Goal: Information Seeking & Learning: Understand process/instructions

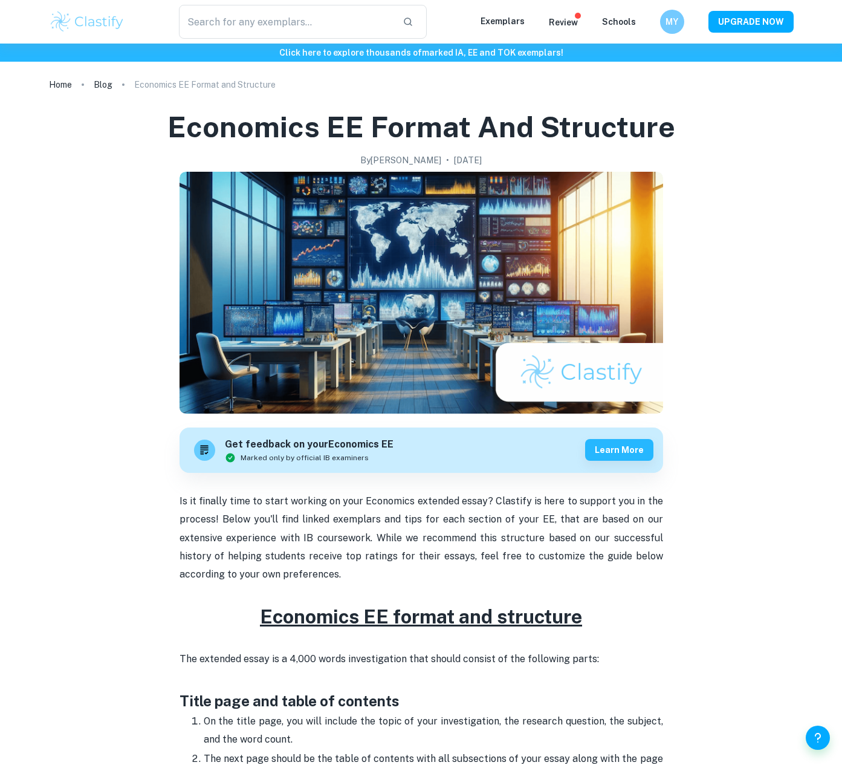
checkbox input "true"
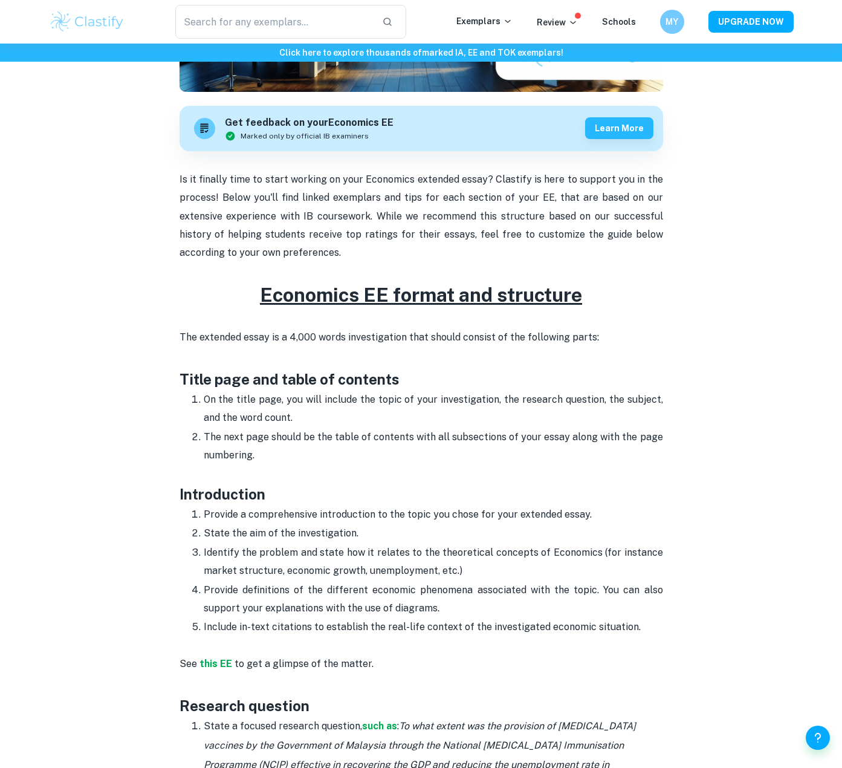
scroll to position [322, 0]
click at [348, 535] on p "State the aim of the investigation." at bounding box center [434, 533] width 460 height 18
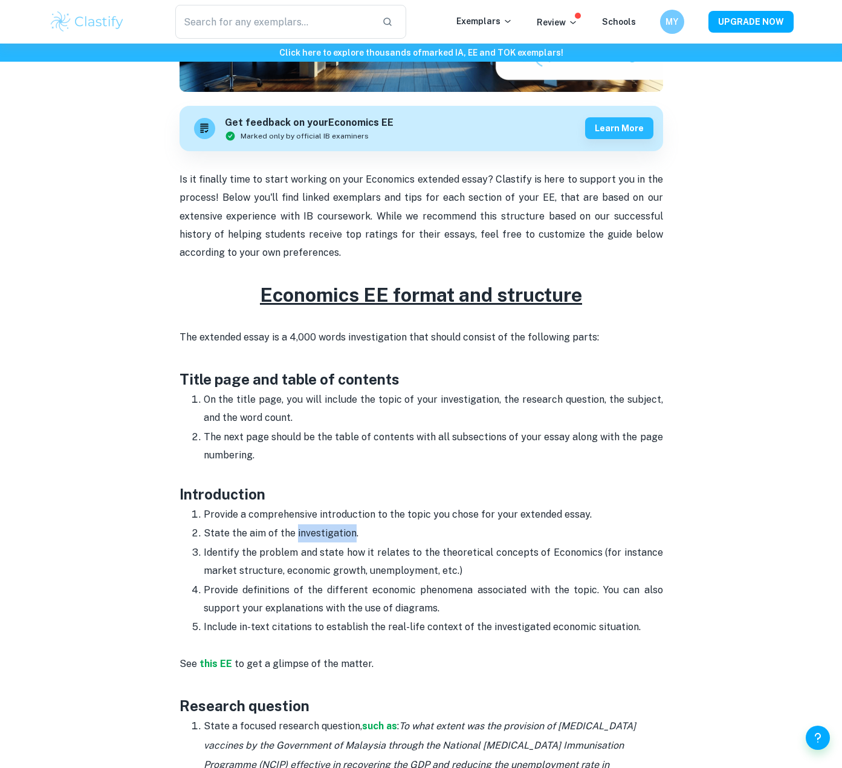
click at [348, 535] on p "State the aim of the investigation." at bounding box center [434, 533] width 460 height 18
click at [379, 535] on p "State the aim of the investigation." at bounding box center [434, 533] width 460 height 18
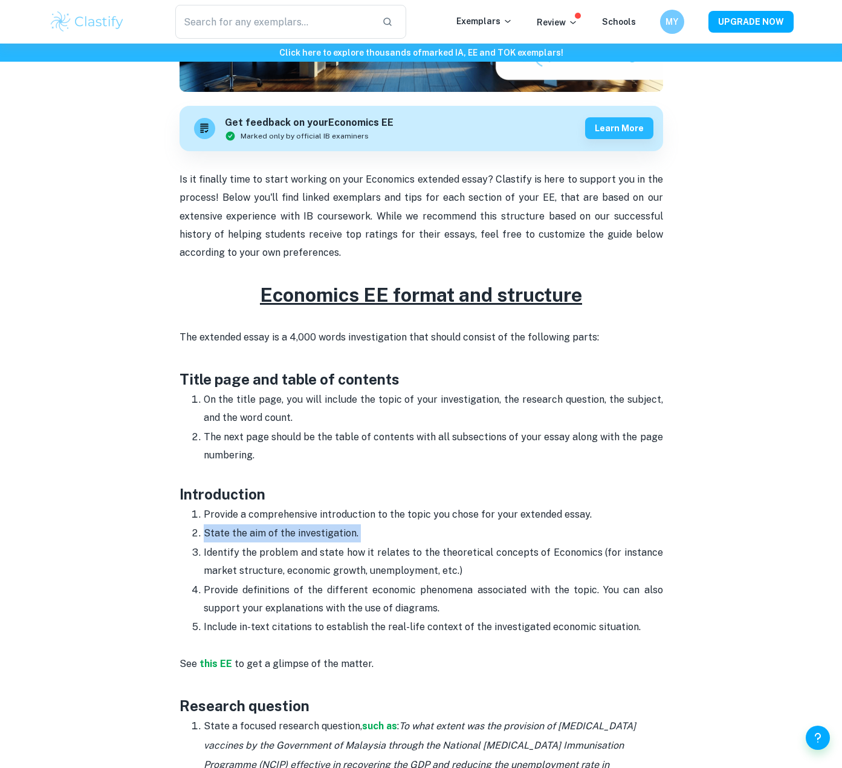
click at [398, 528] on p "State the aim of the investigation." at bounding box center [434, 533] width 460 height 18
click at [421, 524] on p "State the aim of the investigation." at bounding box center [434, 533] width 460 height 18
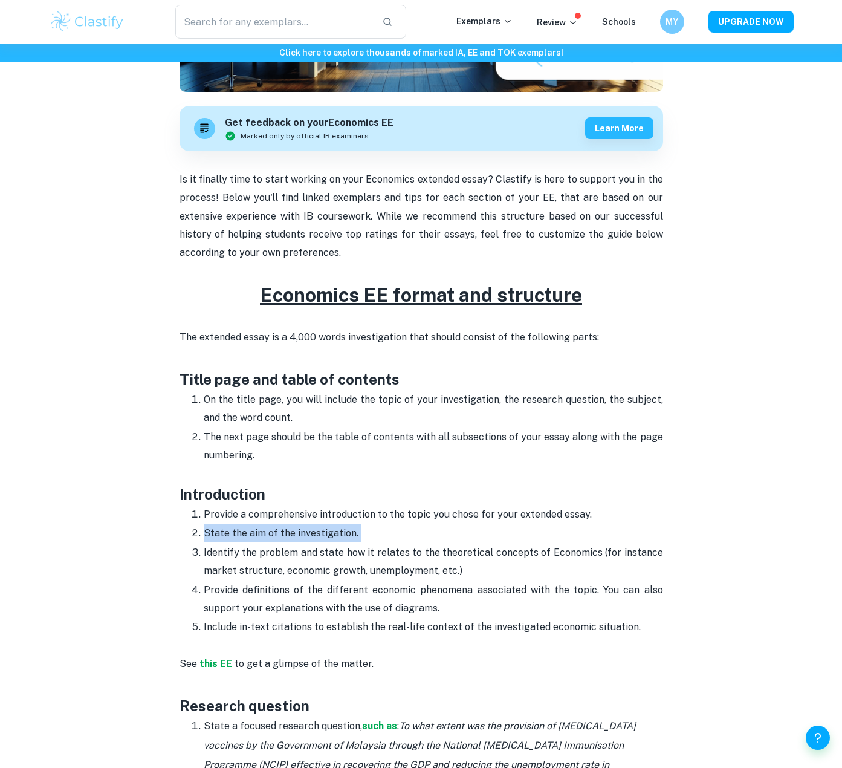
click at [421, 524] on p "State the aim of the investigation." at bounding box center [434, 533] width 460 height 18
click at [401, 575] on p "Identify the problem and state how it relates to the theoretical concepts of Ec…" at bounding box center [434, 562] width 460 height 37
click at [394, 602] on p "Provide definitions of the different economic phenomena associated with the top…" at bounding box center [434, 599] width 460 height 37
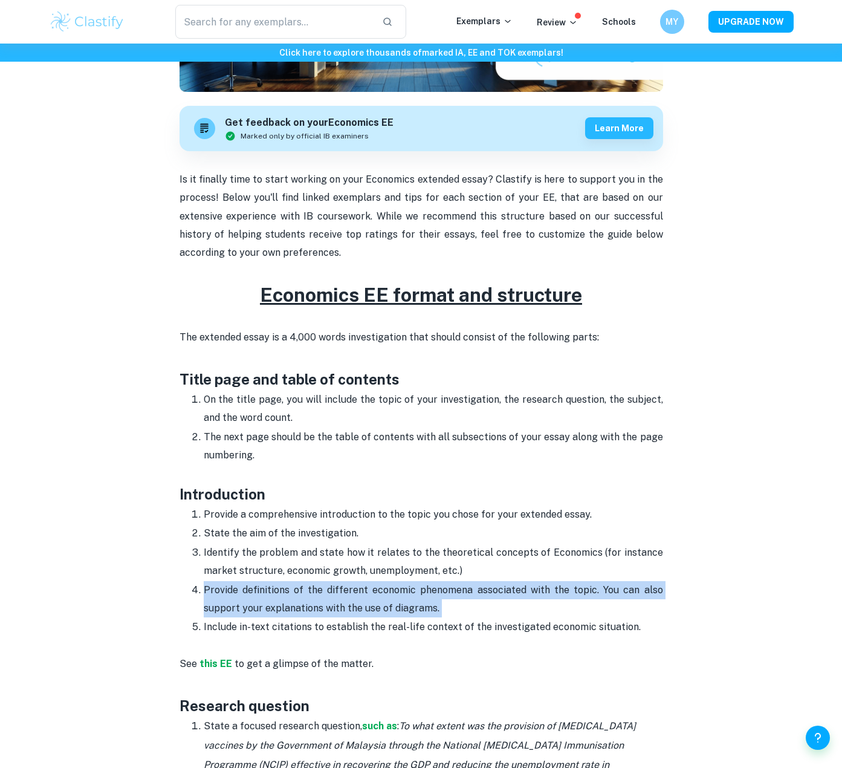
click at [394, 602] on p "Provide definitions of the different economic phenomena associated with the top…" at bounding box center [434, 599] width 460 height 37
click at [417, 590] on p "Provide definitions of the different economic phenomena associated with the top…" at bounding box center [434, 599] width 460 height 37
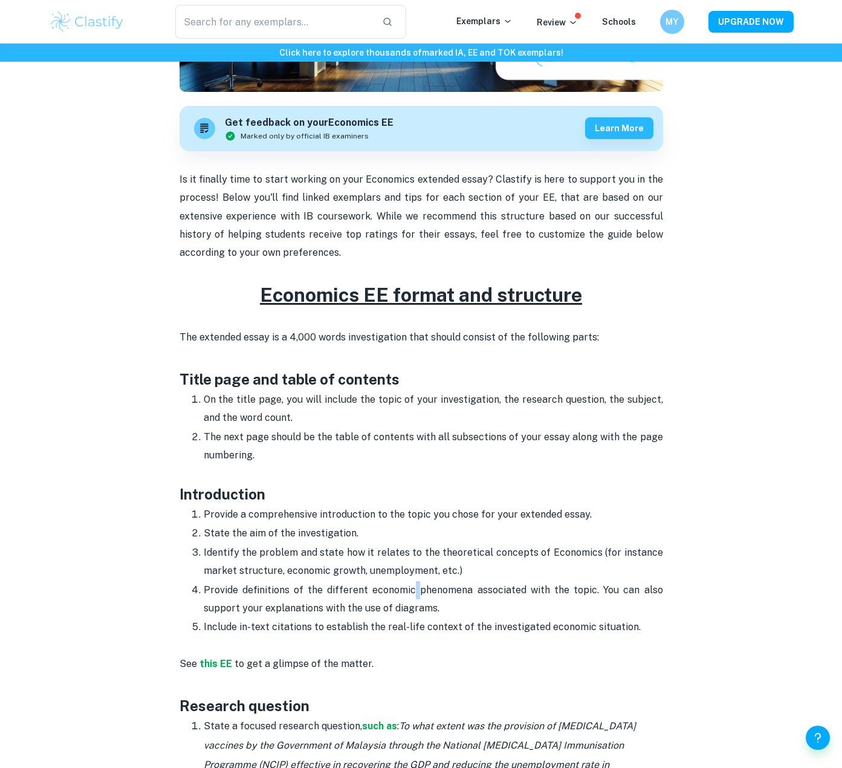
click at [417, 590] on p "Provide definitions of the different economic phenomena associated with the top…" at bounding box center [434, 599] width 460 height 37
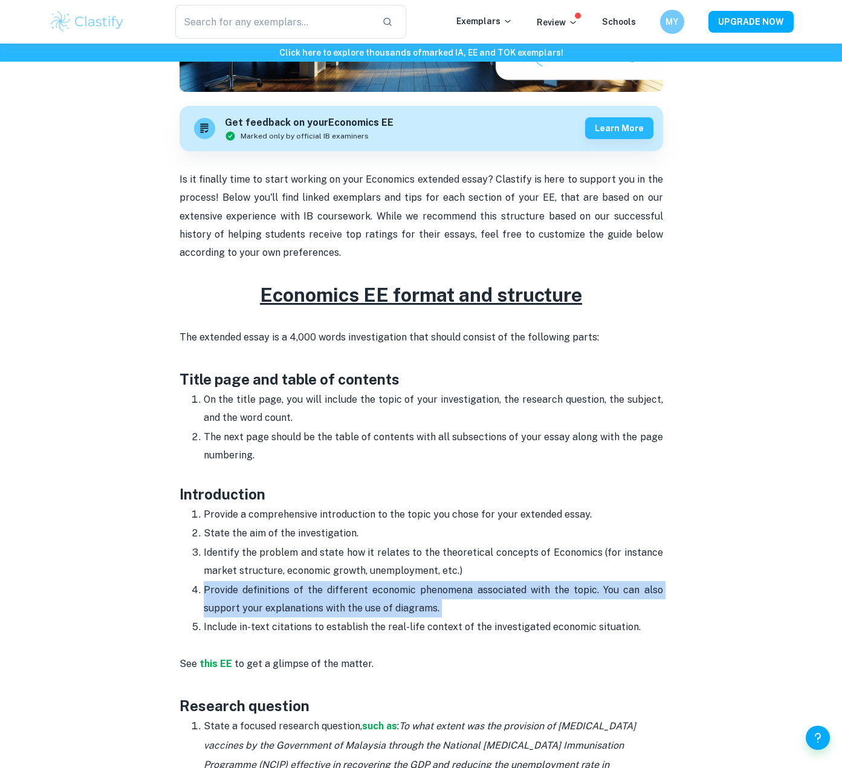
click at [417, 590] on p "Provide definitions of the different economic phenomena associated with the top…" at bounding box center [434, 599] width 460 height 37
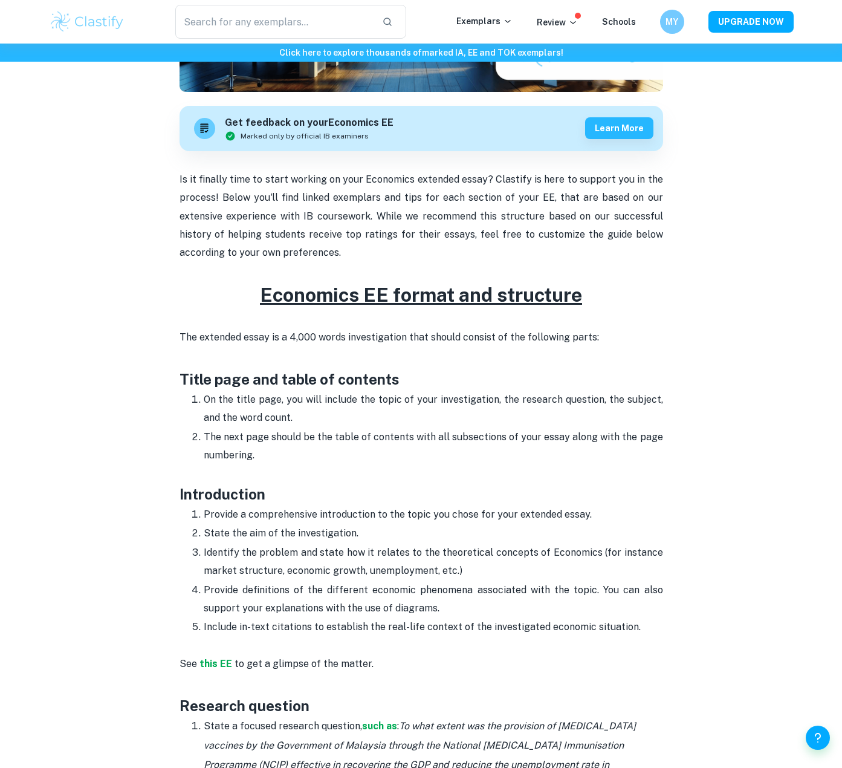
click at [445, 590] on p "Provide definitions of the different economic phenomena associated with the top…" at bounding box center [434, 599] width 460 height 37
drag, startPoint x: 636, startPoint y: 635, endPoint x: 629, endPoint y: 495, distance: 140.4
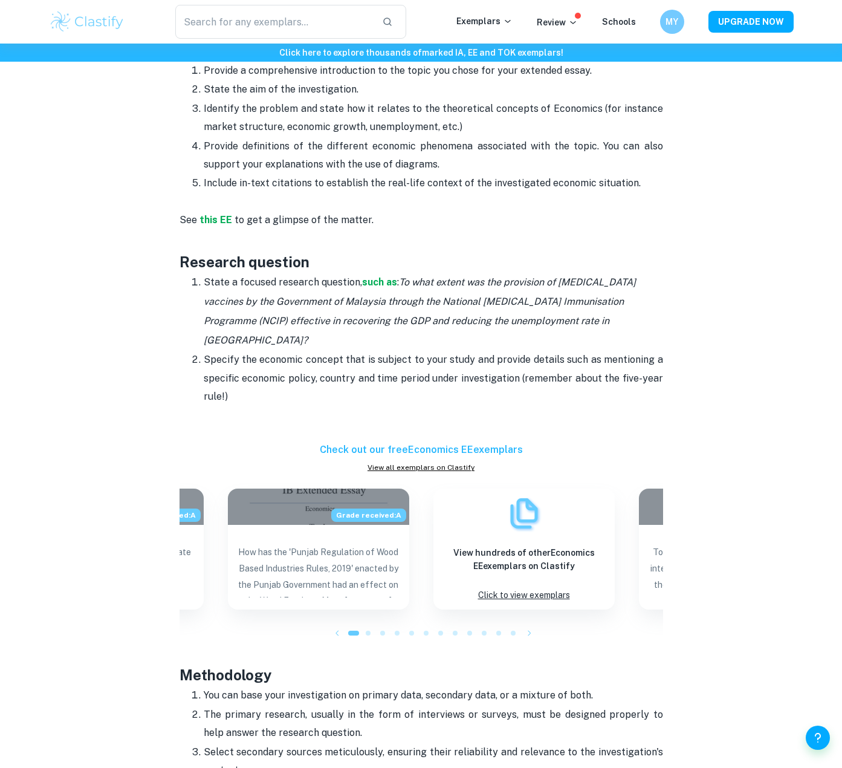
scroll to position [767, 0]
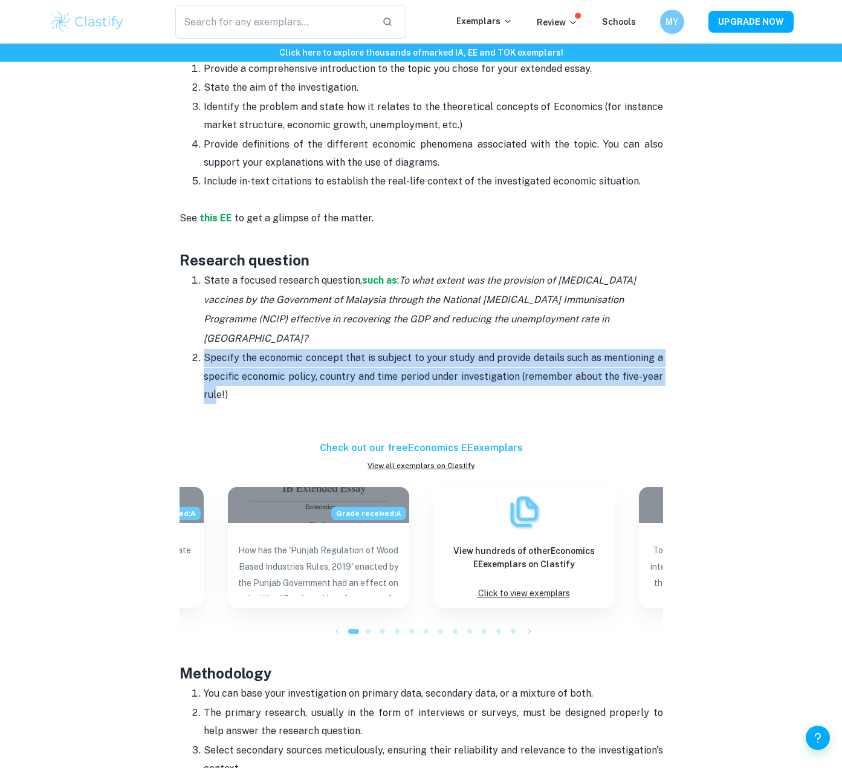
drag, startPoint x: 201, startPoint y: 336, endPoint x: 216, endPoint y: 377, distance: 43.0
click at [216, 377] on ol "State a focused research question, such as : To what extent was the provision o…" at bounding box center [422, 337] width 484 height 133
click at [216, 377] on p "Specify the economic concept that is subject to your study and provide details …" at bounding box center [434, 376] width 460 height 55
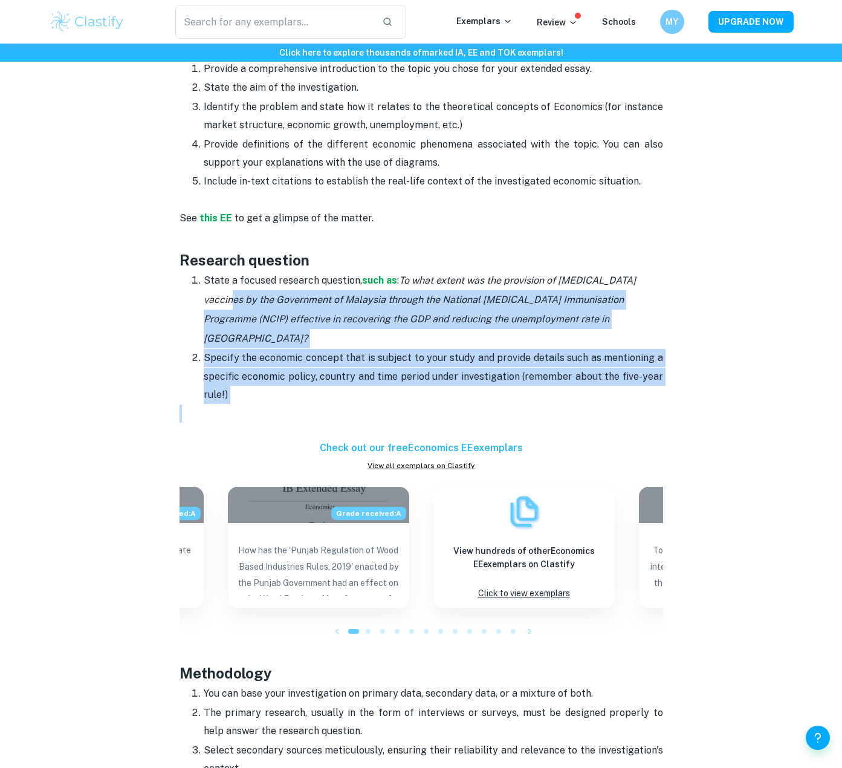
drag, startPoint x: 238, startPoint y: 383, endPoint x: 196, endPoint y: 291, distance: 101.2
click at [196, 291] on div "Is it finally time to start working on your Economics extended essay? Clastify …" at bounding box center [422, 768] width 484 height 2087
click at [196, 291] on ol "State a focused research question, such as : To what extent was the provision o…" at bounding box center [422, 337] width 484 height 133
drag, startPoint x: 196, startPoint y: 290, endPoint x: 226, endPoint y: 386, distance: 100.0
click at [226, 386] on div "Is it finally time to start working on your Economics extended essay? Clastify …" at bounding box center [422, 768] width 484 height 2087
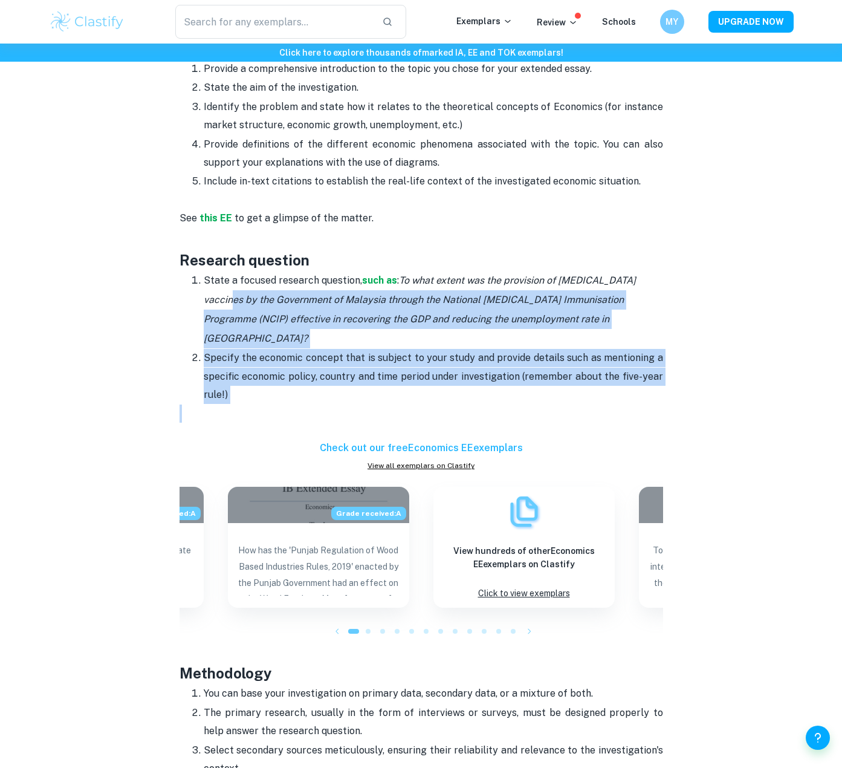
click at [226, 405] on p at bounding box center [422, 423] width 484 height 37
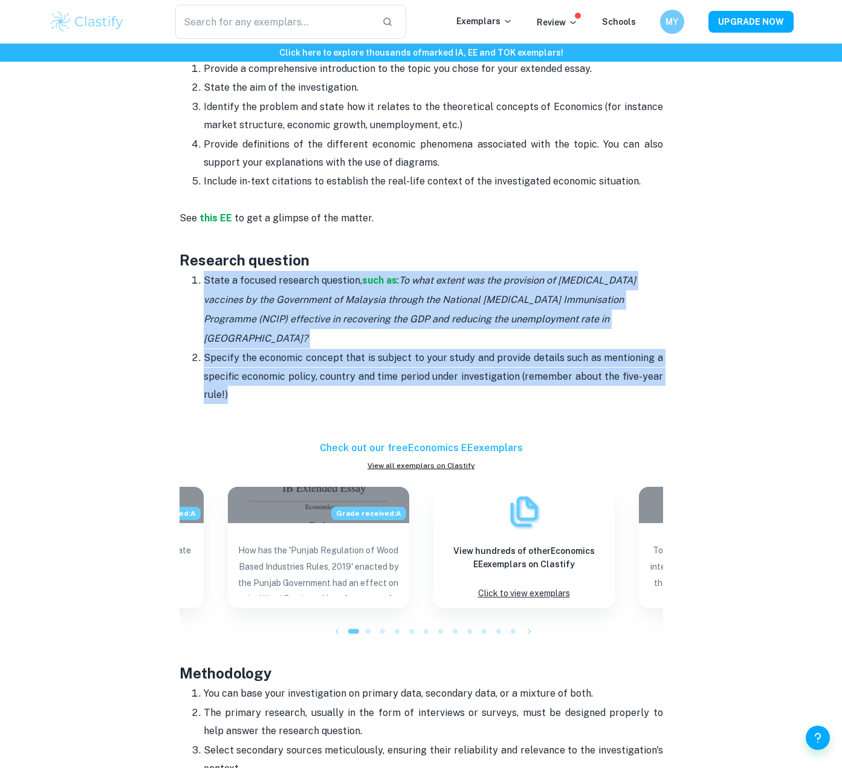
drag, startPoint x: 237, startPoint y: 373, endPoint x: 180, endPoint y: 271, distance: 117.2
click at [180, 271] on ol "State a focused research question, such as : To what extent was the provision o…" at bounding box center [422, 337] width 484 height 133
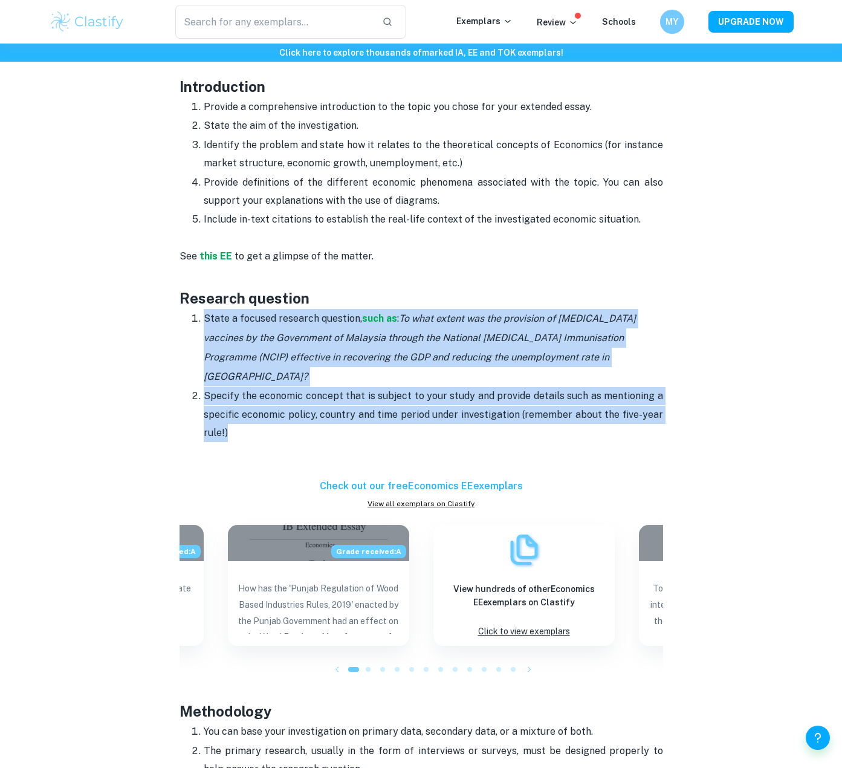
scroll to position [730, 0]
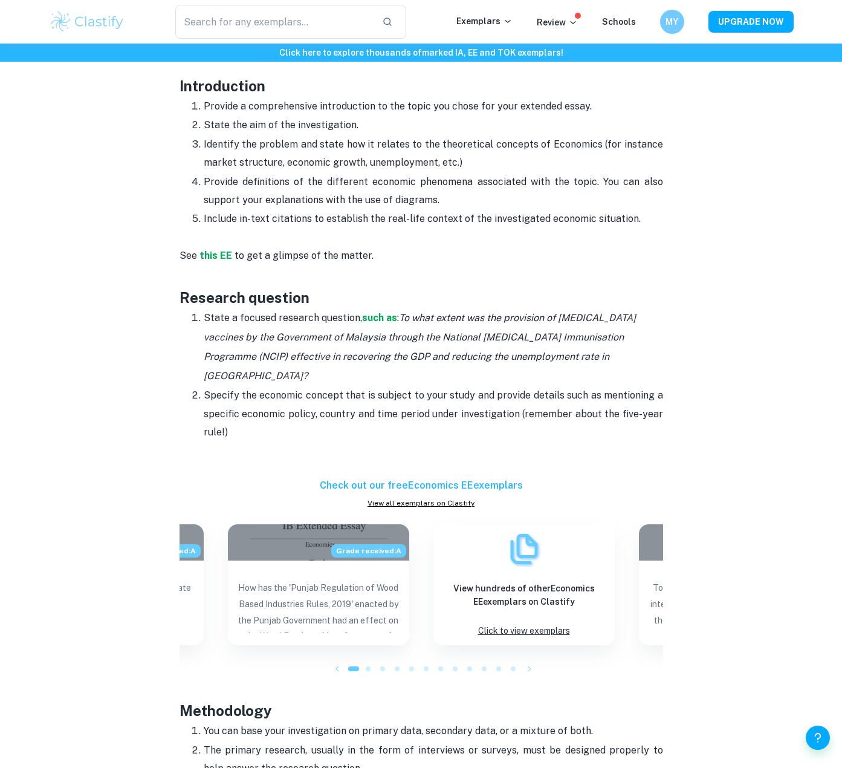
click at [421, 210] on p "Include in-text citations to establish the real-life context of the investigate…" at bounding box center [434, 219] width 460 height 18
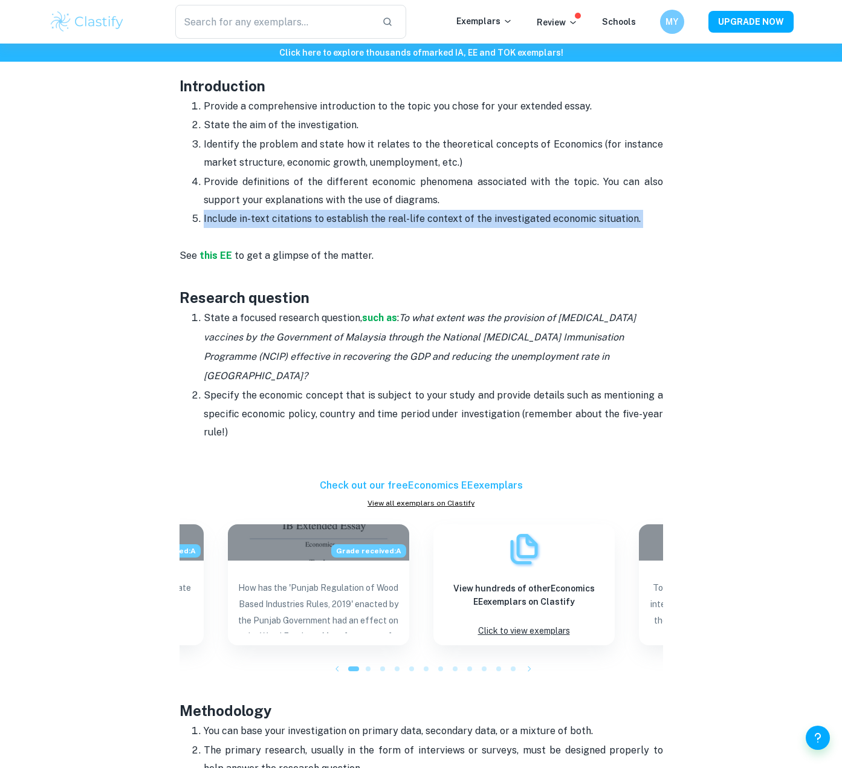
click at [421, 210] on p "Include in-text citations to establish the real-life context of the investigate…" at bounding box center [434, 219] width 460 height 18
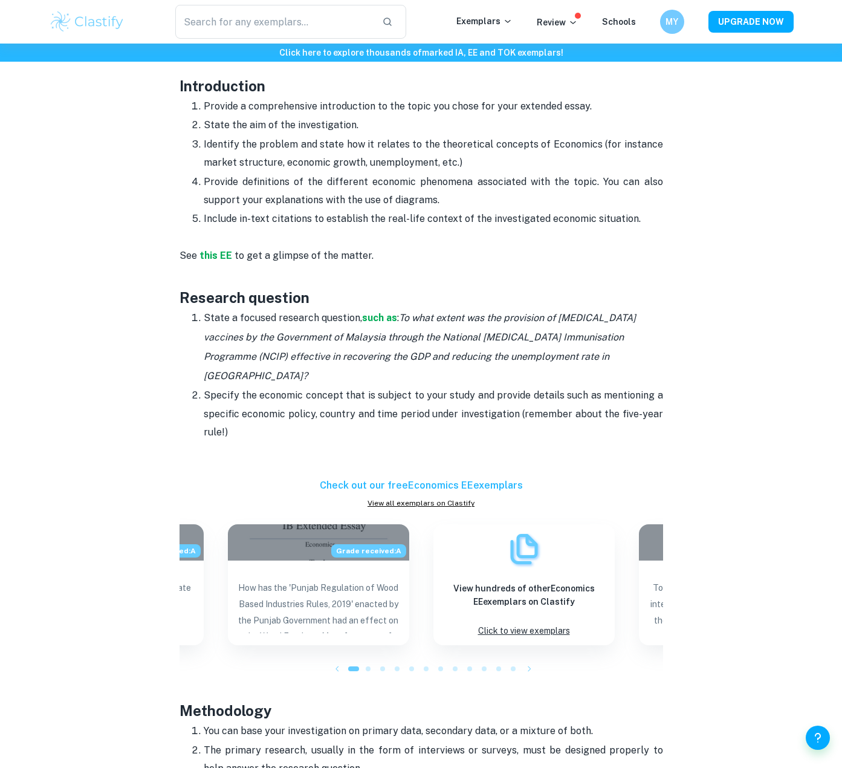
click at [421, 198] on p "Provide definitions of the different economic phenomena associated with the top…" at bounding box center [434, 191] width 460 height 37
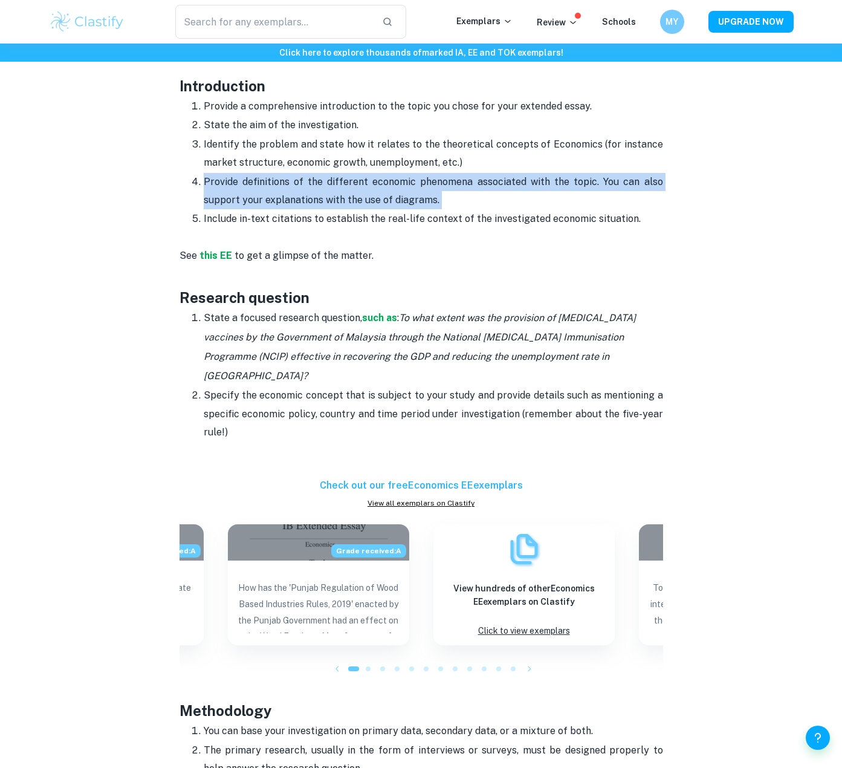
click at [421, 198] on p "Provide definitions of the different economic phenomena associated with the top…" at bounding box center [434, 191] width 460 height 37
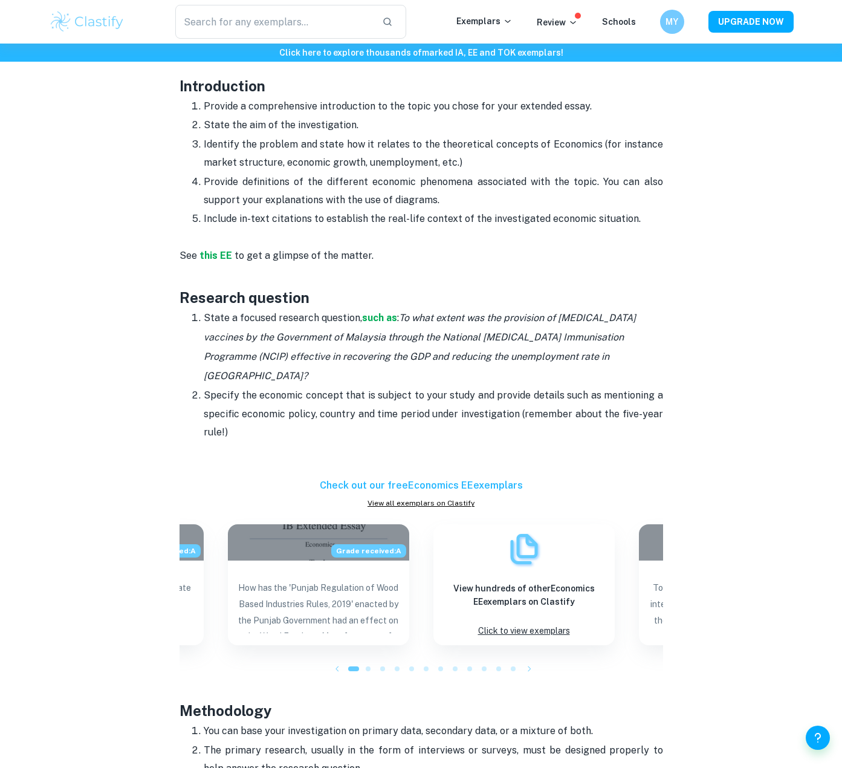
click at [442, 215] on p "Include in-text citations to establish the real-life context of the investigate…" at bounding box center [434, 219] width 460 height 18
click at [398, 89] on h3 "Introduction" at bounding box center [422, 86] width 484 height 22
click at [398, 108] on p "Provide a comprehensive introduction to the topic you chose for your extended e…" at bounding box center [434, 106] width 460 height 18
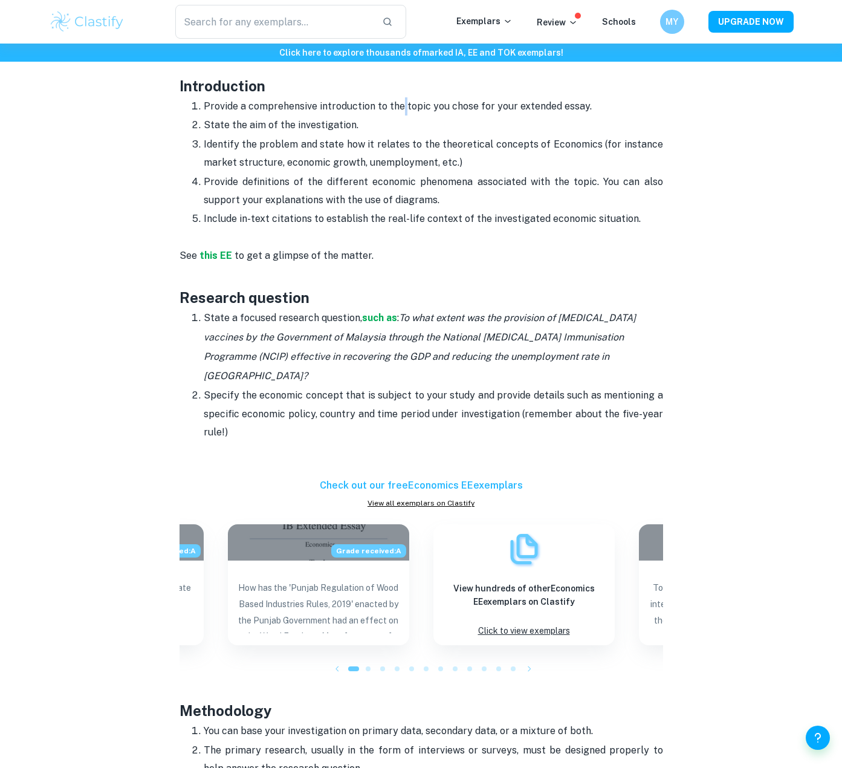
click at [398, 108] on p "Provide a comprehensive introduction to the topic you chose for your extended e…" at bounding box center [434, 106] width 460 height 18
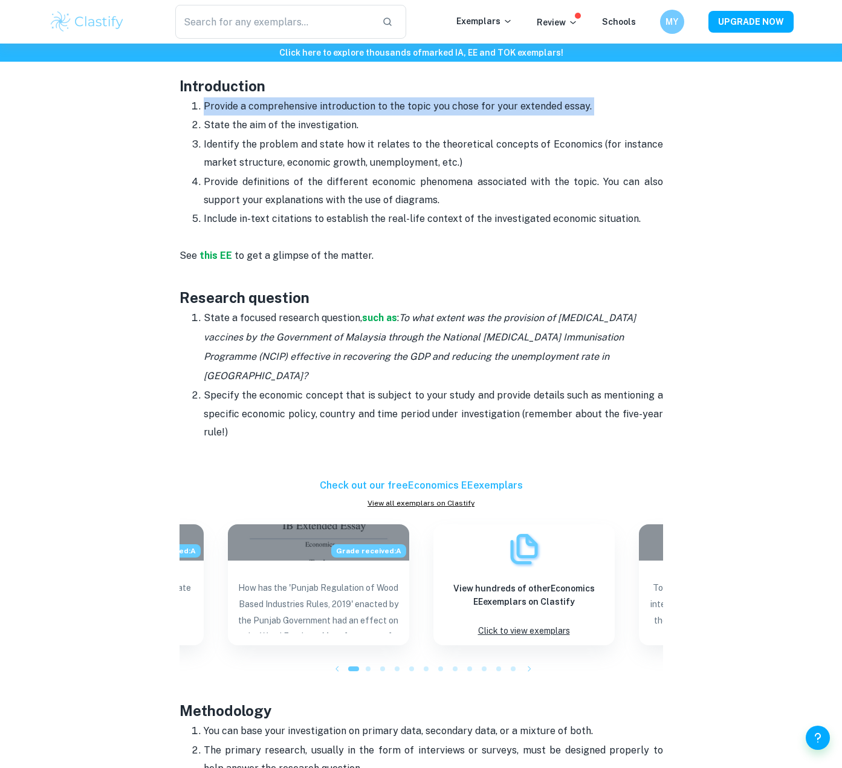
click at [398, 108] on p "Provide a comprehensive introduction to the topic you chose for your extended e…" at bounding box center [434, 106] width 460 height 18
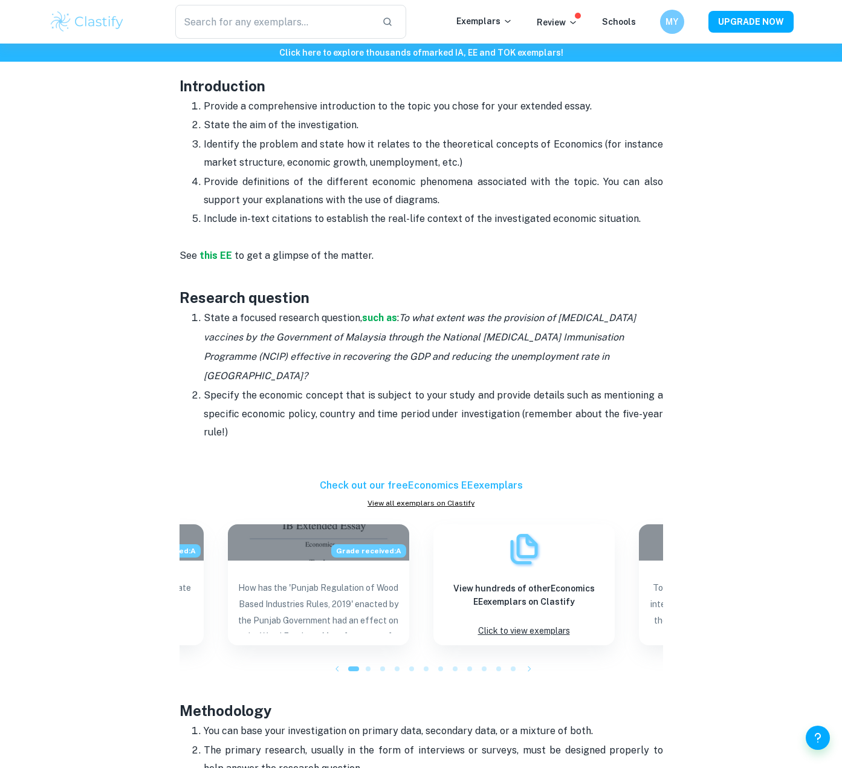
click at [467, 132] on p "State the aim of the investigation." at bounding box center [434, 125] width 460 height 18
click at [467, 112] on p "Provide a comprehensive introduction to the topic you chose for your extended e…" at bounding box center [434, 106] width 460 height 18
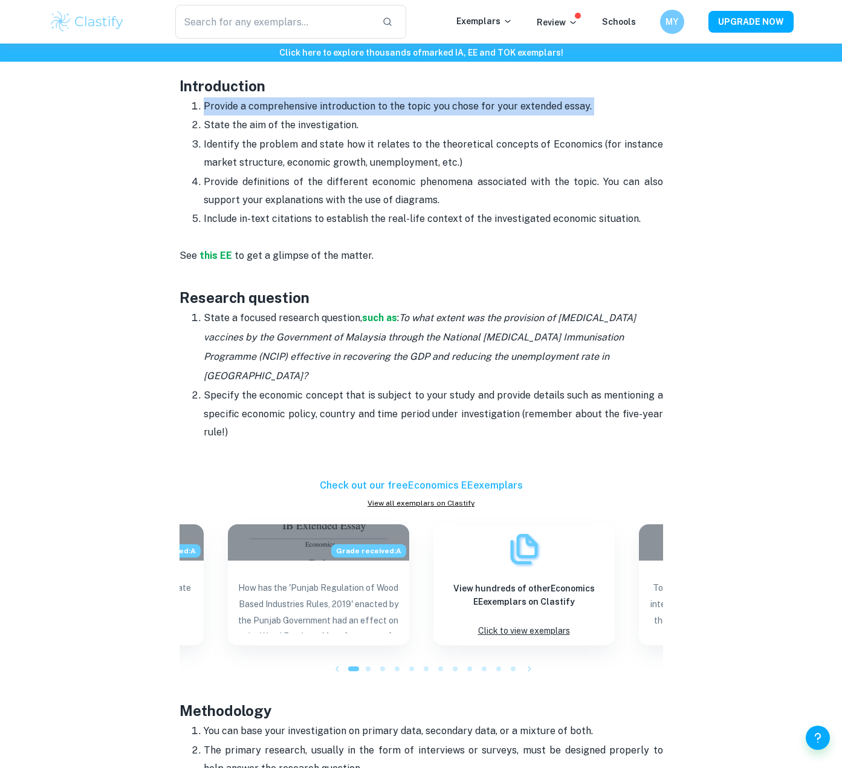
click at [467, 112] on p "Provide a comprehensive introduction to the topic you chose for your extended e…" at bounding box center [434, 106] width 460 height 18
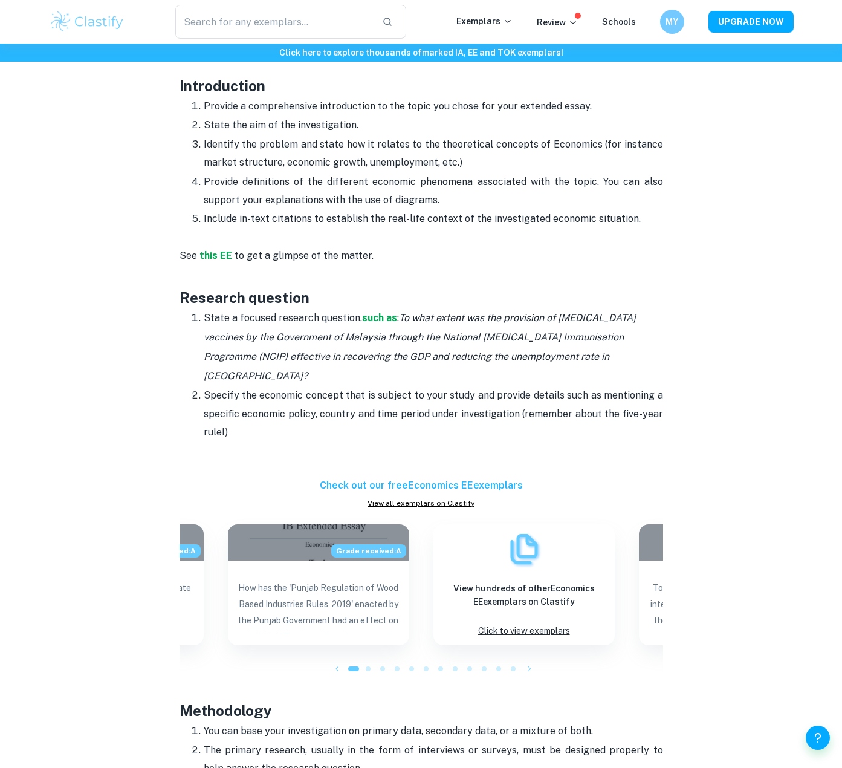
click at [434, 119] on p "State the aim of the investigation." at bounding box center [434, 125] width 460 height 18
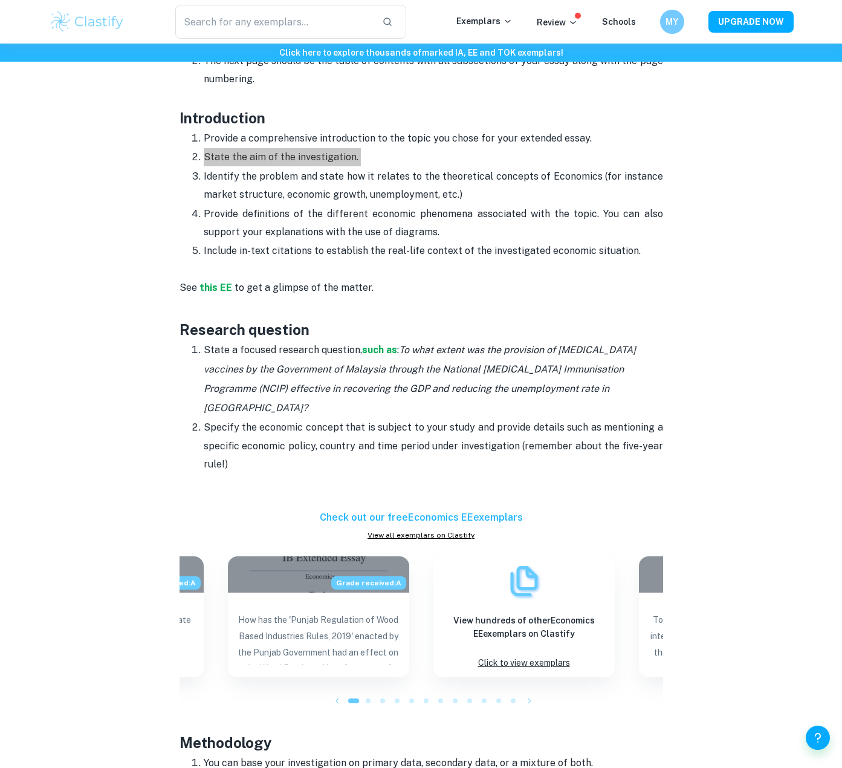
scroll to position [703, 0]
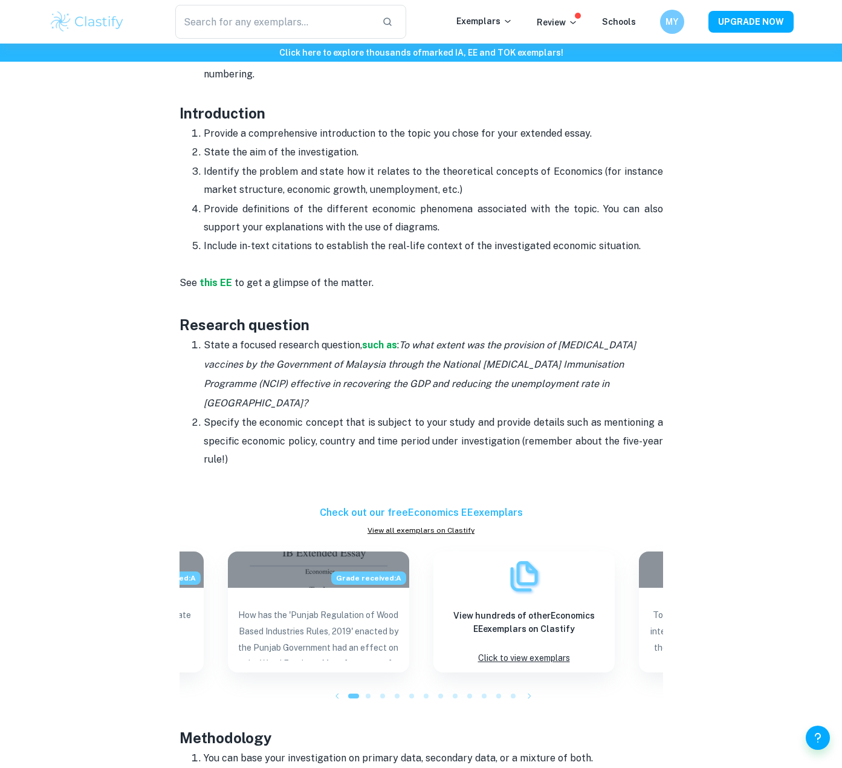
click at [362, 233] on p "Provide definitions of the different economic phenomena associated with the top…" at bounding box center [434, 218] width 460 height 37
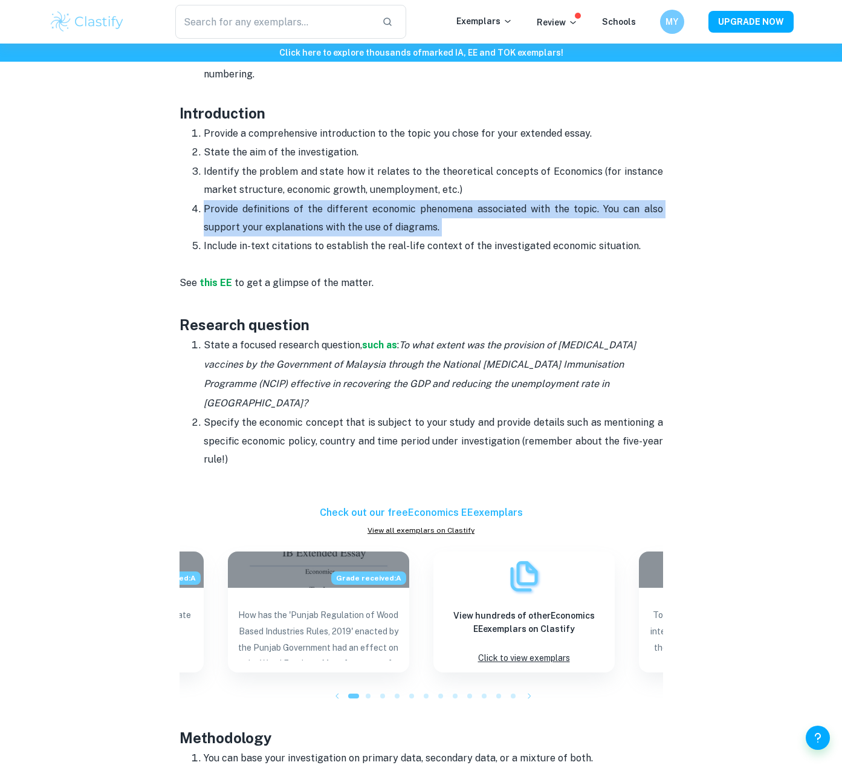
click at [362, 233] on p "Provide definitions of the different economic phenomena associated with the top…" at bounding box center [434, 218] width 460 height 37
click at [369, 220] on p "Provide definitions of the different economic phenomena associated with the top…" at bounding box center [434, 218] width 460 height 37
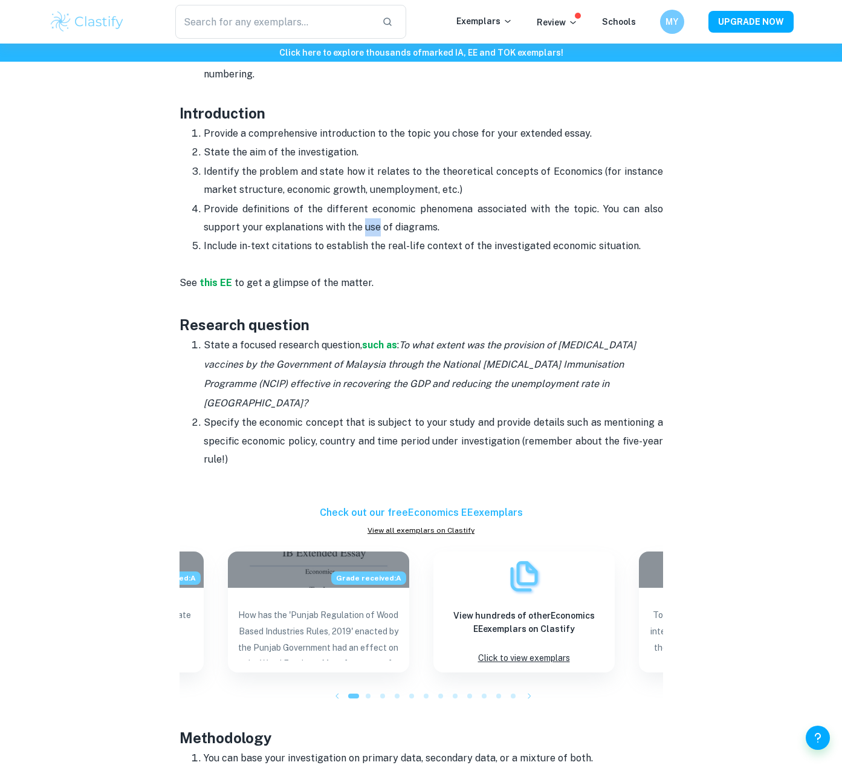
click at [369, 220] on p "Provide definitions of the different economic phenomena associated with the top…" at bounding box center [434, 218] width 460 height 37
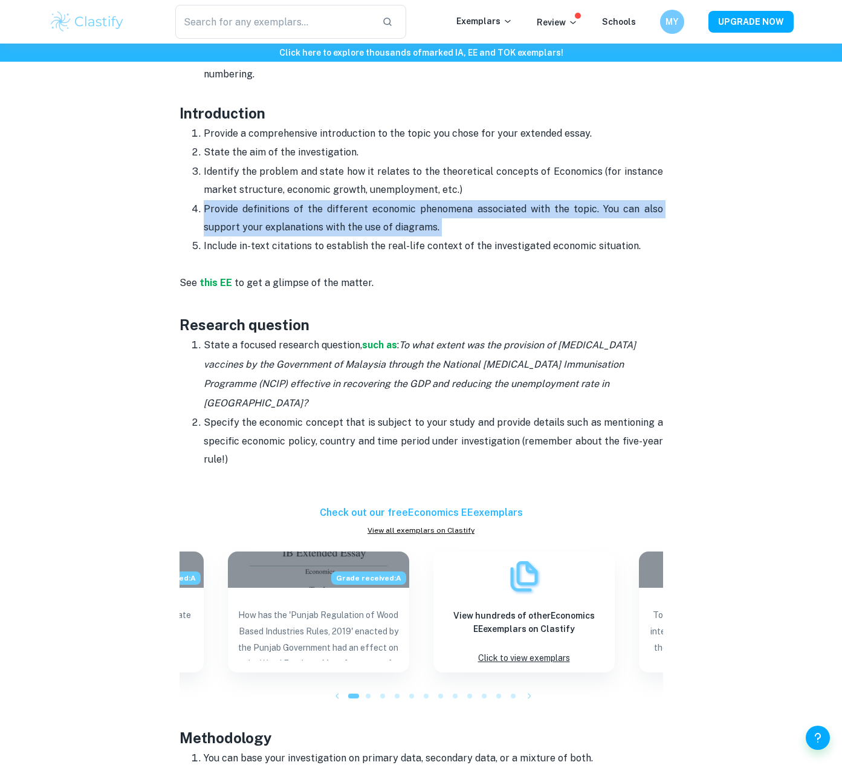
click at [369, 220] on p "Provide definitions of the different economic phenomena associated with the top…" at bounding box center [434, 218] width 460 height 37
click at [366, 220] on p "Provide definitions of the different economic phenomena associated with the top…" at bounding box center [434, 218] width 460 height 37
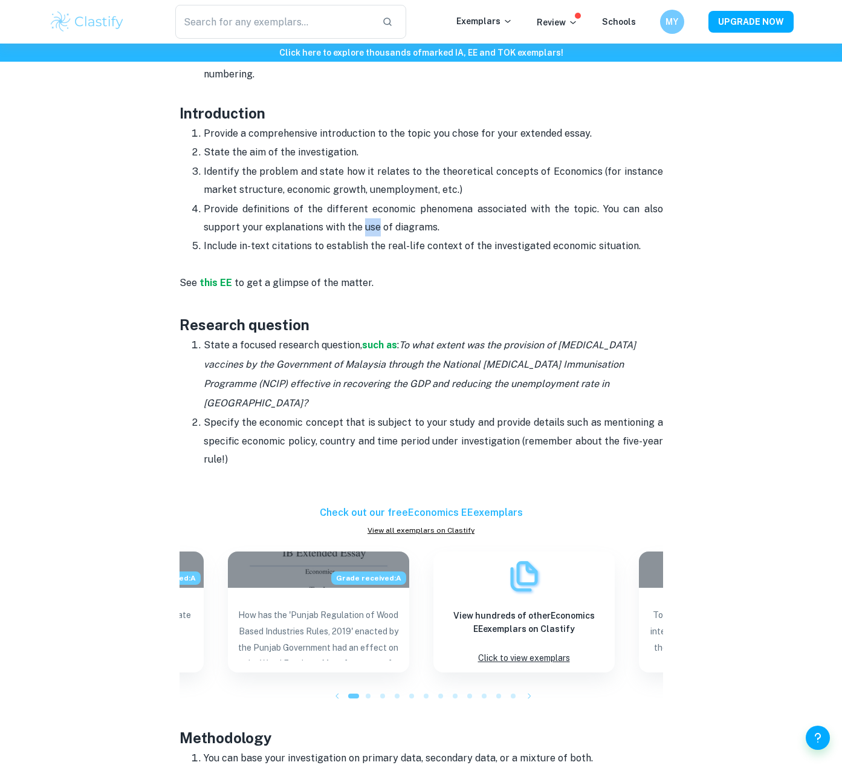
click at [366, 220] on p "Provide definitions of the different economic phenomena associated with the top…" at bounding box center [434, 218] width 460 height 37
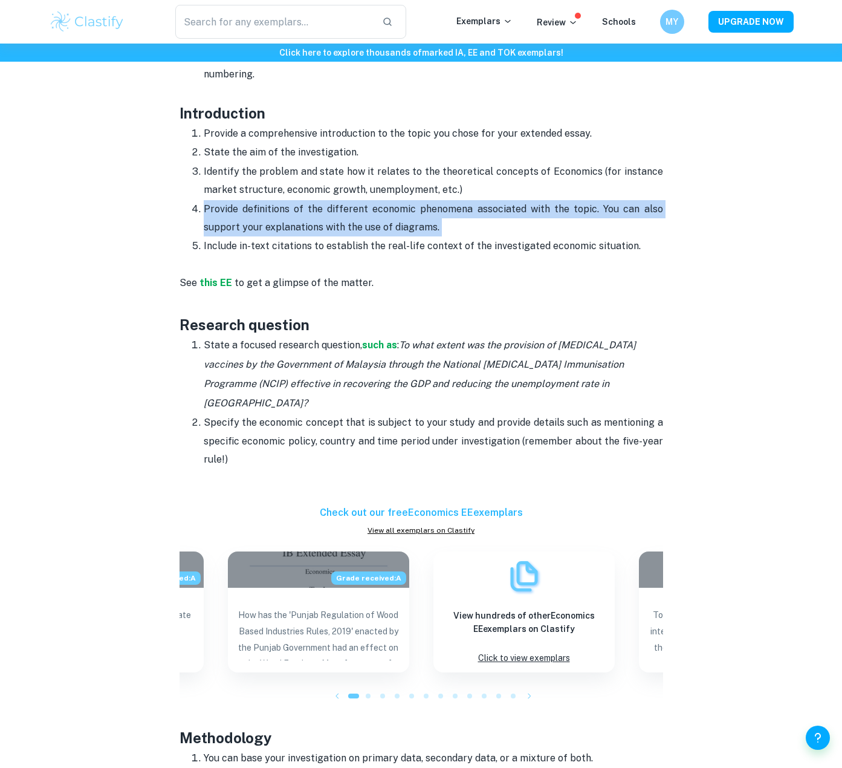
click at [366, 220] on p "Provide definitions of the different economic phenomena associated with the top…" at bounding box center [434, 218] width 460 height 37
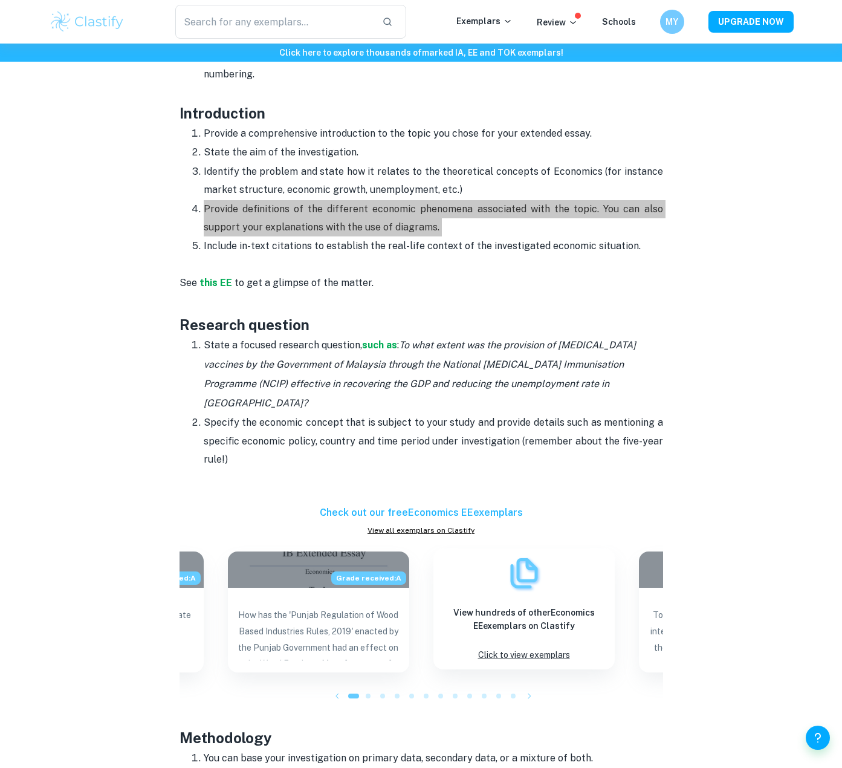
click at [278, 202] on p "Provide definitions of the different economic phenomena associated with the top…" at bounding box center [434, 218] width 460 height 37
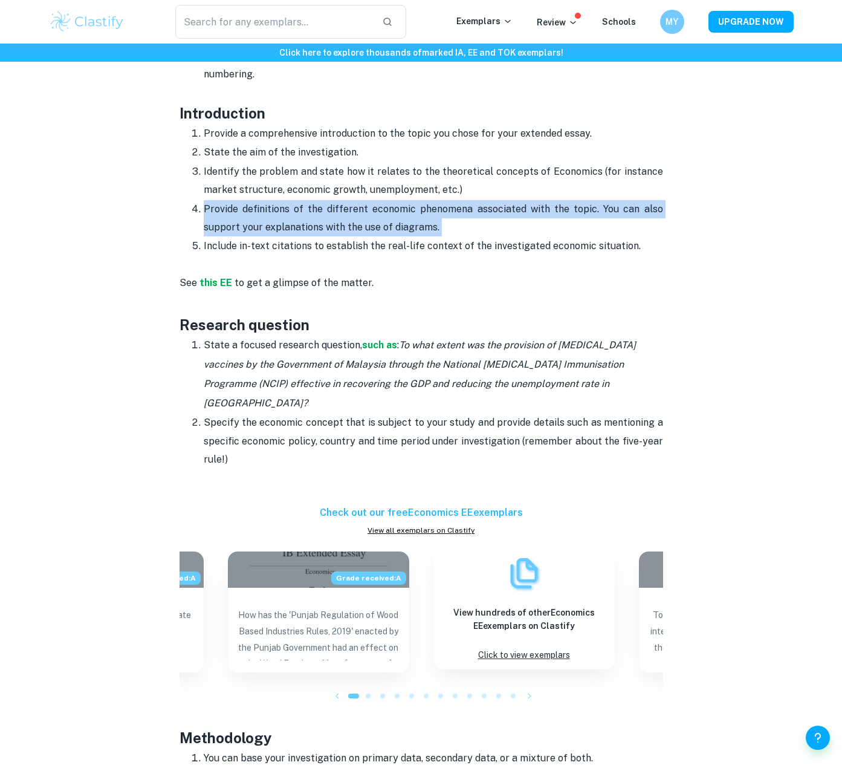
click at [278, 202] on p "Provide definitions of the different economic phenomena associated with the top…" at bounding box center [434, 218] width 460 height 37
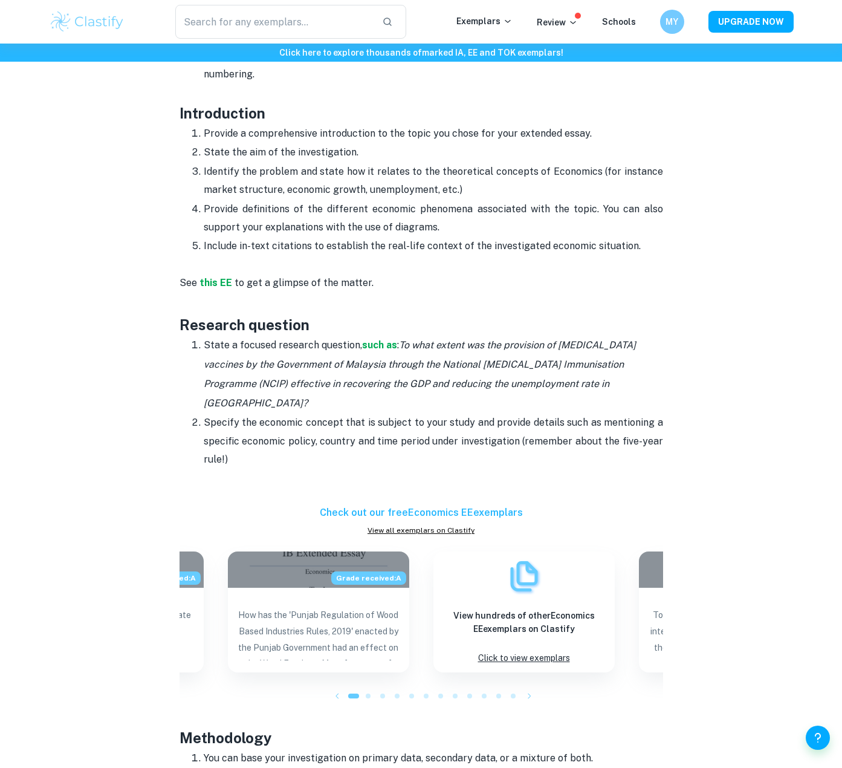
click at [290, 192] on p "Identify the problem and state how it relates to the theoretical concepts of Ec…" at bounding box center [434, 181] width 460 height 37
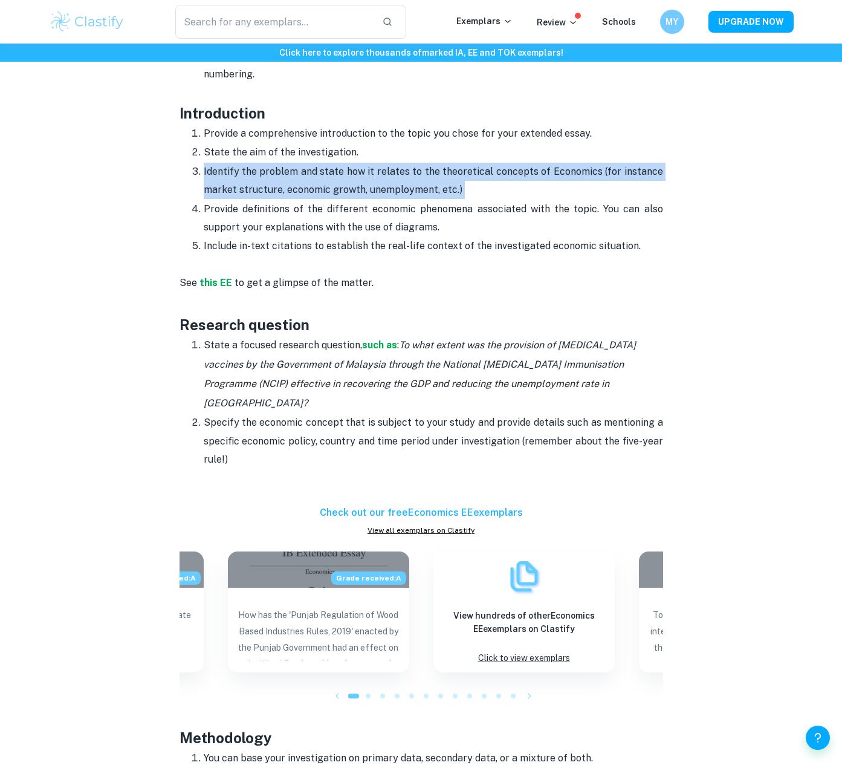
click at [290, 192] on p "Identify the problem and state how it relates to the theoretical concepts of Ec…" at bounding box center [434, 181] width 460 height 37
click at [311, 180] on p "Identify the problem and state how it relates to the theoretical concepts of Ec…" at bounding box center [434, 181] width 460 height 37
click at [313, 177] on p "Identify the problem and state how it relates to the theoretical concepts of Ec…" at bounding box center [434, 181] width 460 height 37
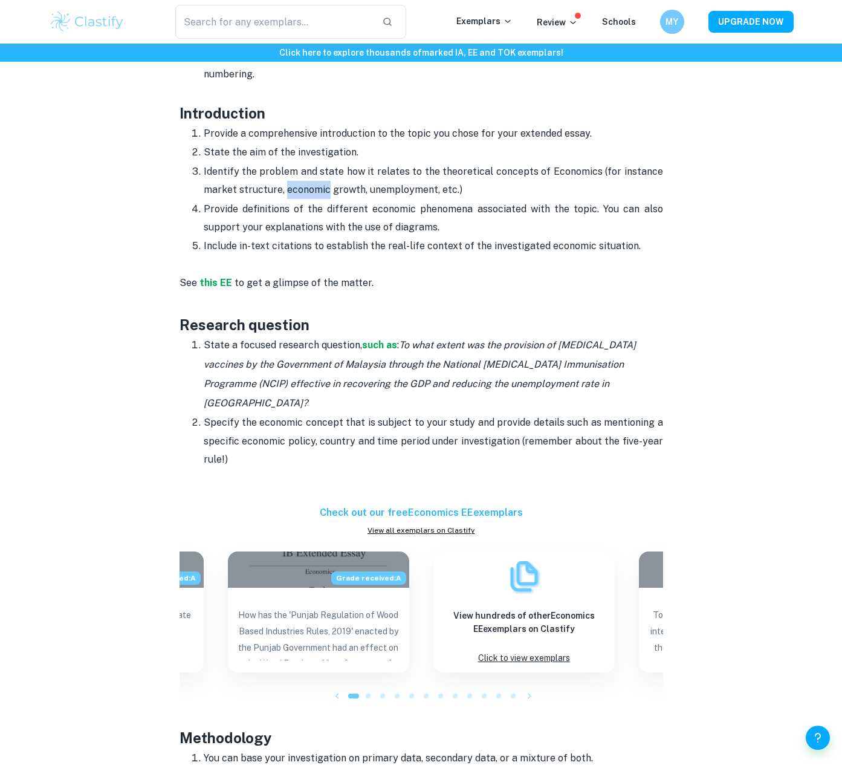
click at [313, 177] on p "Identify the problem and state how it relates to the theoretical concepts of Ec…" at bounding box center [434, 181] width 460 height 37
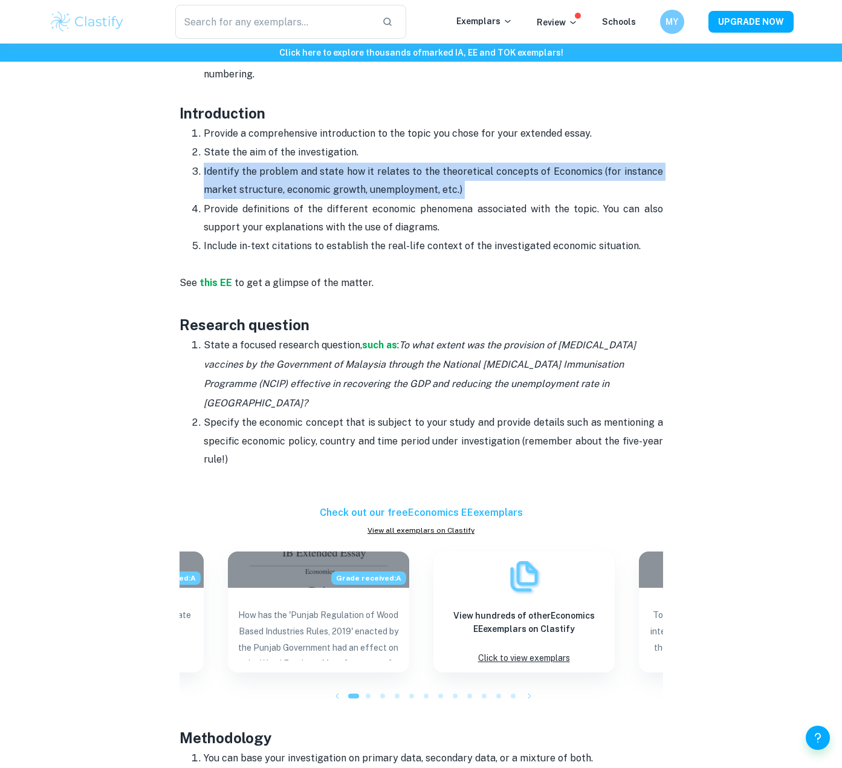
click at [313, 177] on p "Identify the problem and state how it relates to the theoretical concepts of Ec…" at bounding box center [434, 181] width 460 height 37
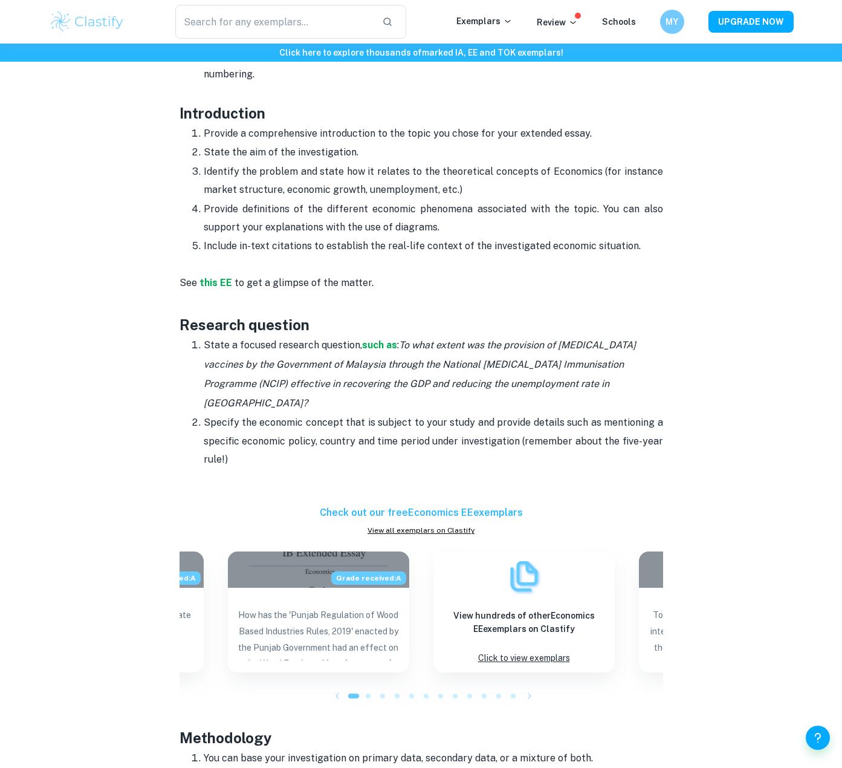
click at [653, 7] on div "​ Exemplars Review Schools MY UPGRADE NOW" at bounding box center [421, 22] width 774 height 34
click at [463, 209] on p "Provide definitions of the different economic phenomena associated with the top…" at bounding box center [434, 218] width 460 height 37
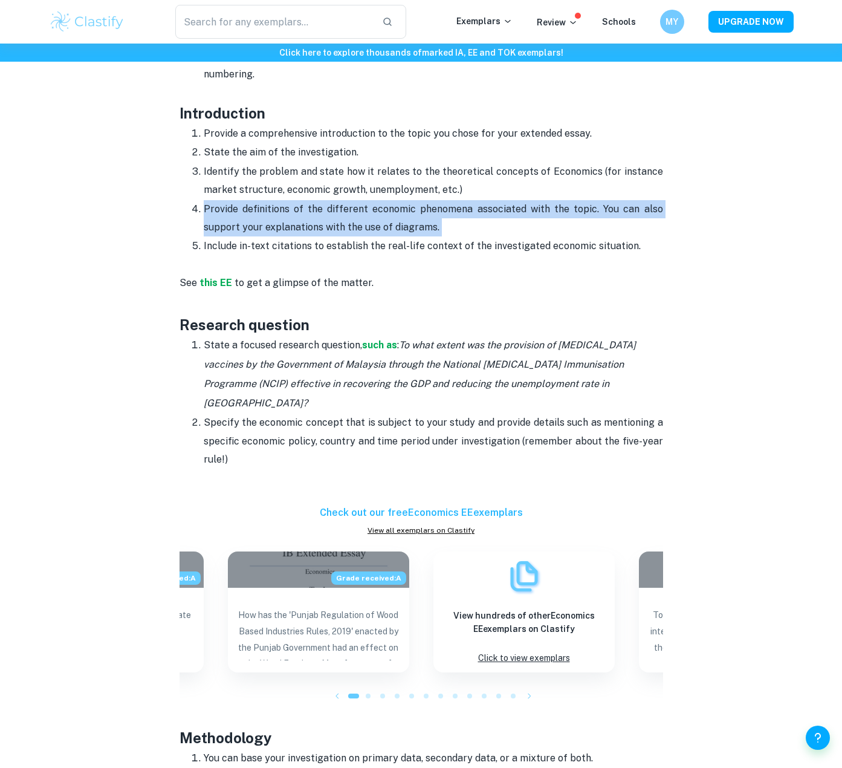
click at [463, 209] on p "Provide definitions of the different economic phenomena associated with the top…" at bounding box center [434, 218] width 460 height 37
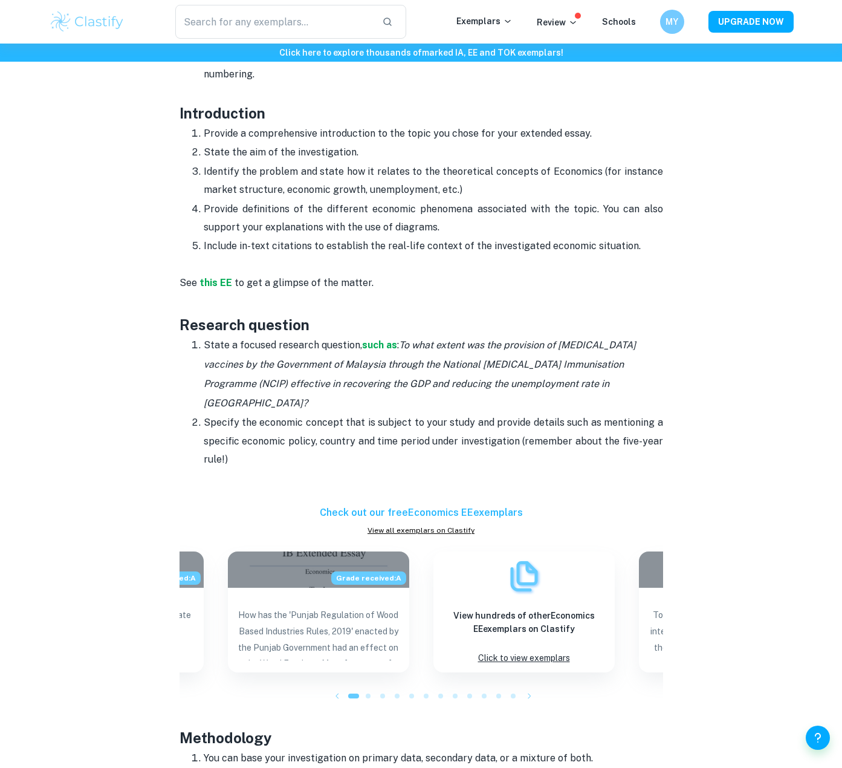
click at [463, 163] on p "Identify the problem and state how it relates to the theoretical concepts of Ec…" at bounding box center [434, 181] width 460 height 37
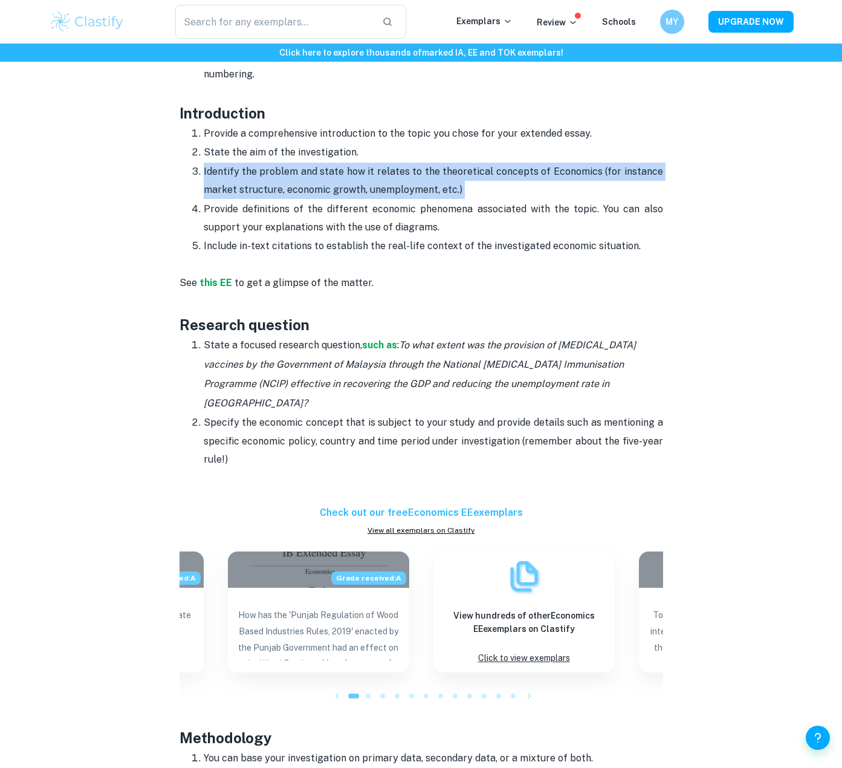
click at [463, 163] on p "Identify the problem and state how it relates to the theoretical concepts of Ec…" at bounding box center [434, 181] width 460 height 37
click at [463, 181] on p "Identify the problem and state how it relates to the theoretical concepts of Ec…" at bounding box center [434, 181] width 460 height 37
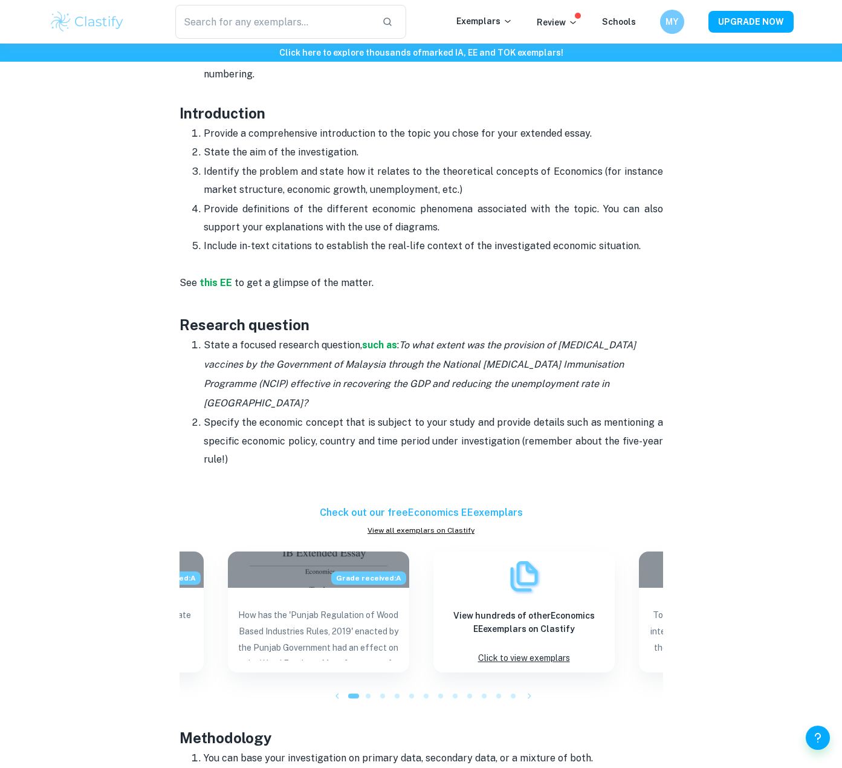
click at [466, 210] on p "Provide definitions of the different economic phenomena associated with the top…" at bounding box center [434, 218] width 460 height 37
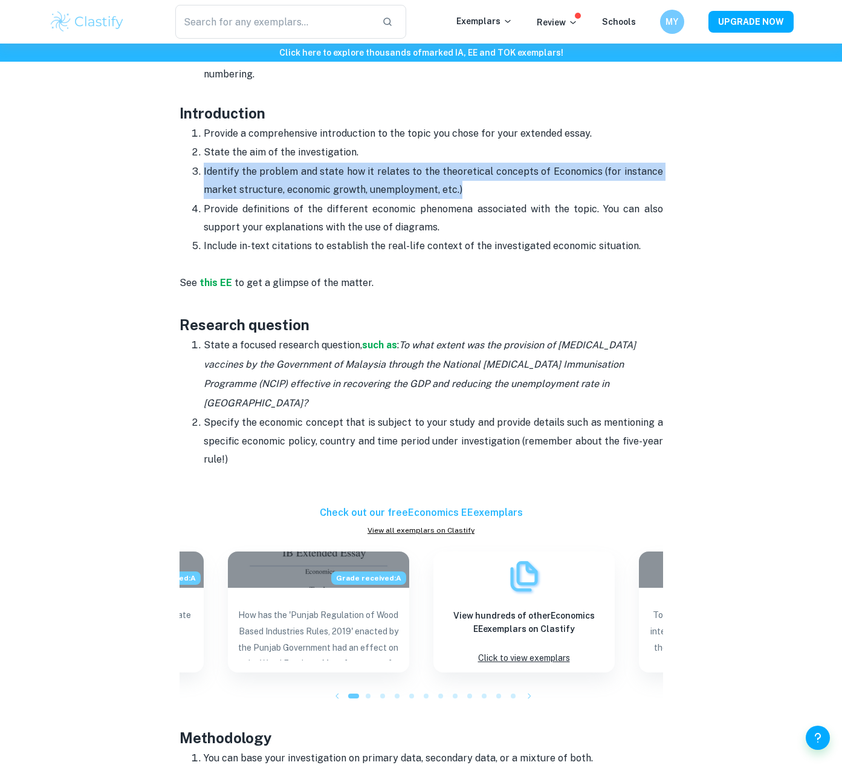
drag, startPoint x: 461, startPoint y: 187, endPoint x: 202, endPoint y: 170, distance: 260.0
click at [202, 170] on ol "Provide a comprehensive introduction to the topic you chose for your extended e…" at bounding box center [422, 190] width 484 height 132
drag, startPoint x: 204, startPoint y: 167, endPoint x: 449, endPoint y: 189, distance: 246.4
click at [449, 189] on p "Identify the problem and state how it relates to the theoretical concepts of Ec…" at bounding box center [434, 181] width 460 height 37
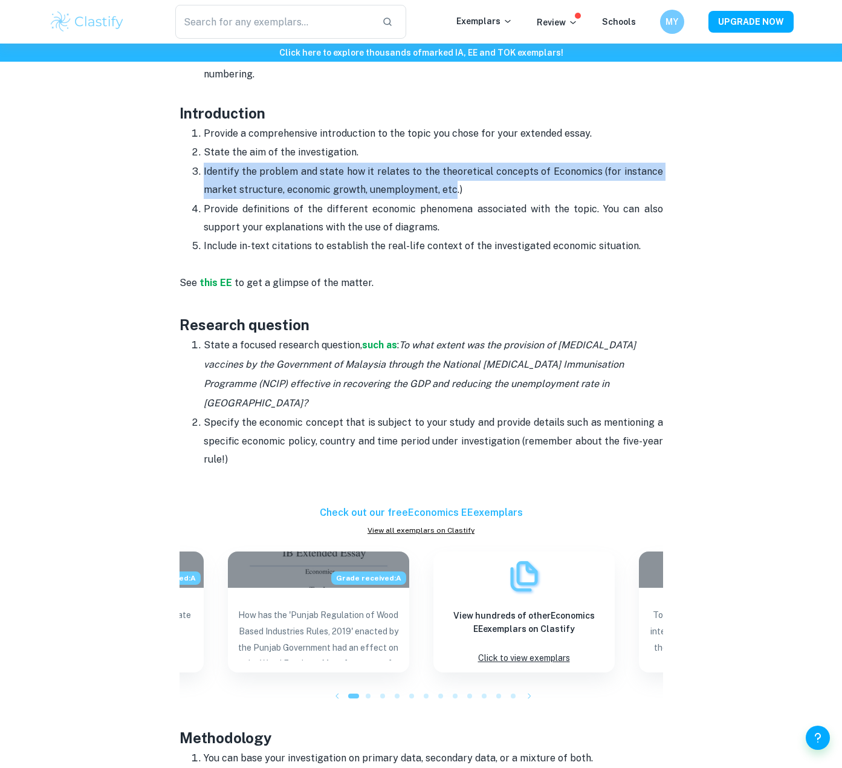
click at [449, 189] on p "Identify the problem and state how it relates to the theoretical concepts of Ec…" at bounding box center [434, 181] width 460 height 37
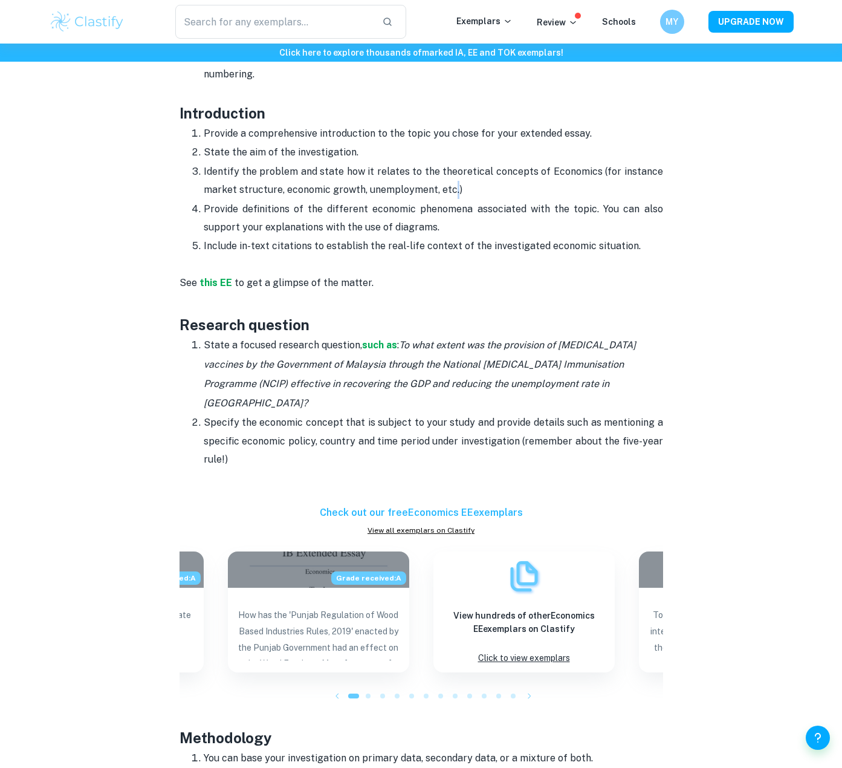
click at [449, 189] on p "Identify the problem and state how it relates to the theoretical concepts of Ec…" at bounding box center [434, 181] width 460 height 37
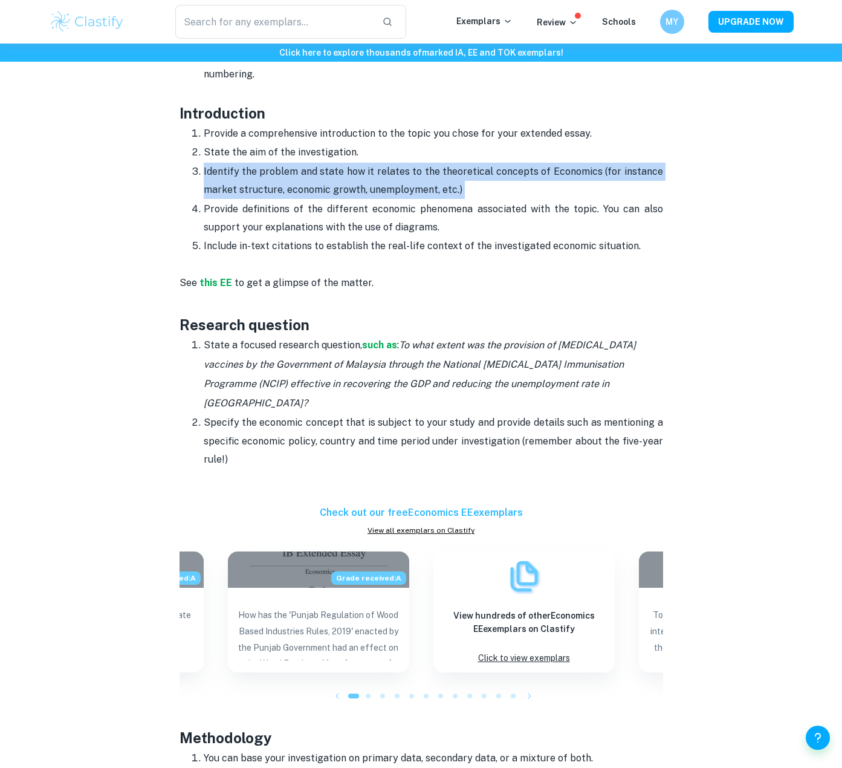
click at [449, 189] on p "Identify the problem and state how it relates to the theoretical concepts of Ec…" at bounding box center [434, 181] width 460 height 37
click at [250, 205] on p "Provide definitions of the different economic phenomena associated with the top…" at bounding box center [434, 218] width 460 height 37
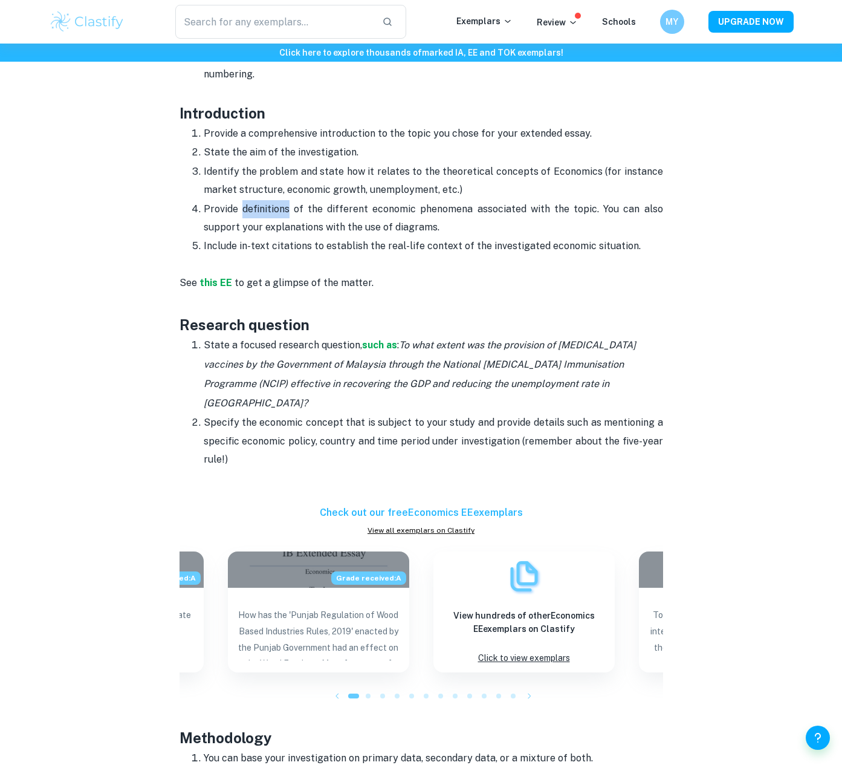
click at [250, 205] on p "Provide definitions of the different economic phenomena associated with the top…" at bounding box center [434, 218] width 460 height 37
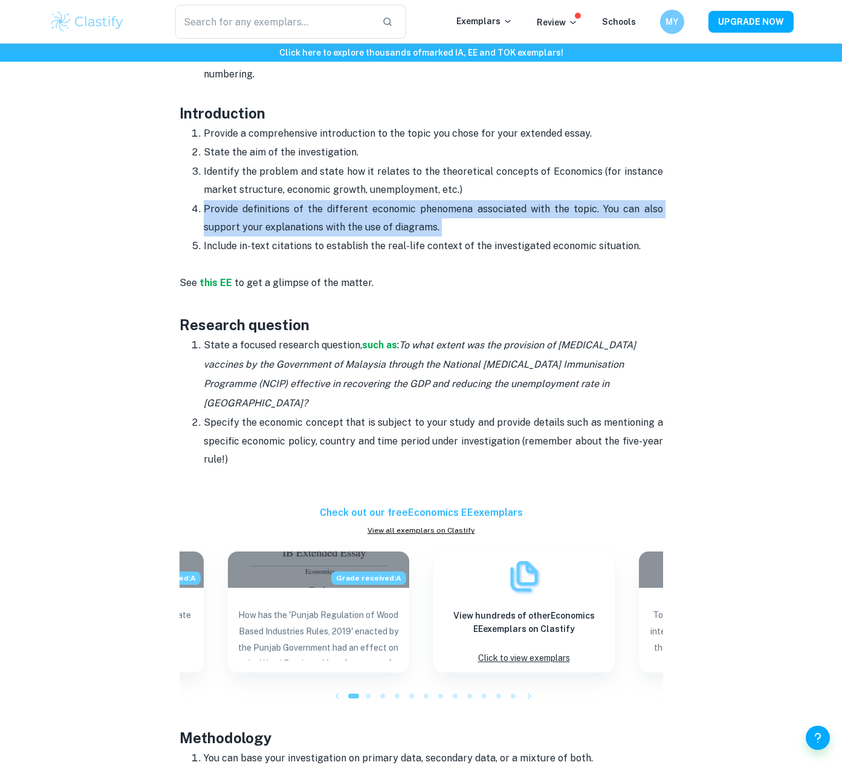
click at [250, 205] on p "Provide definitions of the different economic phenomena associated with the top…" at bounding box center [434, 218] width 460 height 37
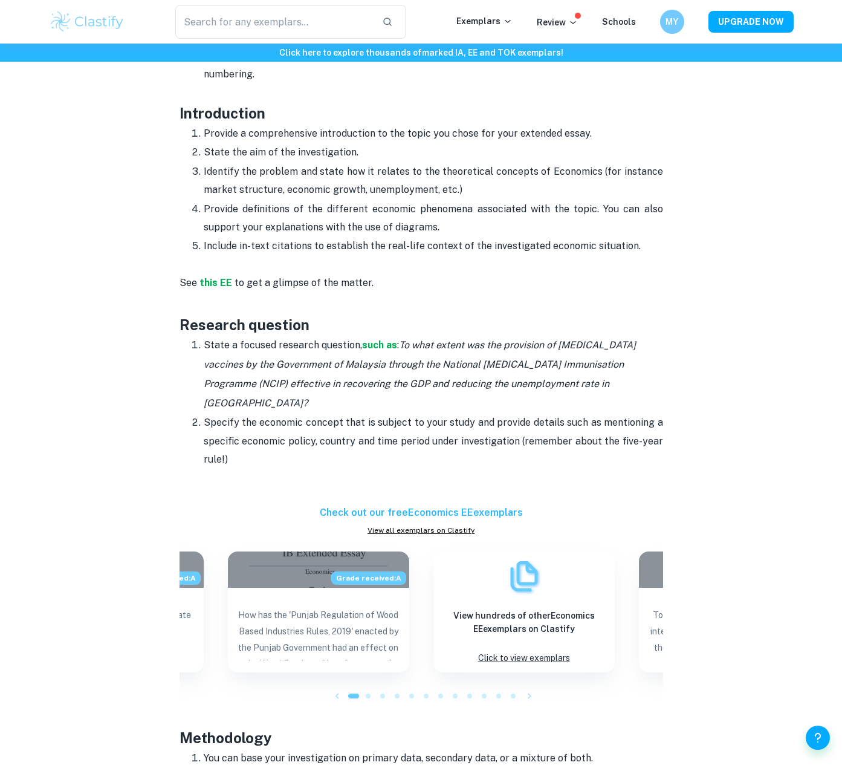
click at [259, 187] on p "Identify the problem and state how it relates to the theoretical concepts of Ec…" at bounding box center [434, 181] width 460 height 37
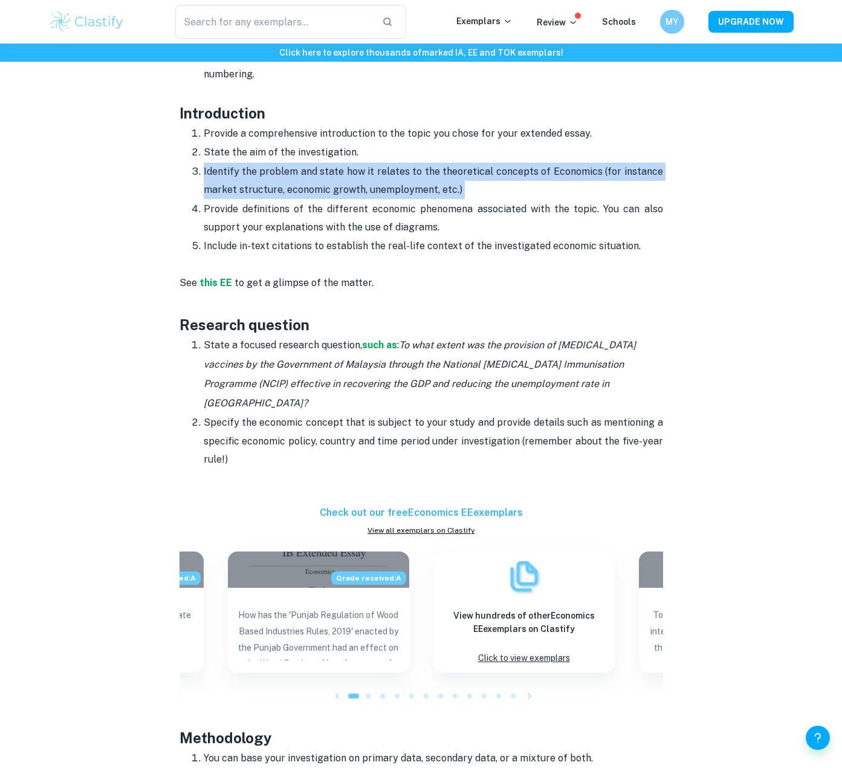
click at [259, 187] on p "Identify the problem and state how it relates to the theoretical concepts of Ec…" at bounding box center [434, 181] width 460 height 37
click at [277, 187] on p "Identify the problem and state how it relates to the theoretical concepts of Ec…" at bounding box center [434, 181] width 460 height 37
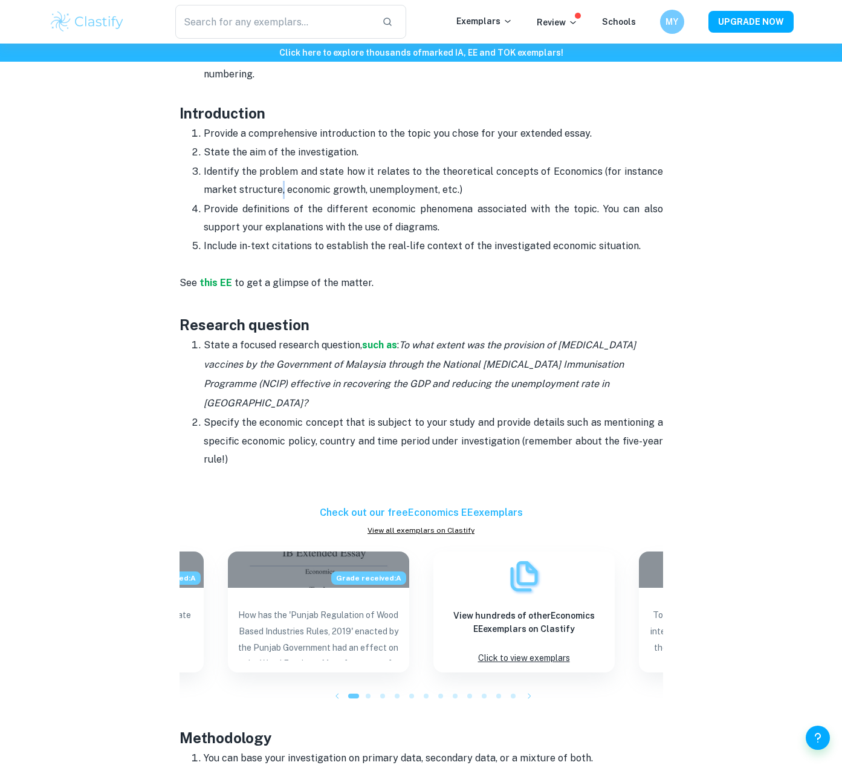
click at [277, 187] on p "Identify the problem and state how it relates to the theoretical concepts of Ec…" at bounding box center [434, 181] width 460 height 37
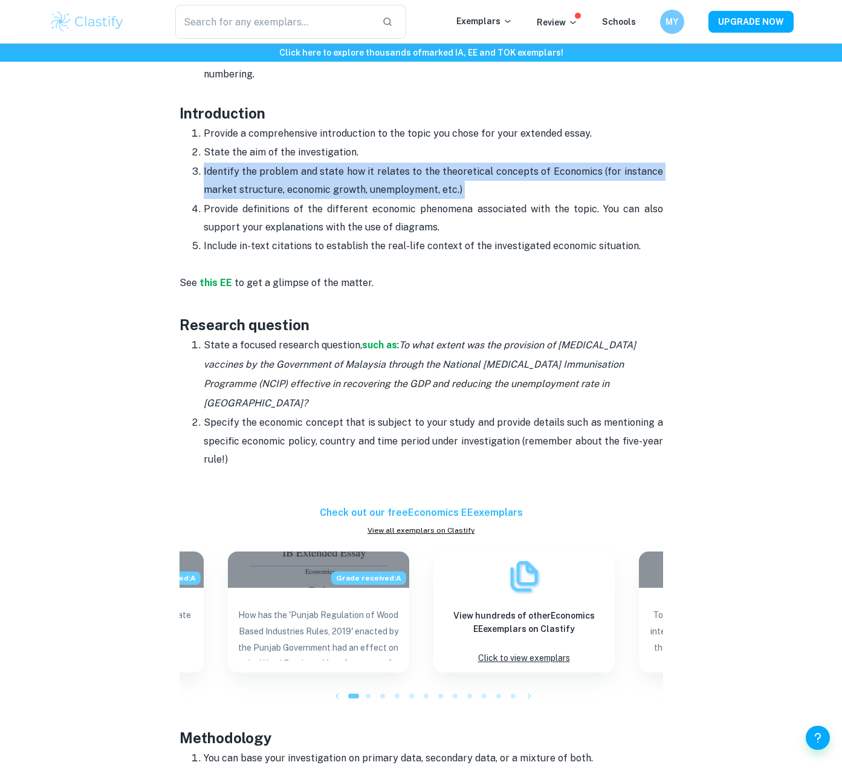
click at [277, 187] on p "Identify the problem and state how it relates to the theoretical concepts of Ec…" at bounding box center [434, 181] width 460 height 37
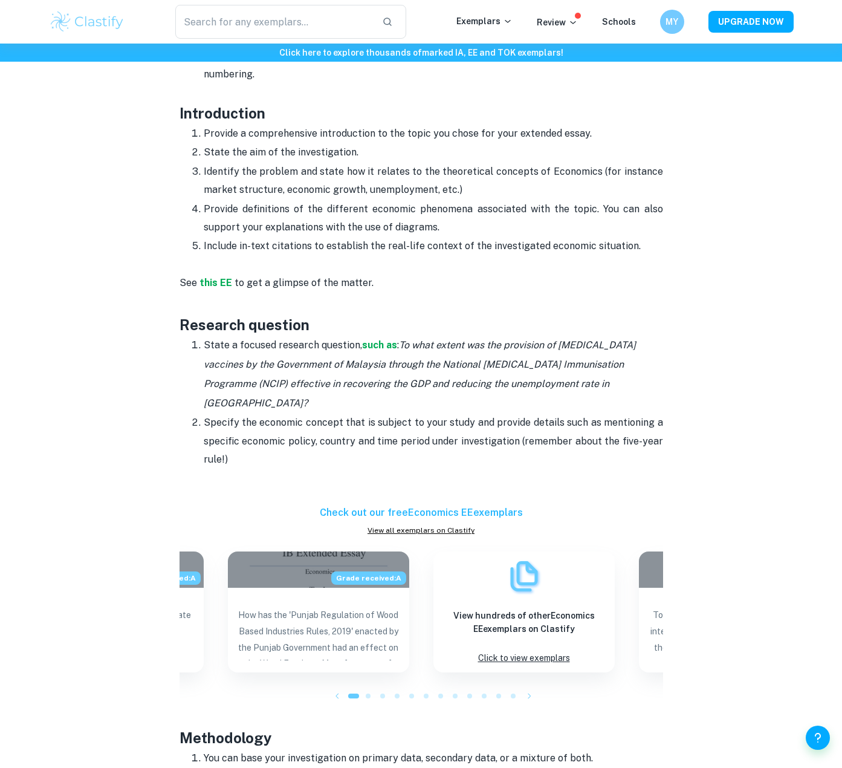
click at [371, 230] on p "Provide definitions of the different economic phenomena associated with the top…" at bounding box center [434, 218] width 460 height 37
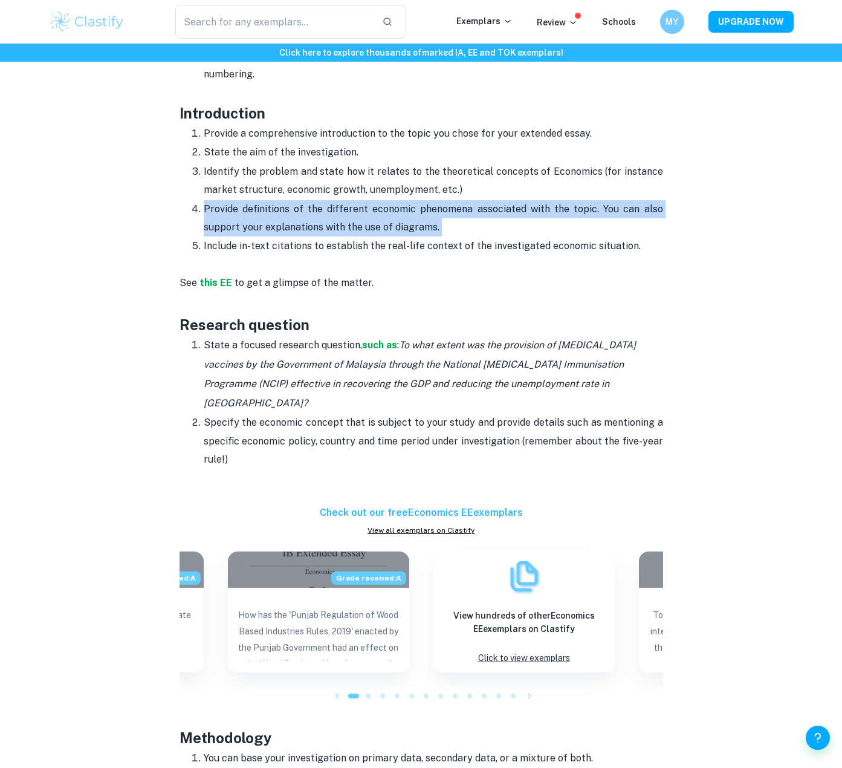
click at [371, 230] on p "Provide definitions of the different economic phenomena associated with the top…" at bounding box center [434, 218] width 460 height 37
click at [375, 207] on p "Provide definitions of the different economic phenomena associated with the top…" at bounding box center [434, 218] width 460 height 37
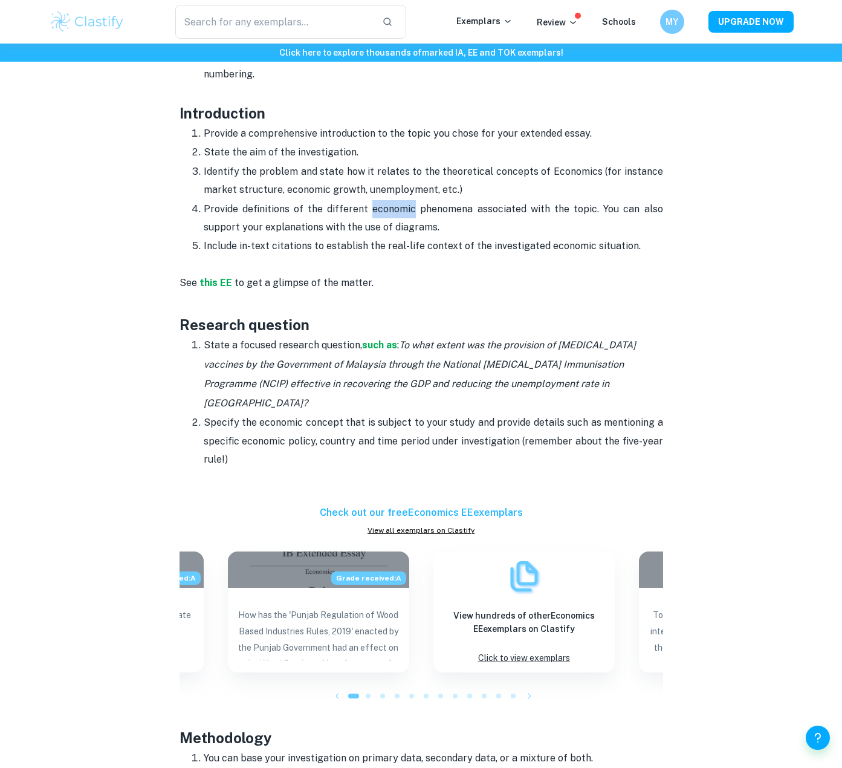
click at [375, 207] on p "Provide definitions of the different economic phenomena associated with the top…" at bounding box center [434, 218] width 460 height 37
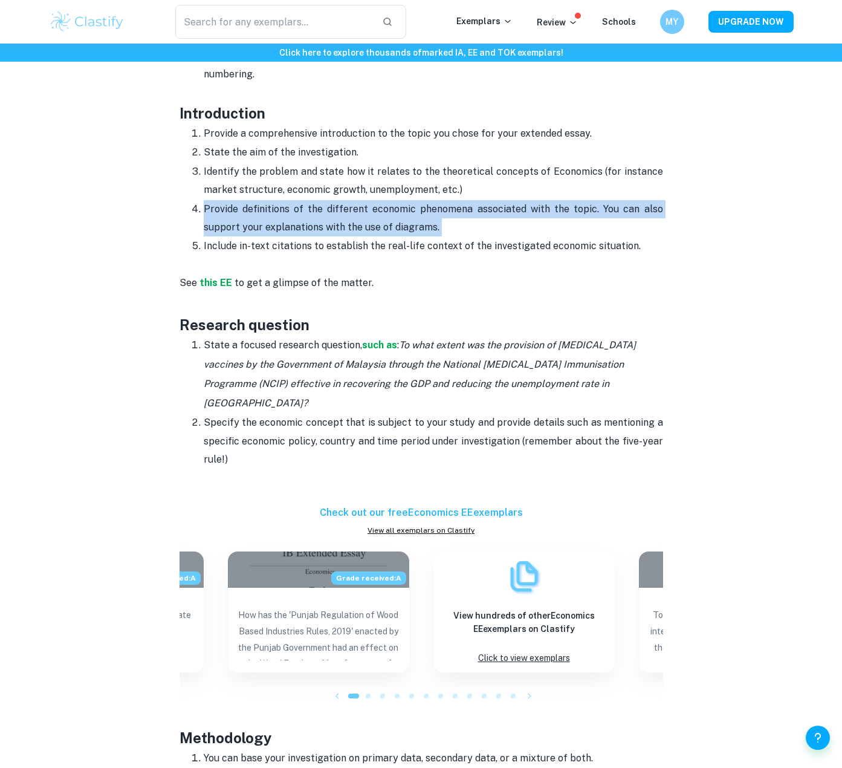
click at [375, 207] on p "Provide definitions of the different economic phenomena associated with the top…" at bounding box center [434, 218] width 460 height 37
click at [429, 207] on p "Provide definitions of the different economic phenomena associated with the top…" at bounding box center [434, 218] width 460 height 37
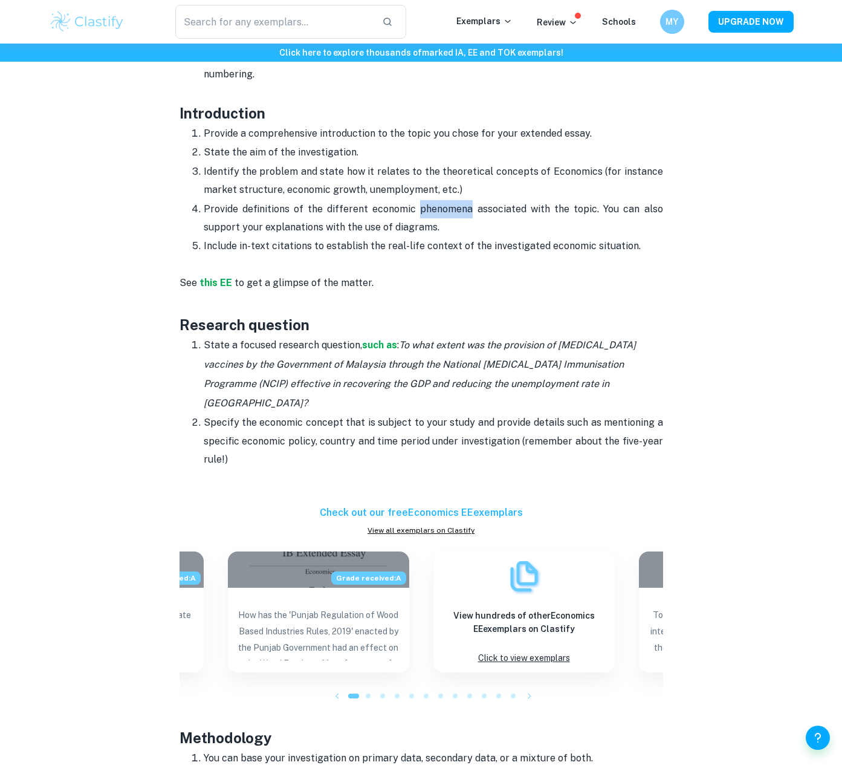
click at [429, 207] on p "Provide definitions of the different economic phenomena associated with the top…" at bounding box center [434, 218] width 460 height 37
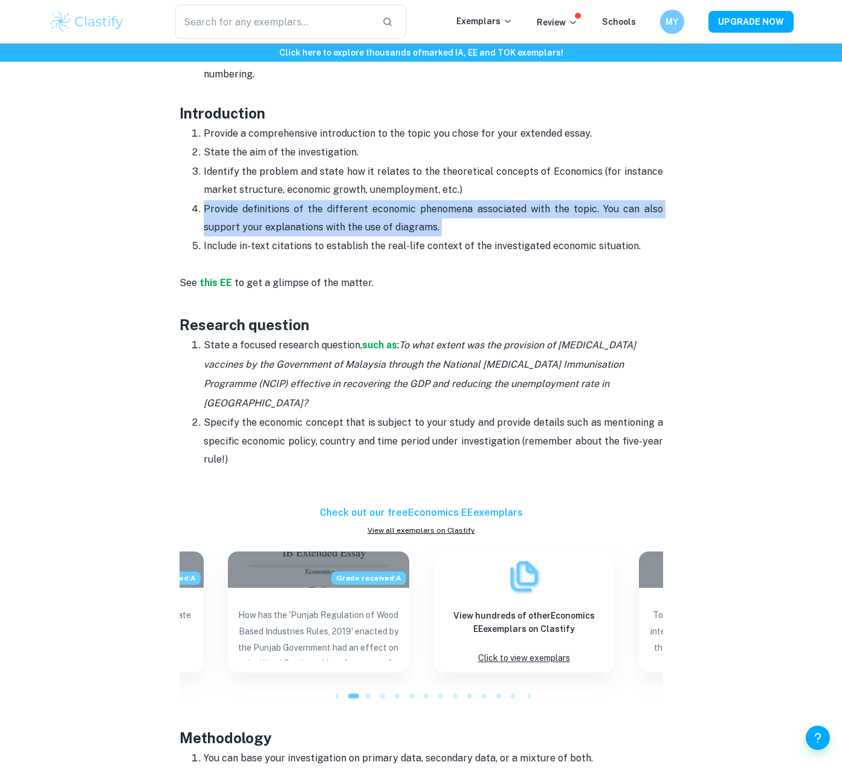
click at [429, 207] on p "Provide definitions of the different economic phenomena associated with the top…" at bounding box center [434, 218] width 460 height 37
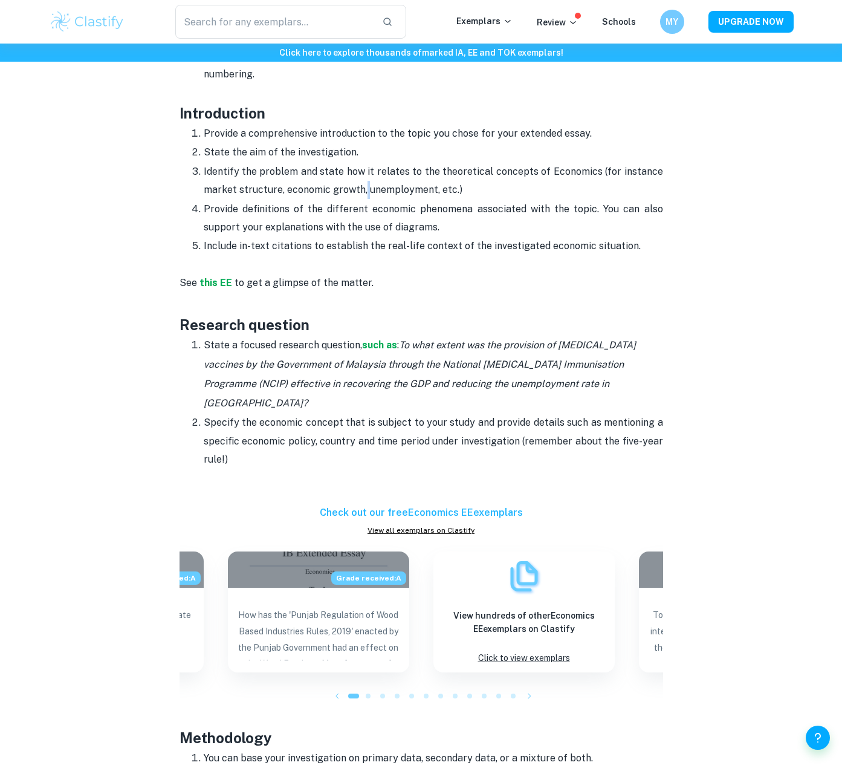
click at [365, 187] on p "Identify the problem and state how it relates to the theoretical concepts of Ec…" at bounding box center [434, 181] width 460 height 37
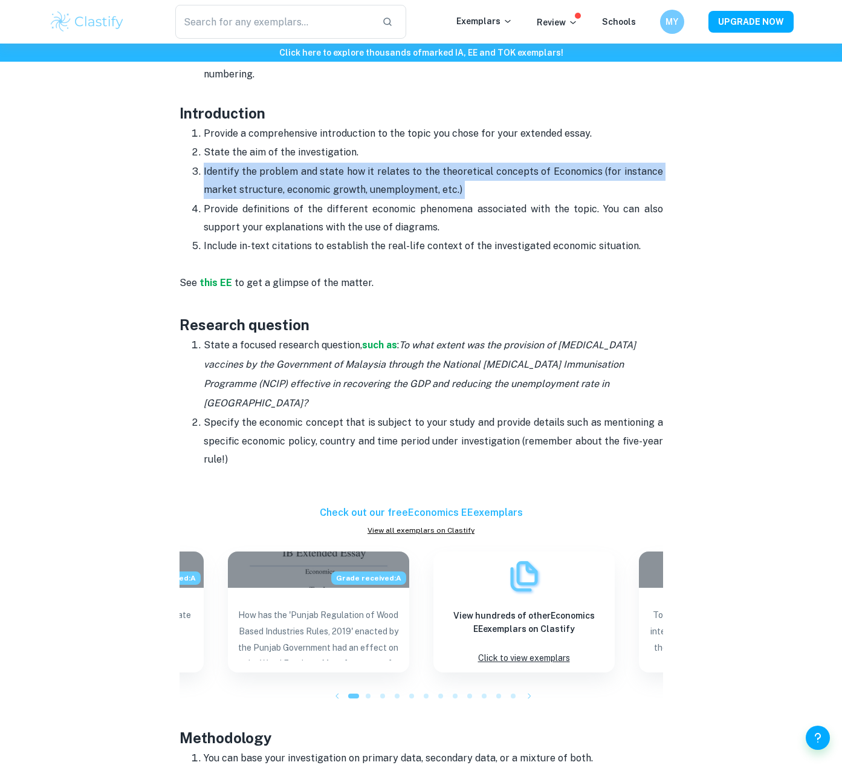
click at [365, 187] on p "Identify the problem and state how it relates to the theoretical concepts of Ec…" at bounding box center [434, 181] width 460 height 37
click at [435, 185] on p "Identify the problem and state how it relates to the theoretical concepts of Ec…" at bounding box center [434, 181] width 460 height 37
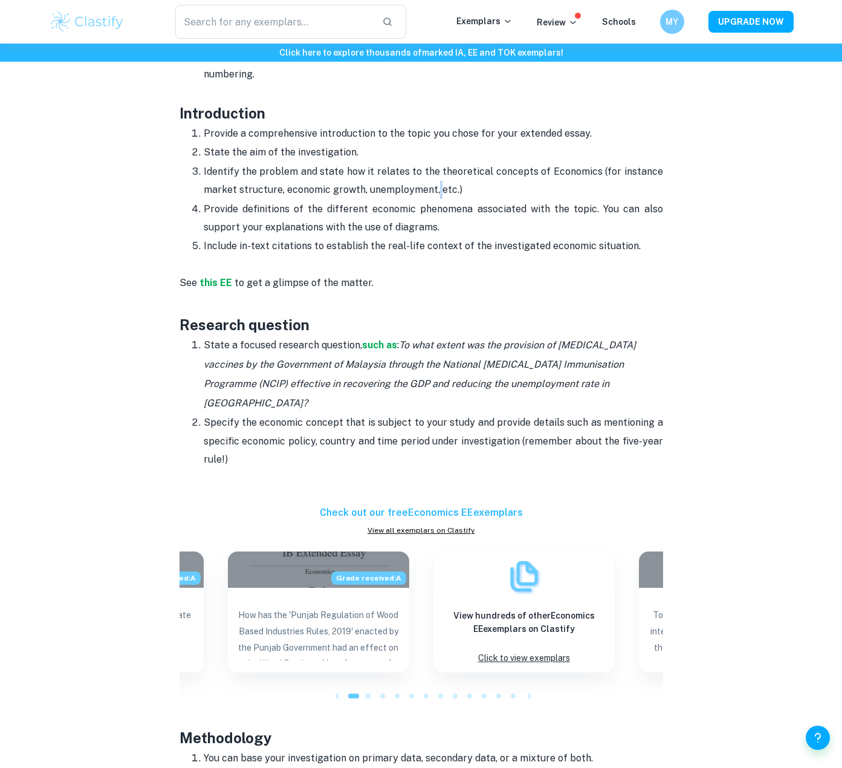
click at [435, 185] on p "Identify the problem and state how it relates to the theoretical concepts of Ec…" at bounding box center [434, 181] width 460 height 37
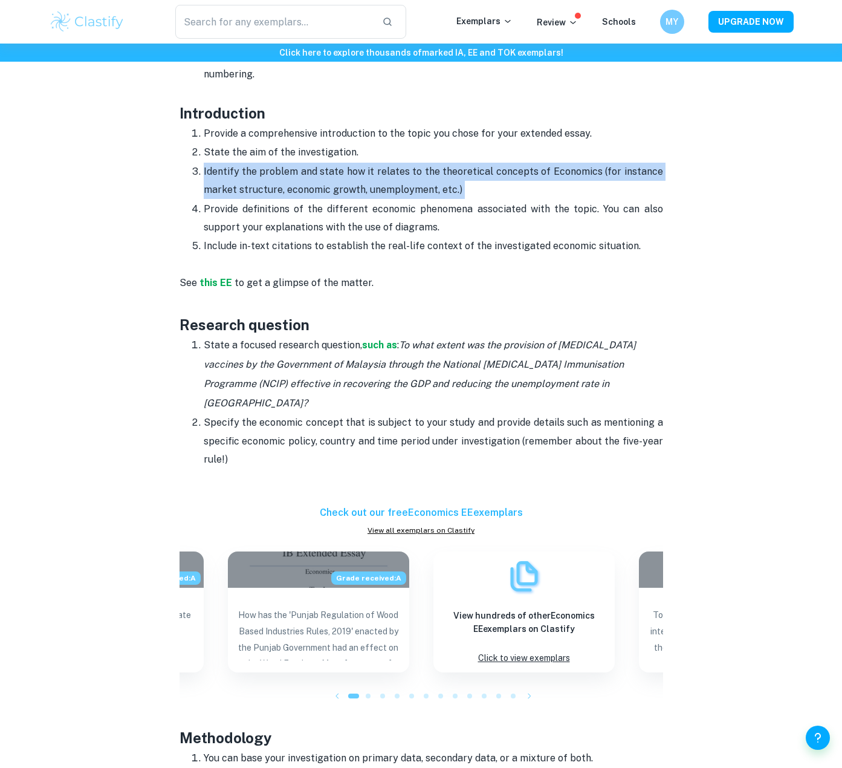
click at [435, 185] on p "Identify the problem and state how it relates to the theoretical concepts of Ec…" at bounding box center [434, 181] width 460 height 37
click at [471, 185] on p "Identify the problem and state how it relates to the theoretical concepts of Ec…" at bounding box center [434, 181] width 460 height 37
drag, startPoint x: 467, startPoint y: 185, endPoint x: 270, endPoint y: 159, distance: 198.8
click at [273, 160] on ol "Provide a comprehensive introduction to the topic you chose for your extended e…" at bounding box center [422, 190] width 484 height 132
click at [270, 159] on p "State the aim of the investigation." at bounding box center [434, 152] width 460 height 18
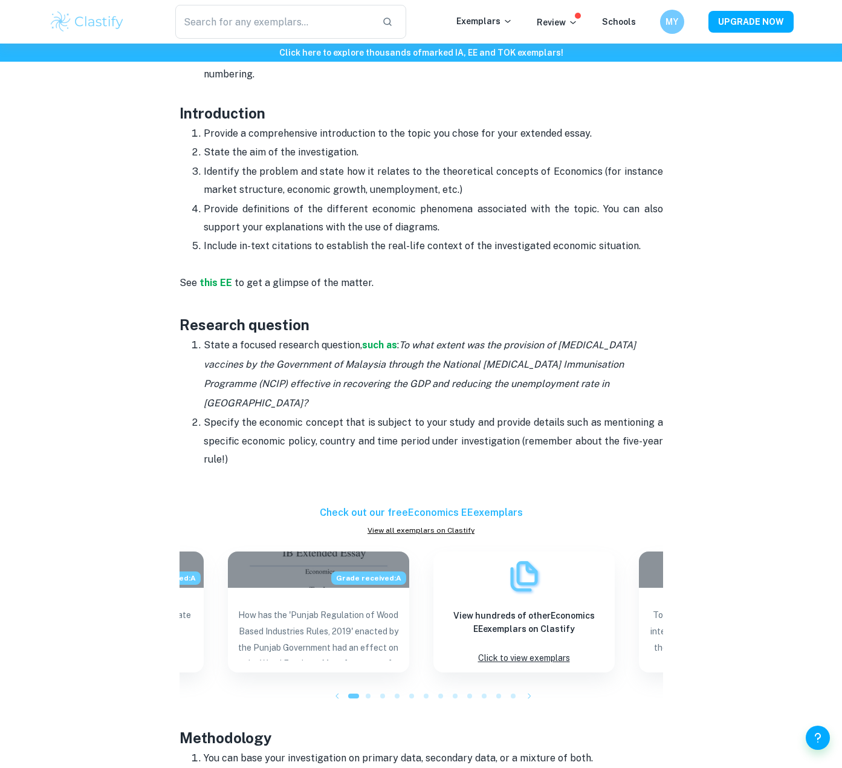
click at [270, 159] on p "State the aim of the investigation." at bounding box center [434, 152] width 460 height 18
click at [254, 175] on p "Identify the problem and state how it relates to the theoretical concepts of Ec…" at bounding box center [434, 181] width 460 height 37
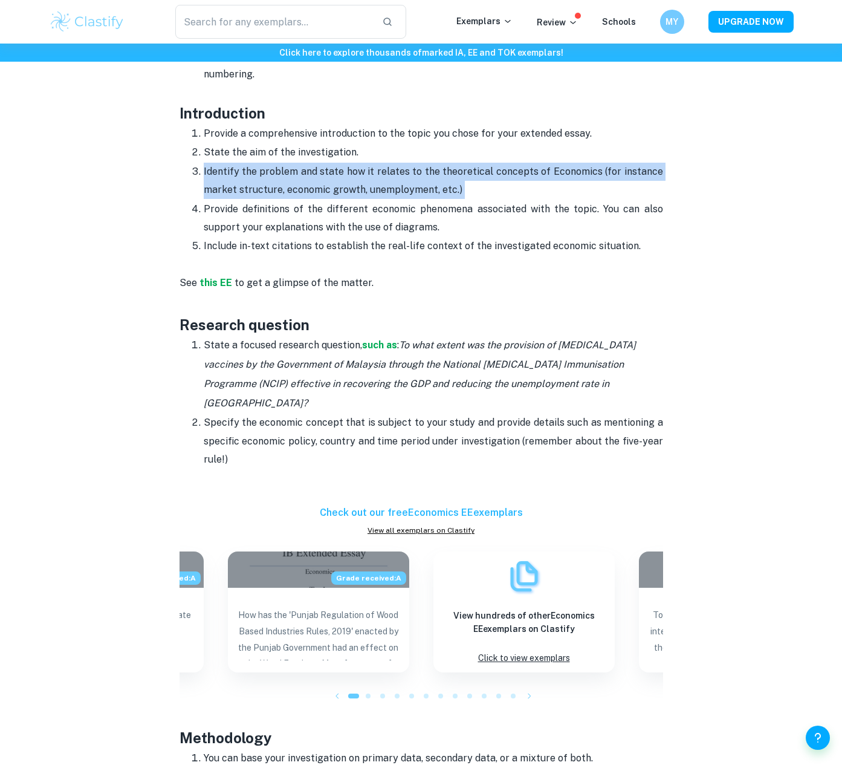
click at [254, 175] on p "Identify the problem and state how it relates to the theoretical concepts of Ec…" at bounding box center [434, 181] width 460 height 37
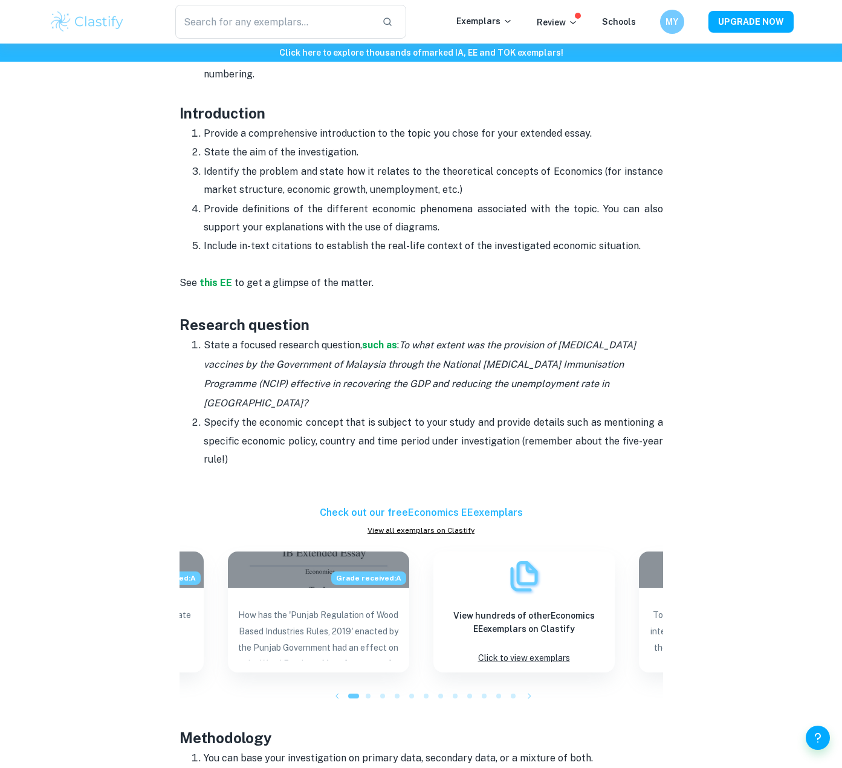
click at [276, 469] on p at bounding box center [422, 487] width 484 height 37
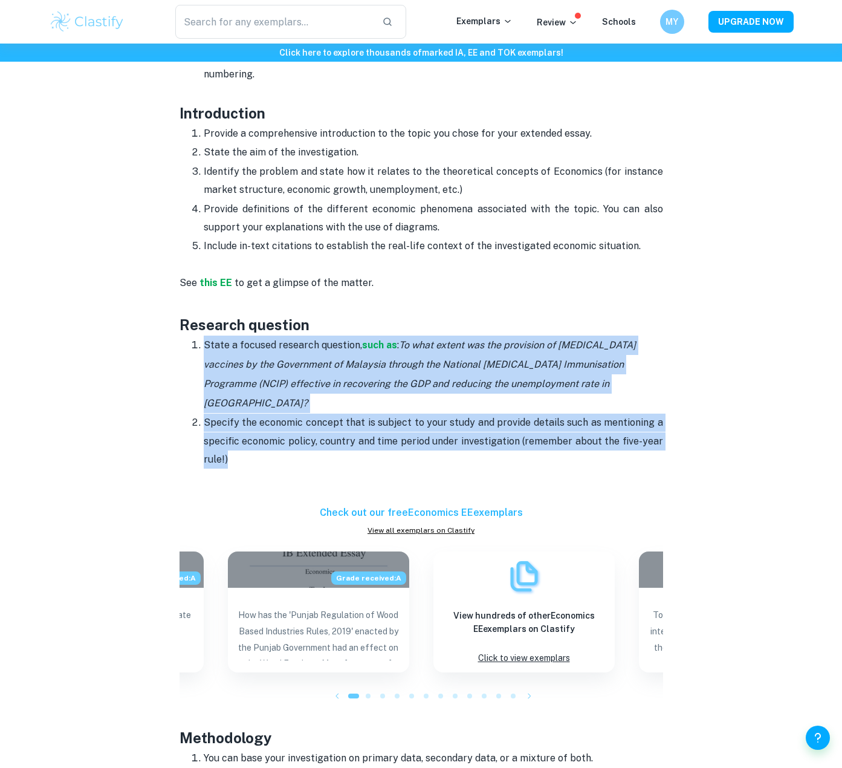
drag, startPoint x: 255, startPoint y: 444, endPoint x: 158, endPoint y: 342, distance: 141.2
click at [158, 342] on div "Economics EE Format and Structure By [PERSON_NAME] • [DATE] Get feedback on you…" at bounding box center [421, 701] width 745 height 2621
drag, startPoint x: 160, startPoint y: 339, endPoint x: 238, endPoint y: 443, distance: 130.0
click at [238, 444] on div "Economics EE Format and Structure By [PERSON_NAME] • [DATE] Get feedback on you…" at bounding box center [421, 701] width 745 height 2621
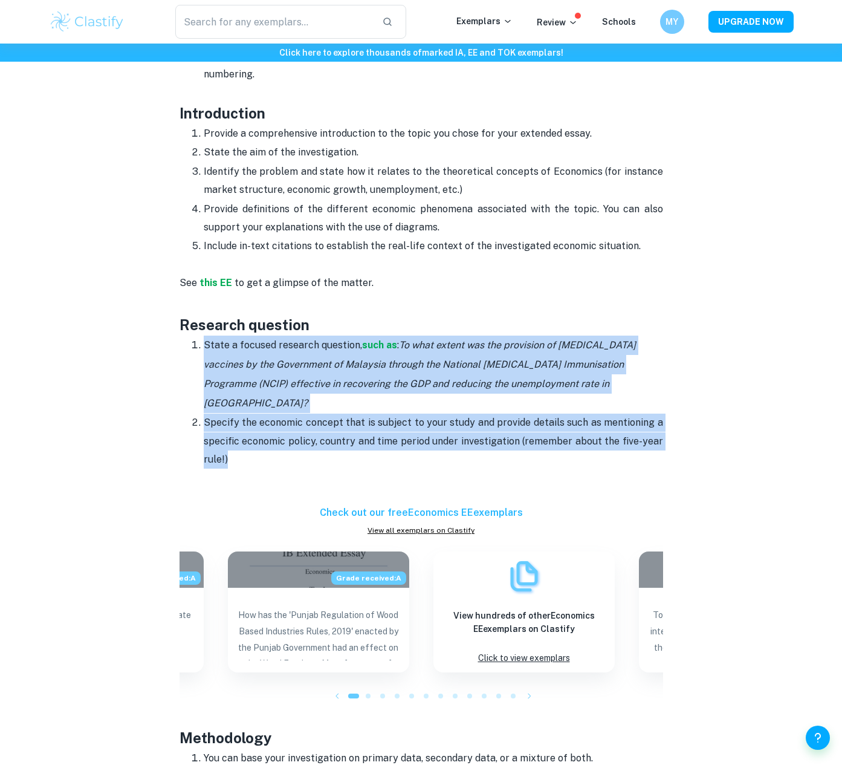
click at [238, 443] on p "Specify the economic concept that is subject to your study and provide details …" at bounding box center [434, 441] width 460 height 55
drag, startPoint x: 245, startPoint y: 439, endPoint x: 159, endPoint y: 342, distance: 130.2
click at [159, 342] on div "Economics EE Format and Structure By [PERSON_NAME] • [DATE] Get feedback on you…" at bounding box center [421, 701] width 745 height 2621
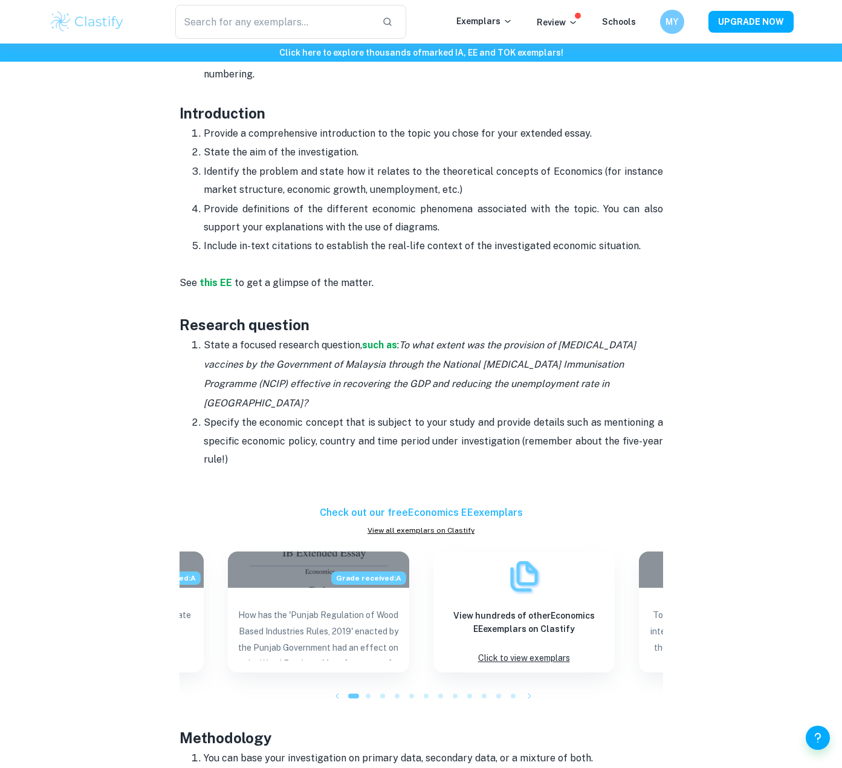
click at [335, 381] on icon "To what extent was the provision of [MEDICAL_DATA] vaccines by the Government o…" at bounding box center [420, 374] width 432 height 70
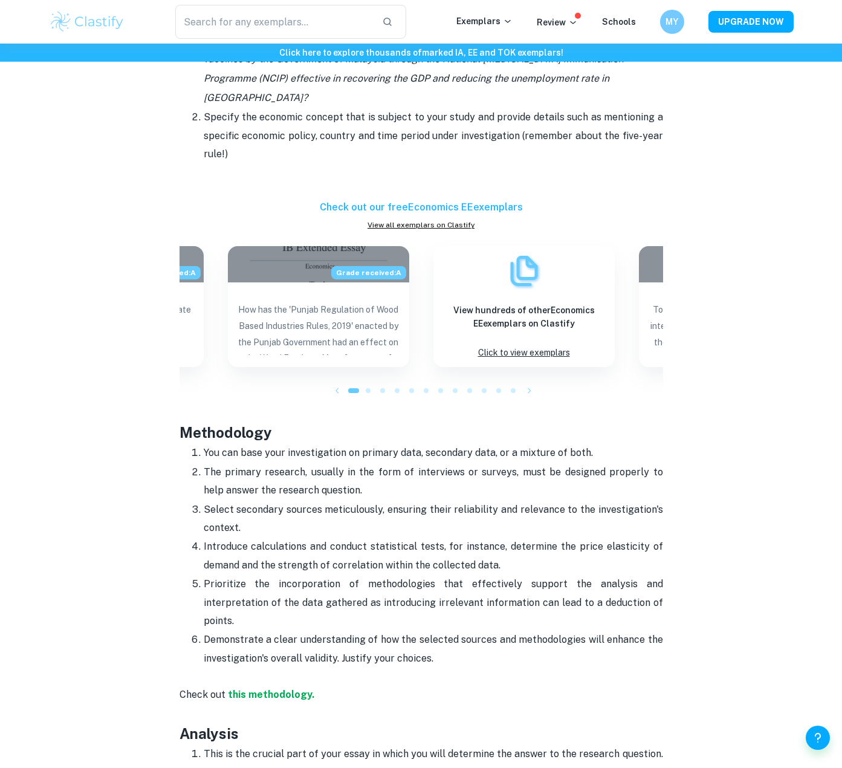
scroll to position [1143, 0]
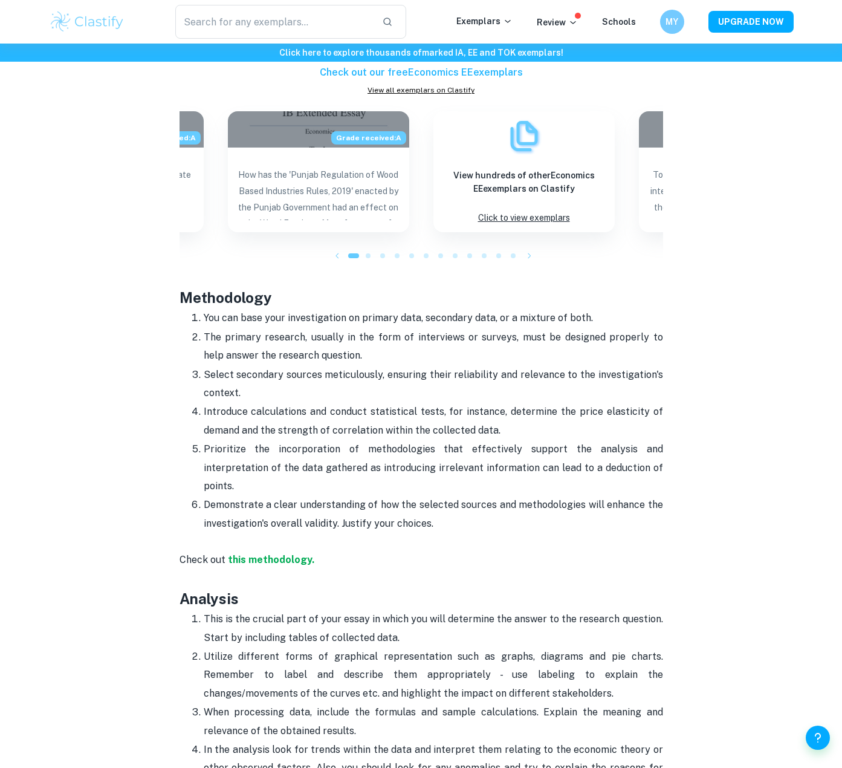
click at [359, 309] on p "You can base your investigation on primary data, secondary data, or a mixture o…" at bounding box center [434, 318] width 460 height 18
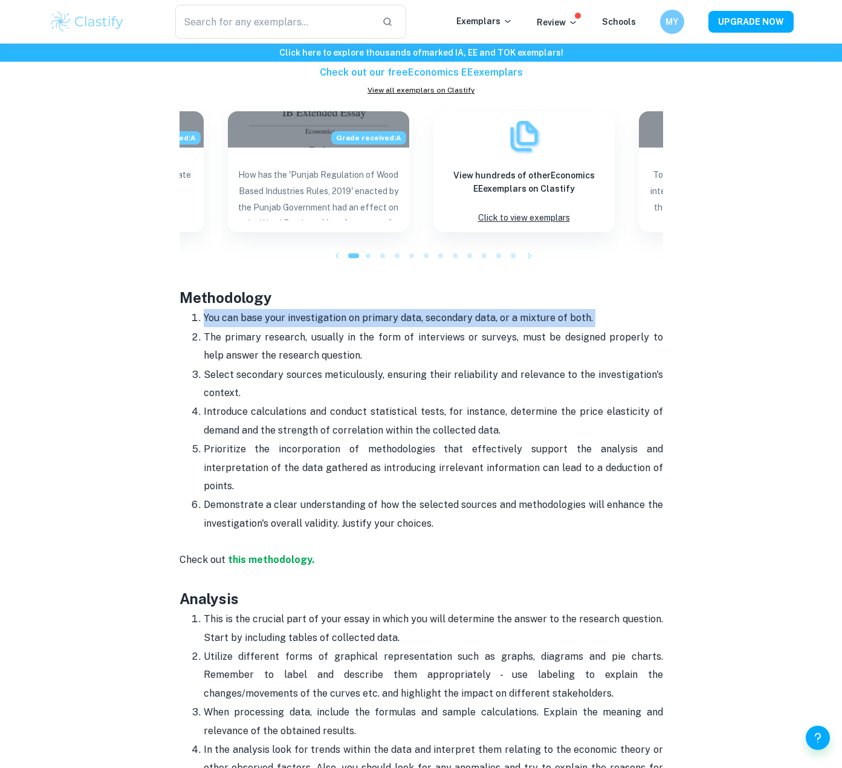
click at [359, 309] on p "You can base your investigation on primary data, secondary data, or a mixture o…" at bounding box center [434, 318] width 460 height 18
click at [369, 309] on p "You can base your investigation on primary data, secondary data, or a mixture o…" at bounding box center [434, 318] width 460 height 18
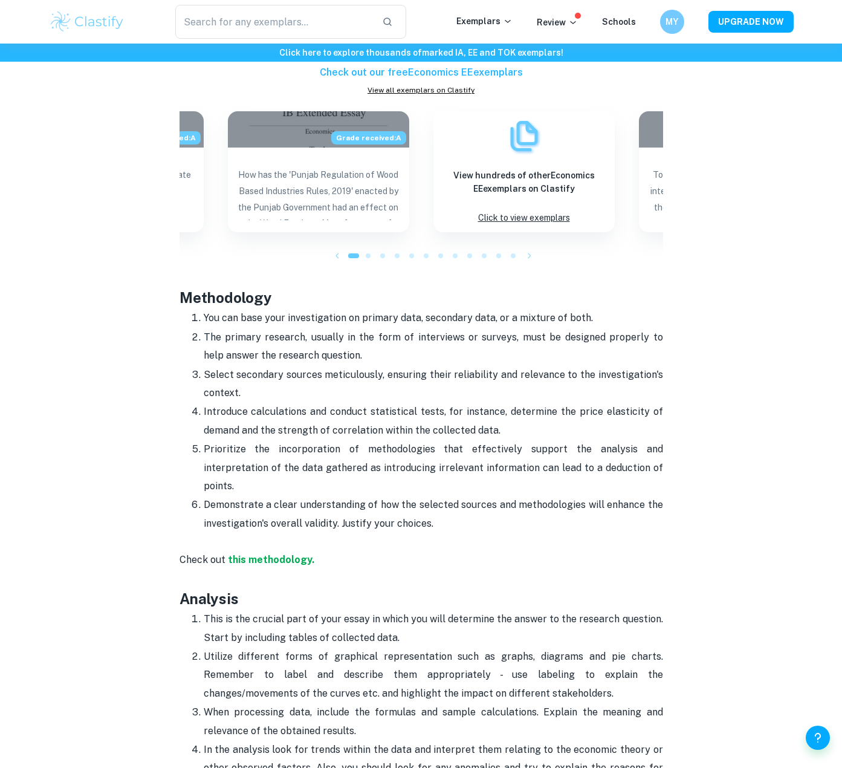
click at [366, 328] on p "The primary research, usually in the form of interviews or surveys, must be des…" at bounding box center [434, 346] width 460 height 37
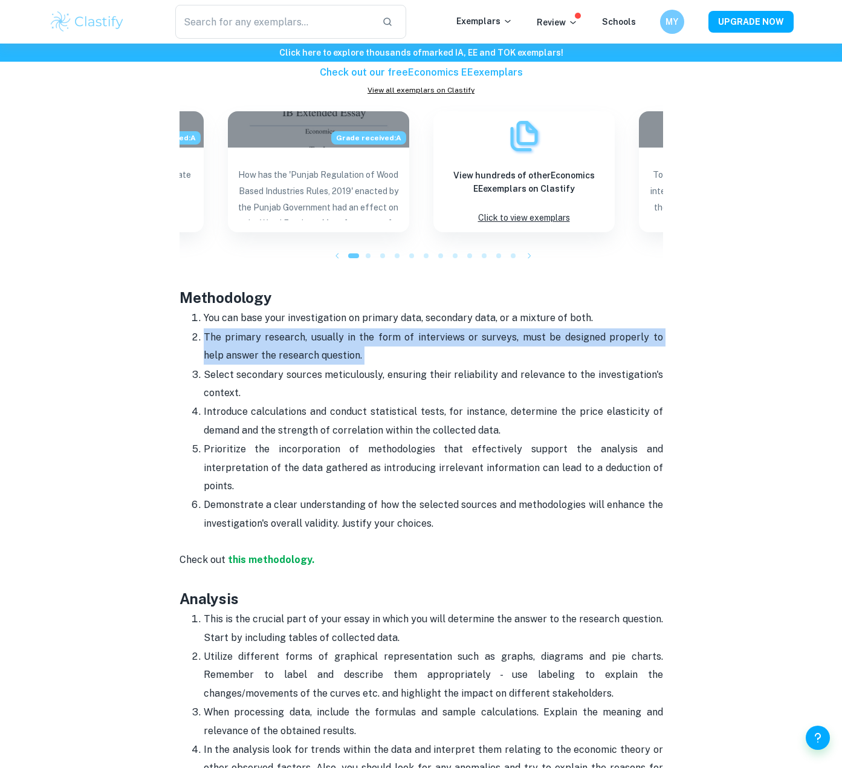
click at [366, 328] on p "The primary research, usually in the form of interviews or surveys, must be des…" at bounding box center [434, 346] width 460 height 37
click at [362, 328] on p "The primary research, usually in the form of interviews or surveys, must be des…" at bounding box center [434, 346] width 460 height 37
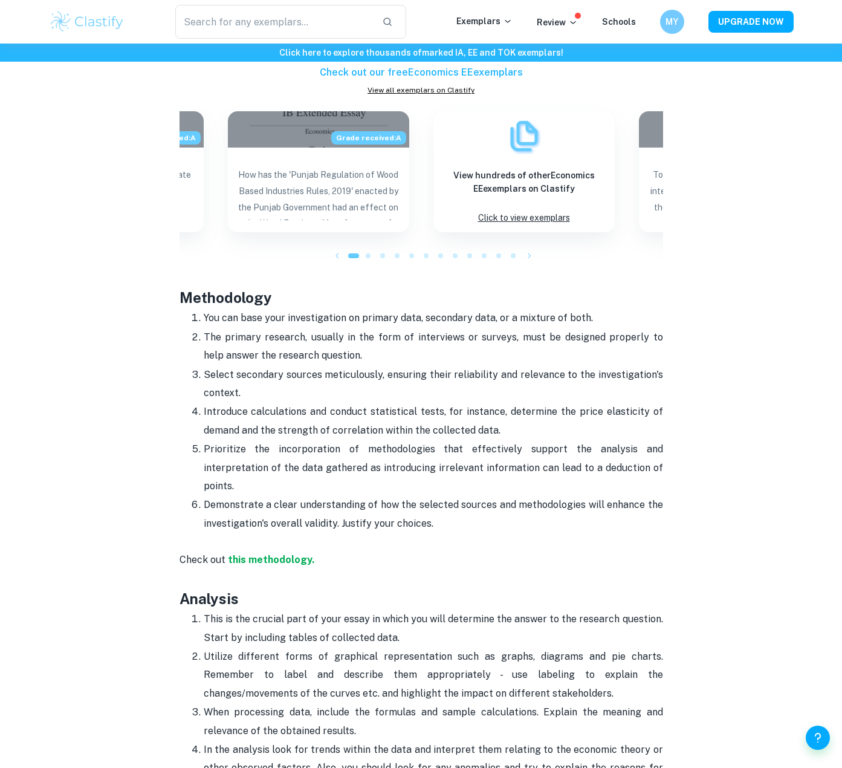
click at [362, 328] on p "The primary research, usually in the form of interviews or surveys, must be des…" at bounding box center [434, 346] width 460 height 37
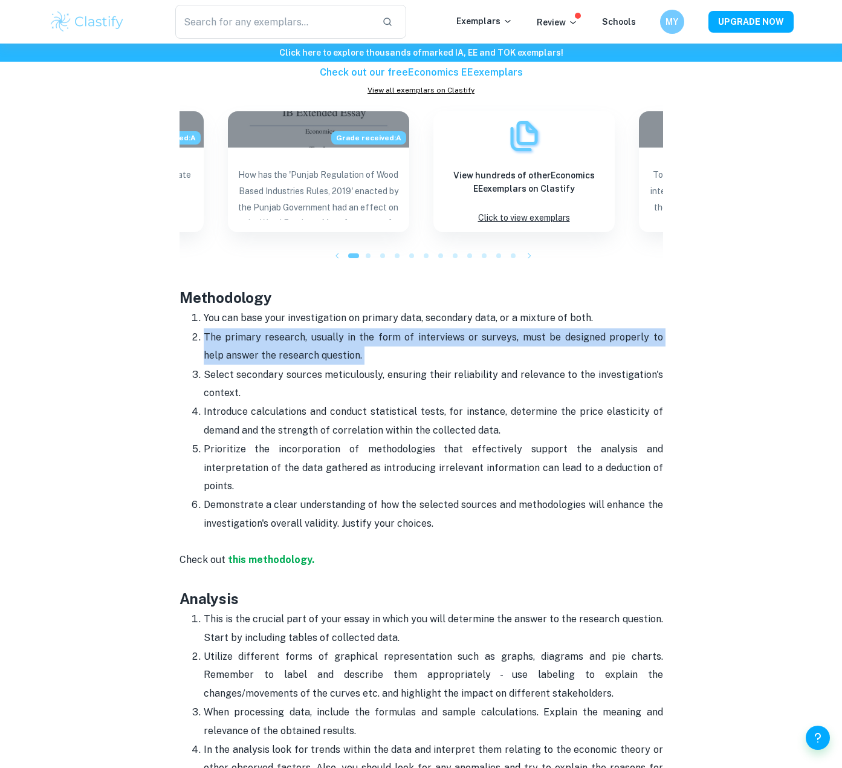
click at [362, 328] on p "The primary research, usually in the form of interviews or surveys, must be des…" at bounding box center [434, 346] width 460 height 37
click at [356, 331] on p "The primary research, usually in the form of interviews or surveys, must be des…" at bounding box center [434, 346] width 460 height 37
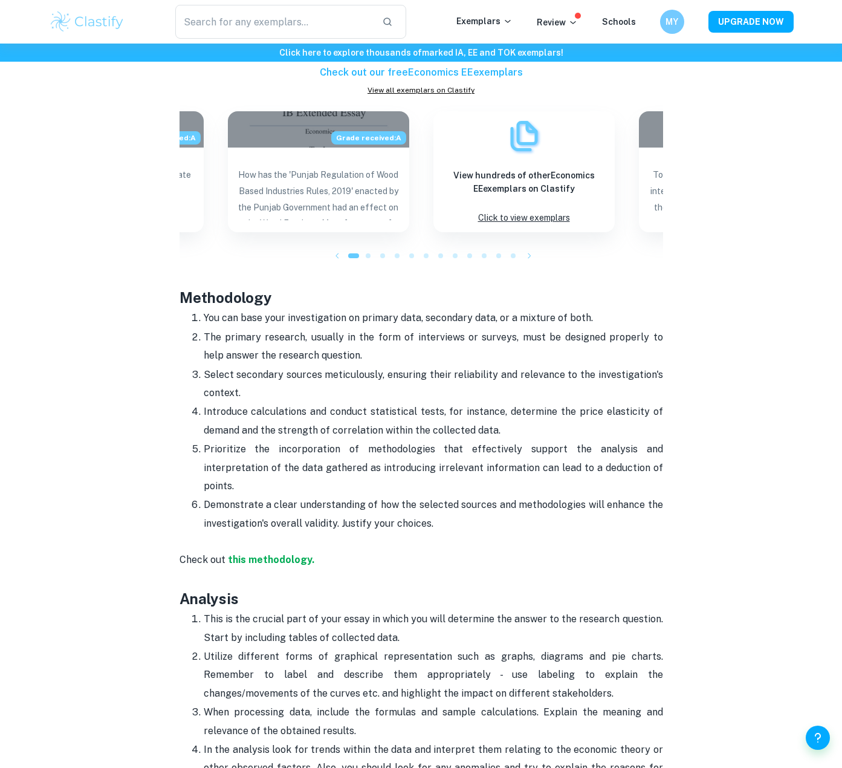
drag, startPoint x: 341, startPoint y: 341, endPoint x: 202, endPoint y: 313, distance: 141.9
click at [202, 313] on ol "You can base your investigation on primary data, secondary data, or a mixture o…" at bounding box center [422, 420] width 484 height 224
drag, startPoint x: 201, startPoint y: 313, endPoint x: 340, endPoint y: 335, distance: 140.9
click at [340, 335] on ol "You can base your investigation on primary data, secondary data, or a mixture o…" at bounding box center [422, 420] width 484 height 224
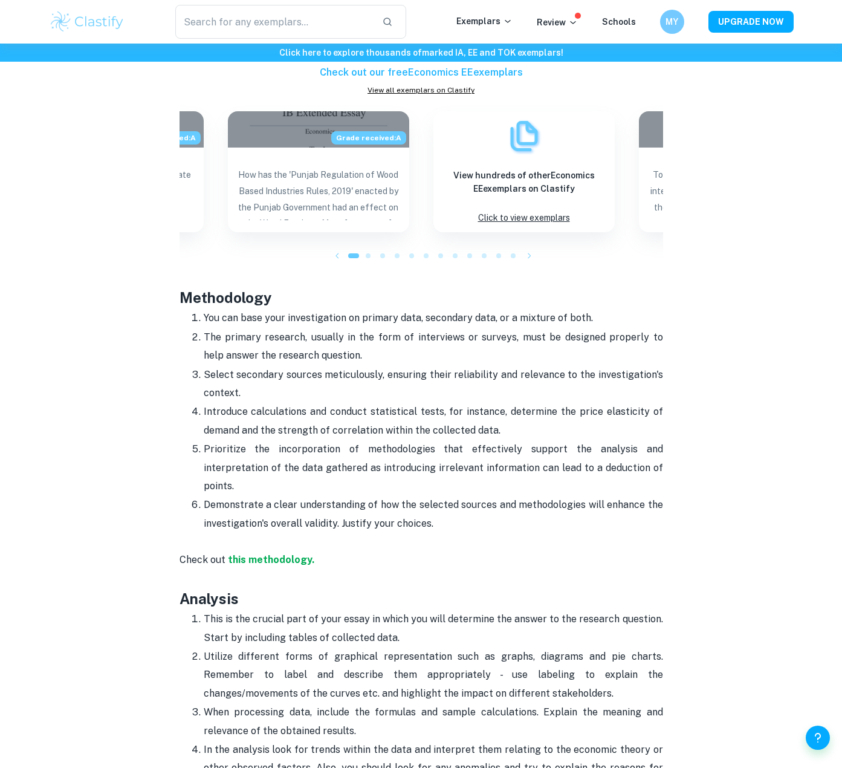
click at [340, 335] on p "The primary research, usually in the form of interviews or surveys, must be des…" at bounding box center [434, 346] width 460 height 37
drag, startPoint x: 357, startPoint y: 335, endPoint x: 213, endPoint y: 314, distance: 146.1
click at [214, 328] on p "The primary research, usually in the form of interviews or surveys, must be des…" at bounding box center [434, 346] width 460 height 37
click at [213, 328] on p "The primary research, usually in the form of interviews or surveys, must be des…" at bounding box center [434, 346] width 460 height 37
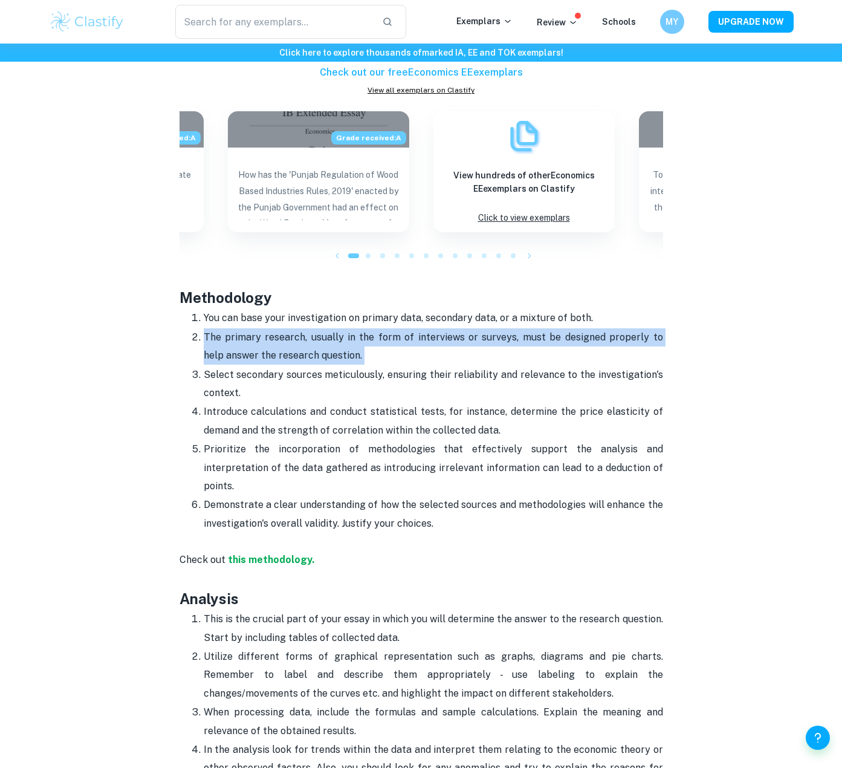
click at [213, 328] on p "The primary research, usually in the form of interviews or surveys, must be des…" at bounding box center [434, 346] width 460 height 37
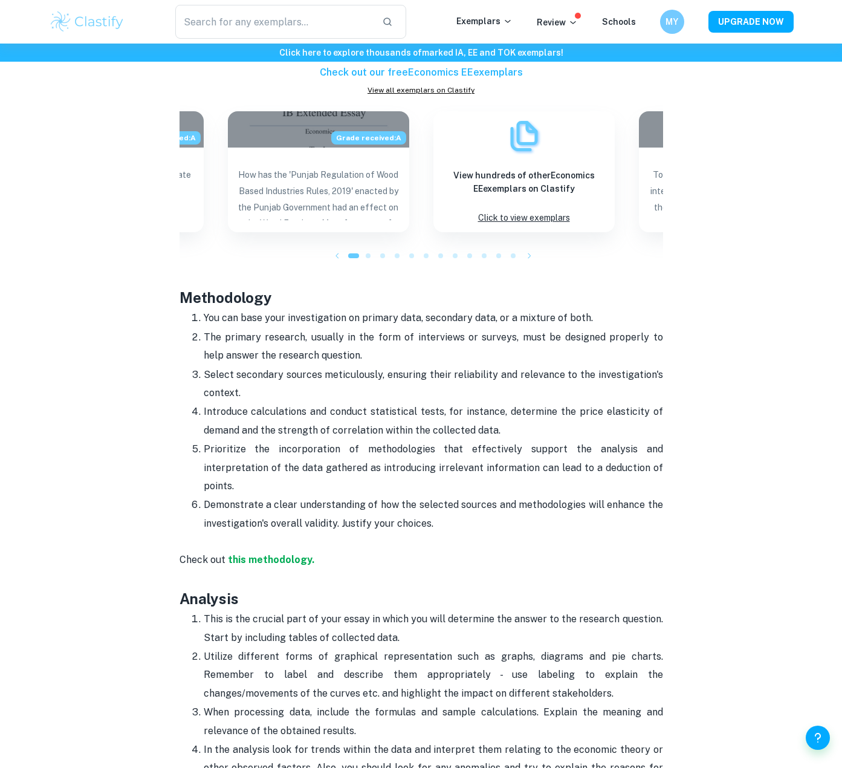
click at [230, 373] on p "Select secondary sources meticulously, ensuring their reliability and relevance…" at bounding box center [434, 384] width 460 height 37
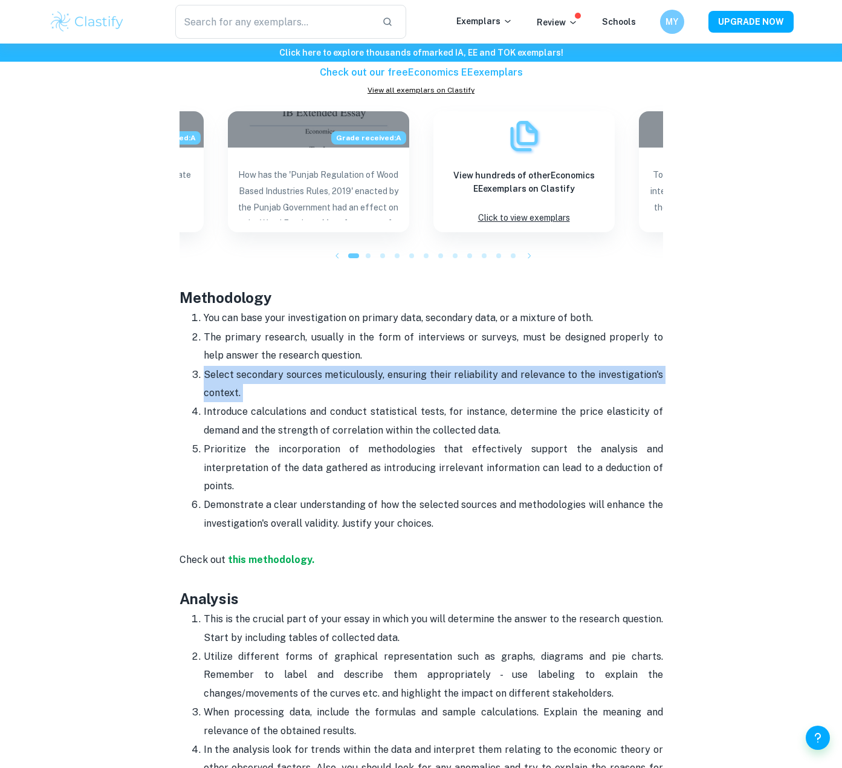
click at [230, 373] on p "Select secondary sources meticulously, ensuring their reliability and relevance…" at bounding box center [434, 384] width 460 height 37
click at [245, 371] on p "Select secondary sources meticulously, ensuring their reliability and relevance…" at bounding box center [434, 384] width 460 height 37
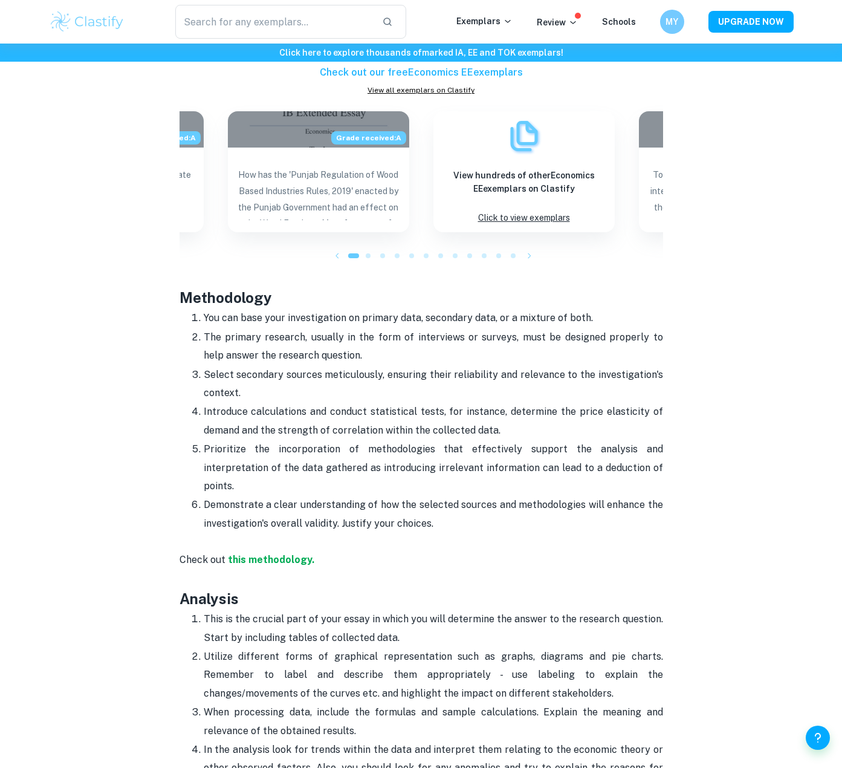
click at [245, 371] on p "Select secondary sources meticulously, ensuring their reliability and relevance…" at bounding box center [434, 384] width 460 height 37
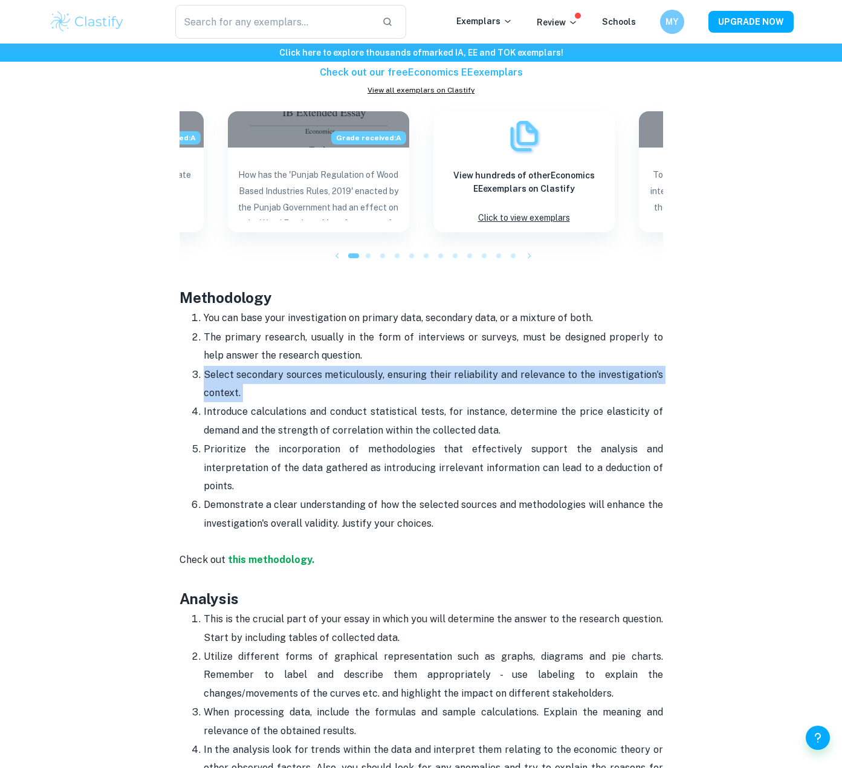
click at [245, 371] on p "Select secondary sources meticulously, ensuring their reliability and relevance…" at bounding box center [434, 384] width 460 height 37
click at [239, 372] on p "Select secondary sources meticulously, ensuring their reliability and relevance…" at bounding box center [434, 384] width 460 height 37
drag, startPoint x: 246, startPoint y: 372, endPoint x: 209, endPoint y: 355, distance: 41.1
click at [209, 366] on p "Select secondary sources meticulously, ensuring their reliability and relevance…" at bounding box center [434, 384] width 460 height 37
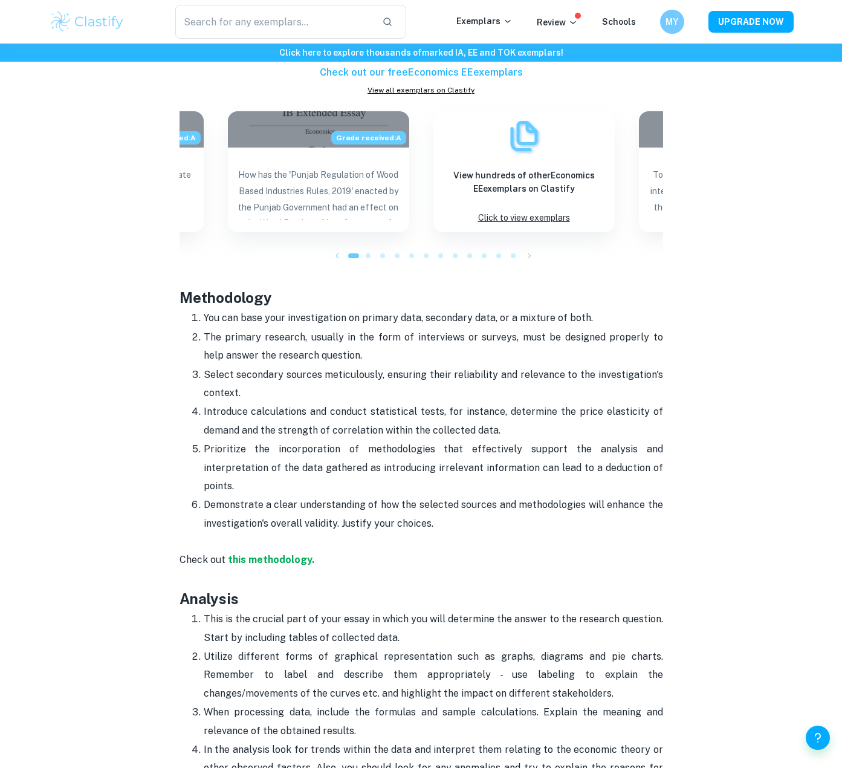
click at [229, 403] on p "Introduce calculations and conduct statistical tests, for instance, determine t…" at bounding box center [434, 421] width 460 height 37
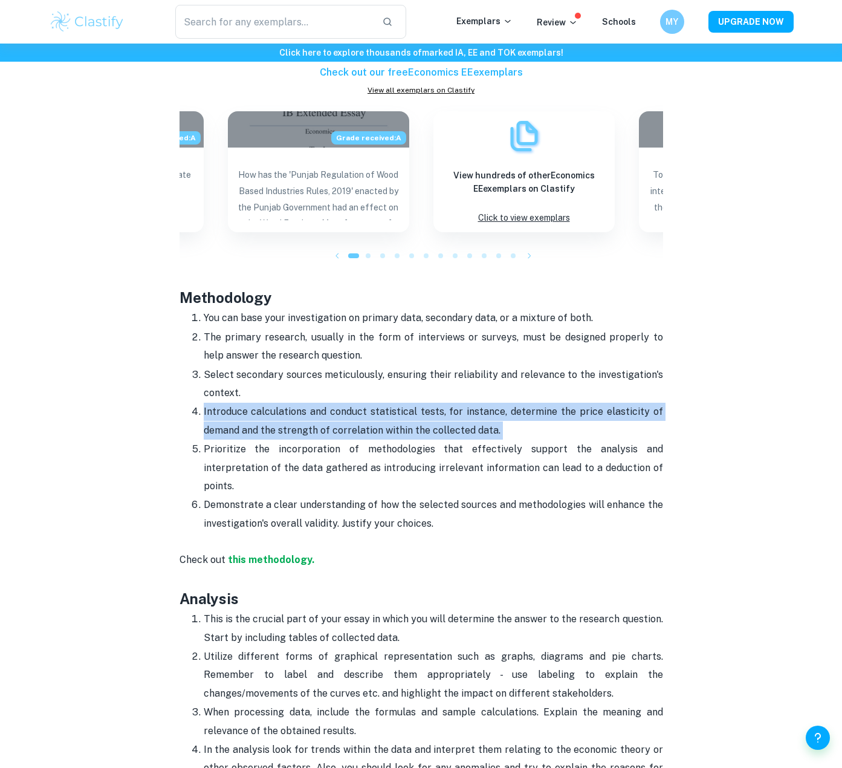
click at [229, 403] on p "Introduce calculations and conduct statistical tests, for instance, determine t…" at bounding box center [434, 421] width 460 height 37
click at [247, 403] on p "Introduce calculations and conduct statistical tests, for instance, determine t…" at bounding box center [434, 421] width 460 height 37
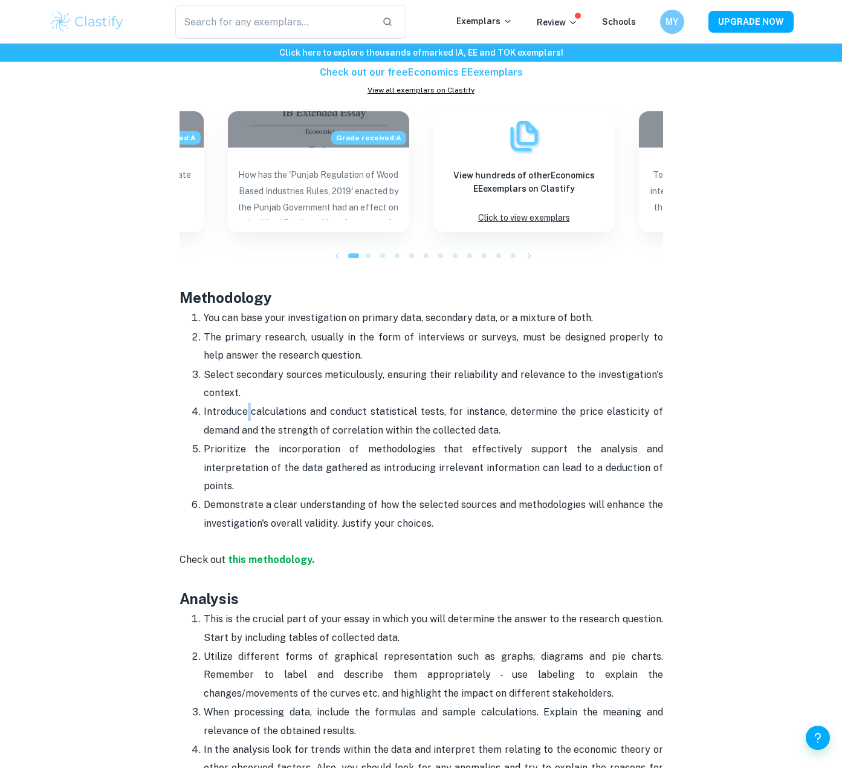
click at [247, 403] on p "Introduce calculations and conduct statistical tests, for instance, determine t…" at bounding box center [434, 421] width 460 height 37
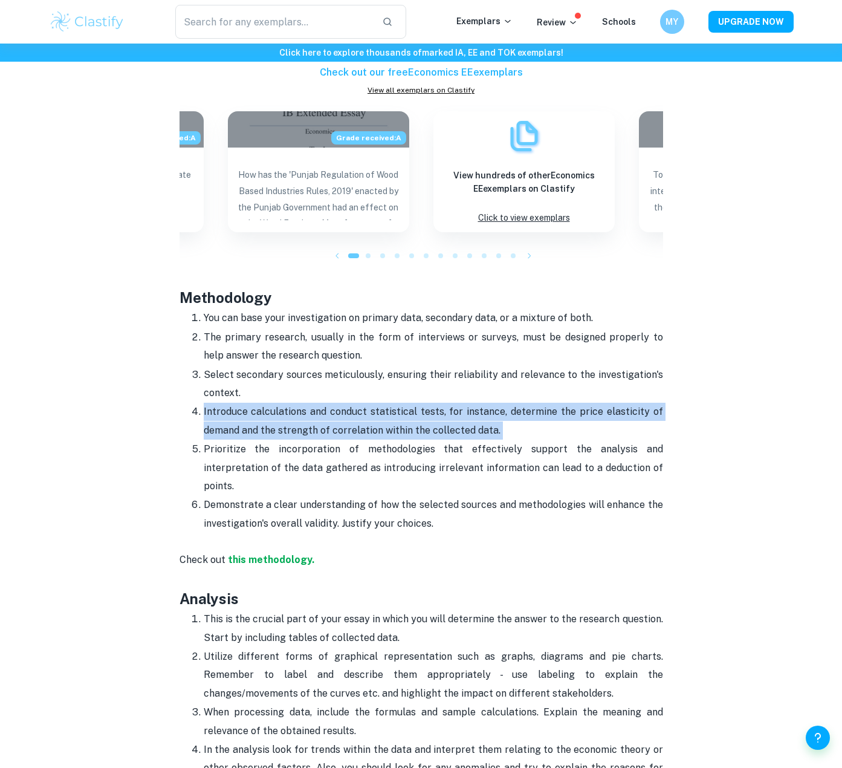
click at [247, 403] on p "Introduce calculations and conduct statistical tests, for instance, determine t…" at bounding box center [434, 421] width 460 height 37
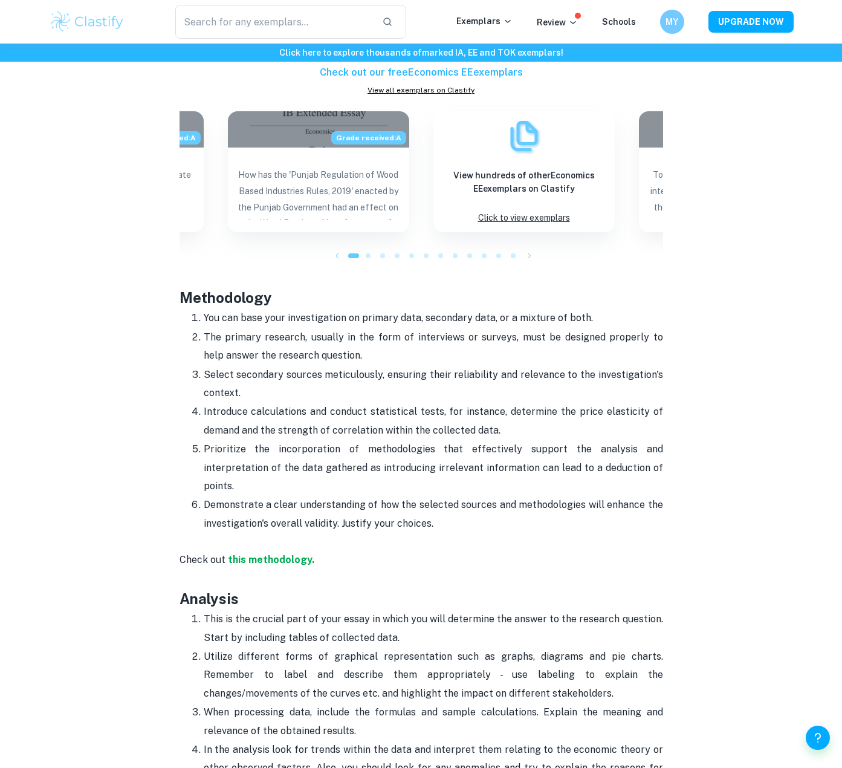
click at [259, 403] on p "Introduce calculations and conduct statistical tests, for instance, determine t…" at bounding box center [434, 421] width 460 height 37
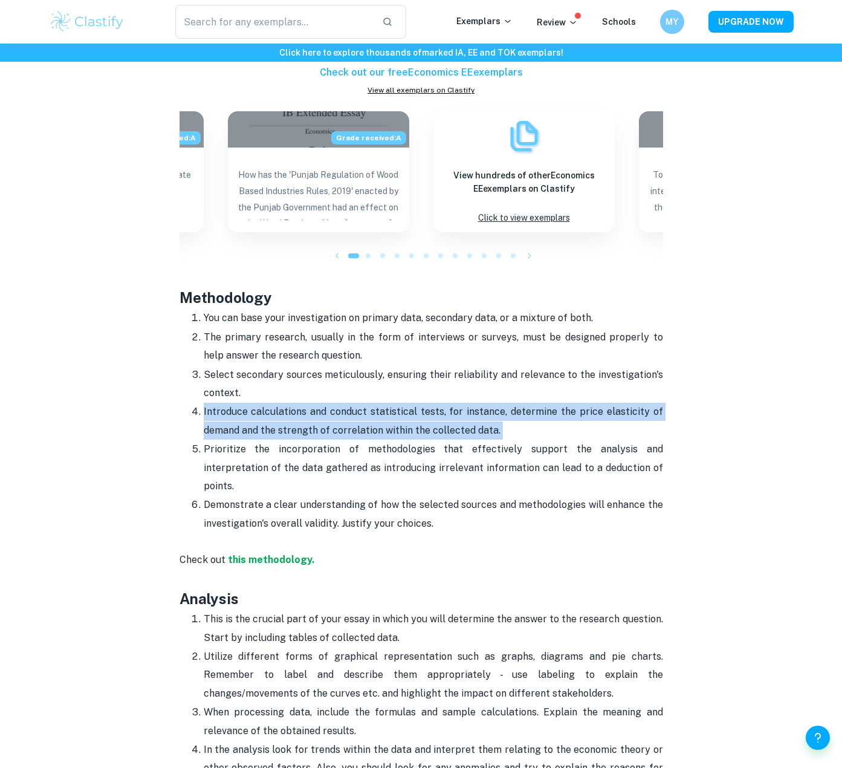
click at [259, 403] on p "Introduce calculations and conduct statistical tests, for instance, determine t…" at bounding box center [434, 421] width 460 height 37
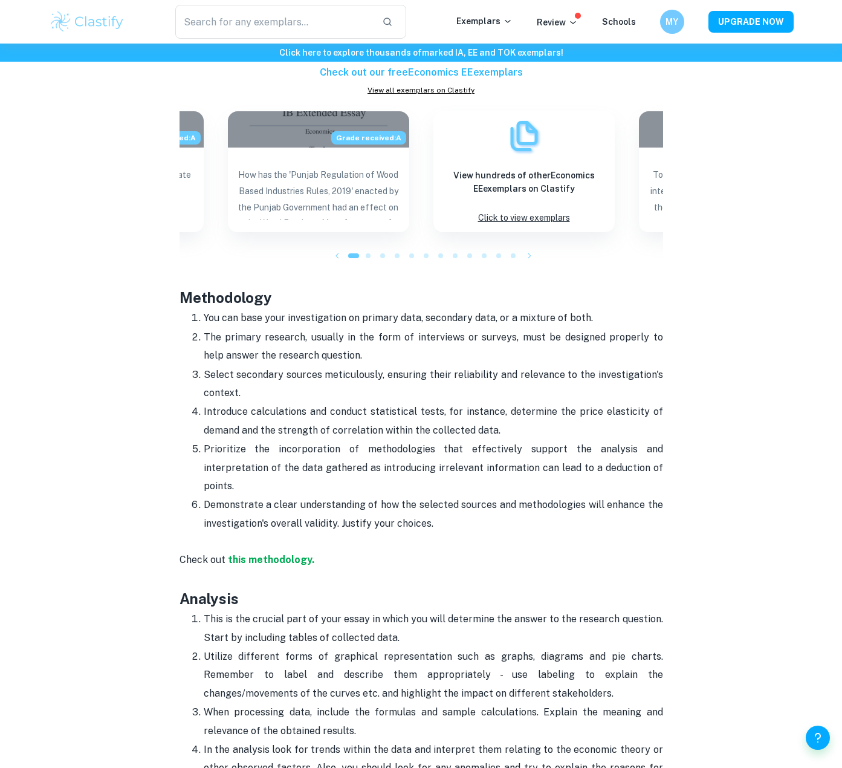
click at [273, 403] on p "Introduce calculations and conduct statistical tests, for instance, determine t…" at bounding box center [434, 421] width 460 height 37
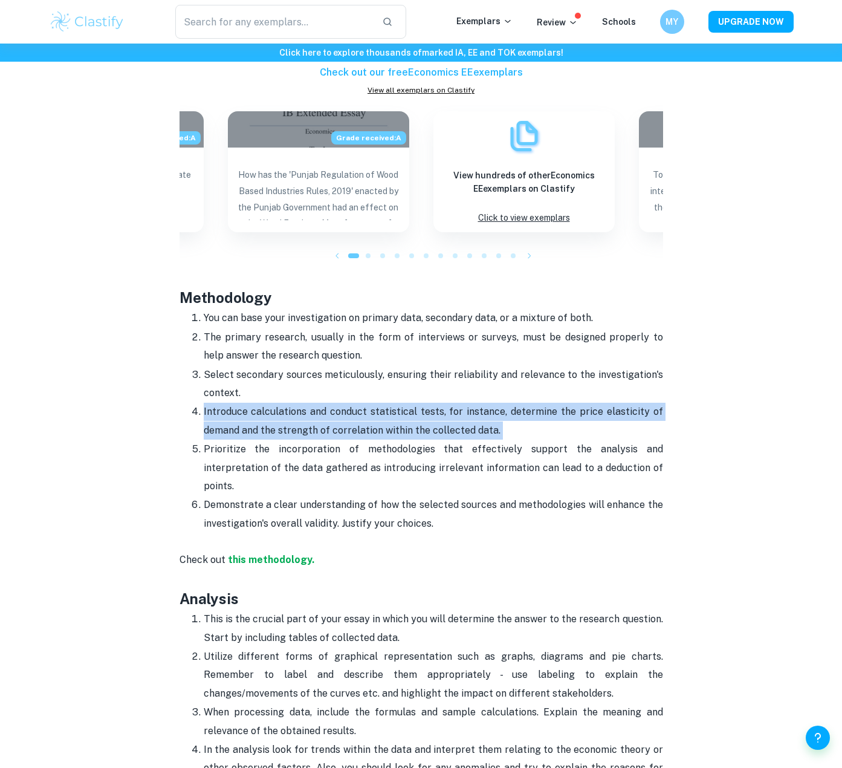
click at [273, 403] on p "Introduce calculations and conduct statistical tests, for instance, determine t…" at bounding box center [434, 421] width 460 height 37
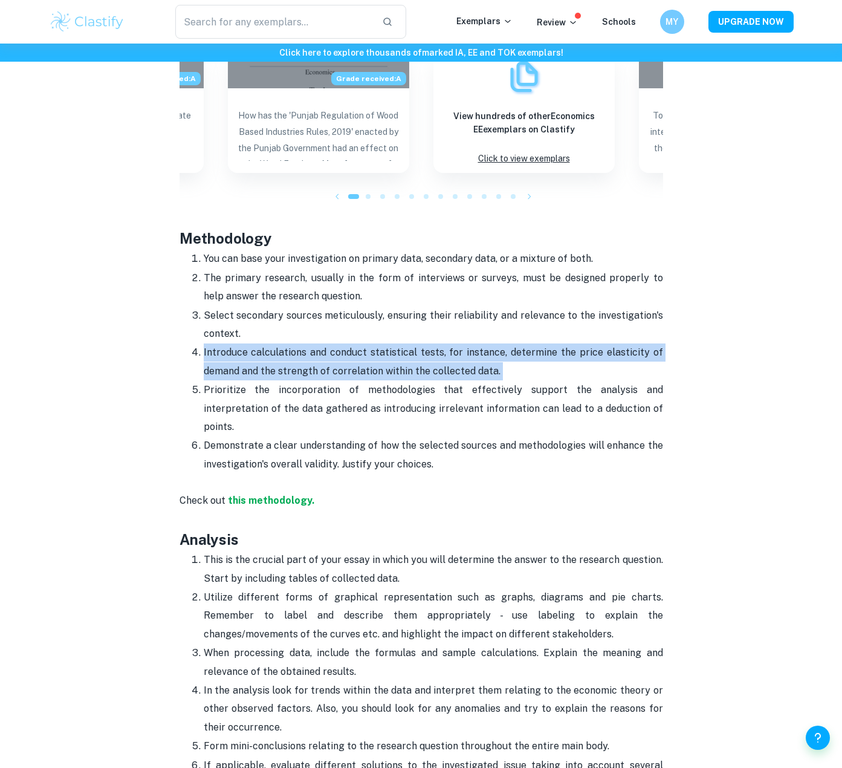
scroll to position [1240, 0]
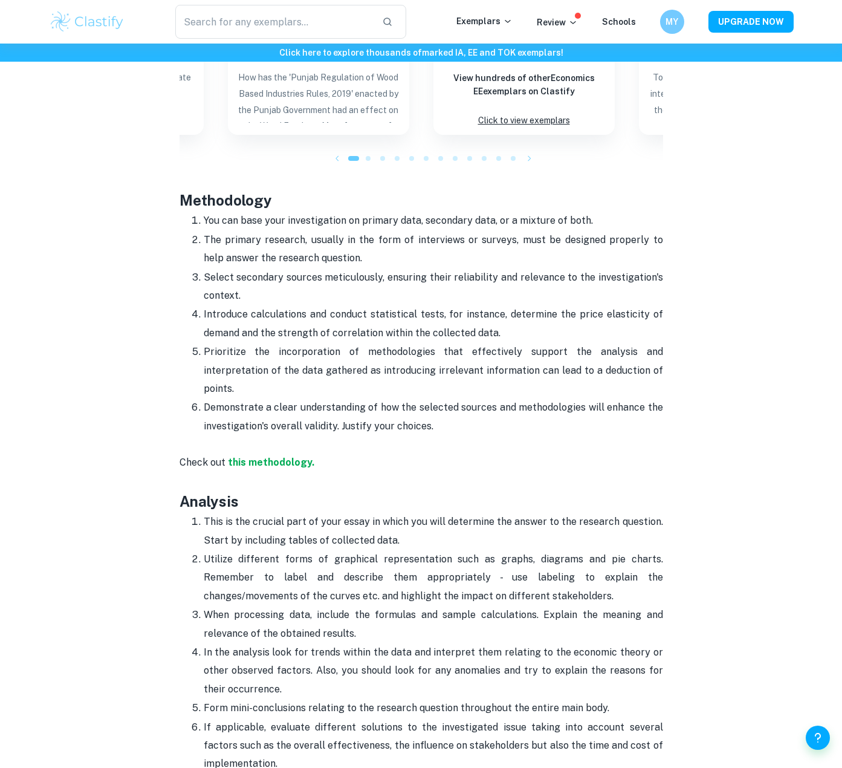
click at [308, 343] on p "Prioritize the incorporation of methodologies that effectively support the anal…" at bounding box center [434, 370] width 460 height 55
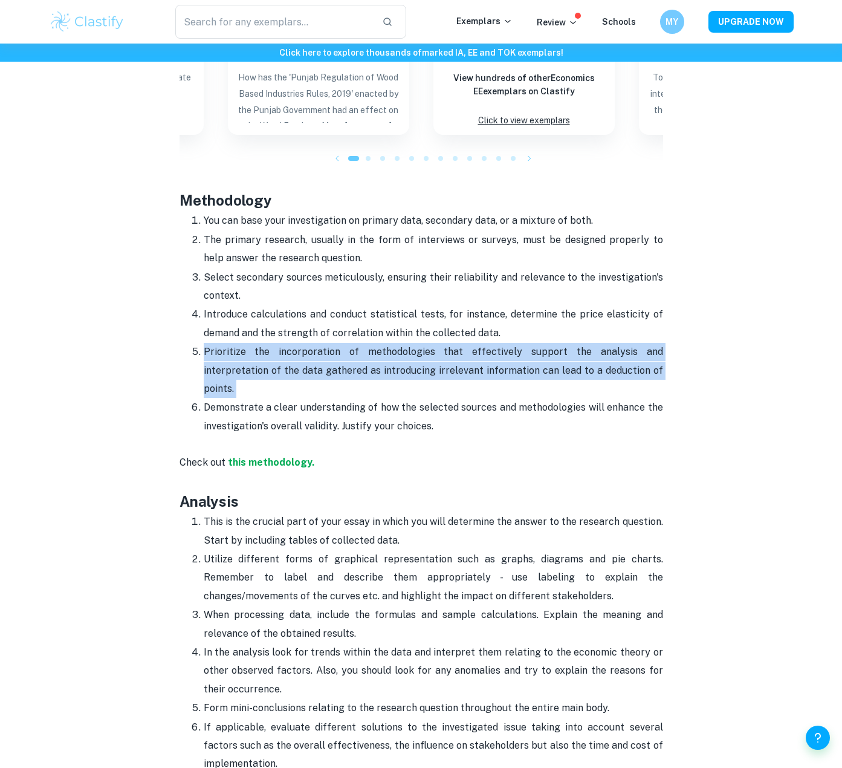
click at [308, 343] on p "Prioritize the incorporation of methodologies that effectively support the anal…" at bounding box center [434, 370] width 460 height 55
click at [317, 343] on p "Prioritize the incorporation of methodologies that effectively support the anal…" at bounding box center [434, 370] width 460 height 55
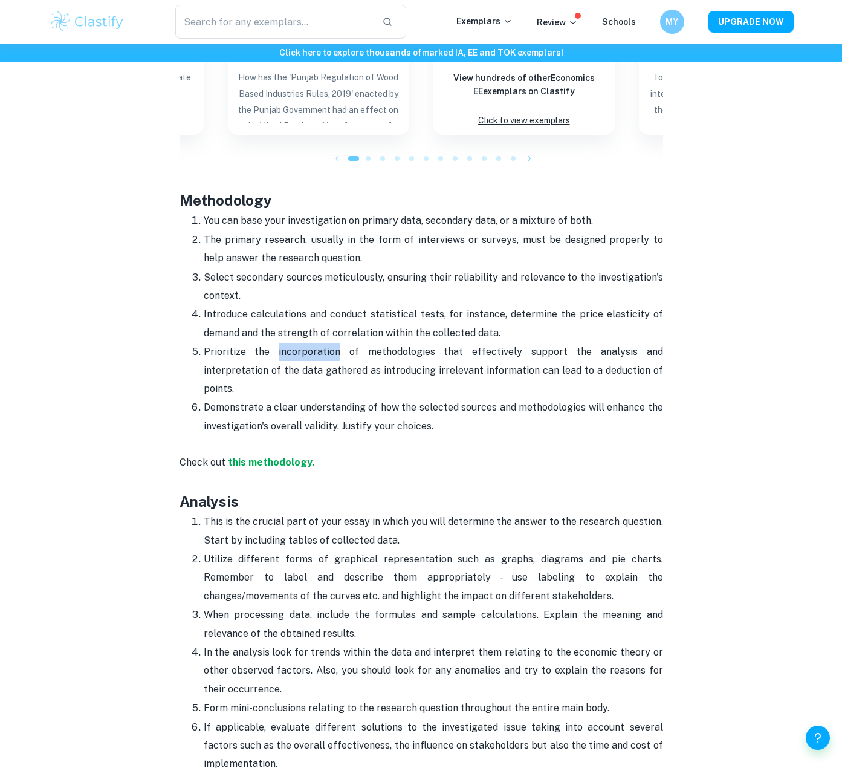
click at [317, 343] on p "Prioritize the incorporation of methodologies that effectively support the anal…" at bounding box center [434, 370] width 460 height 55
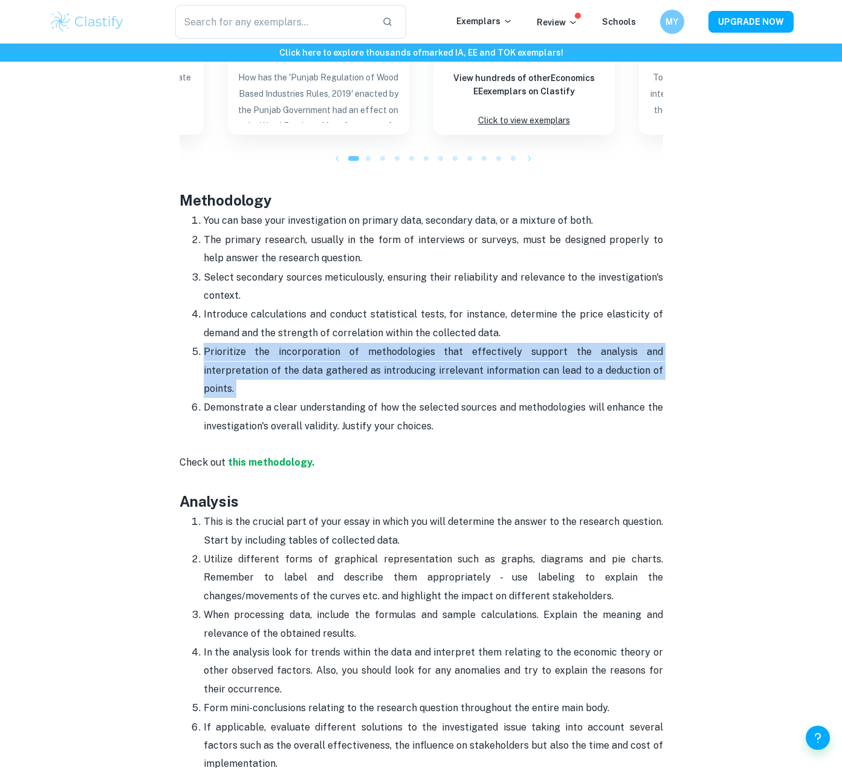
click at [317, 343] on p "Prioritize the incorporation of methodologies that effectively support the anal…" at bounding box center [434, 370] width 460 height 55
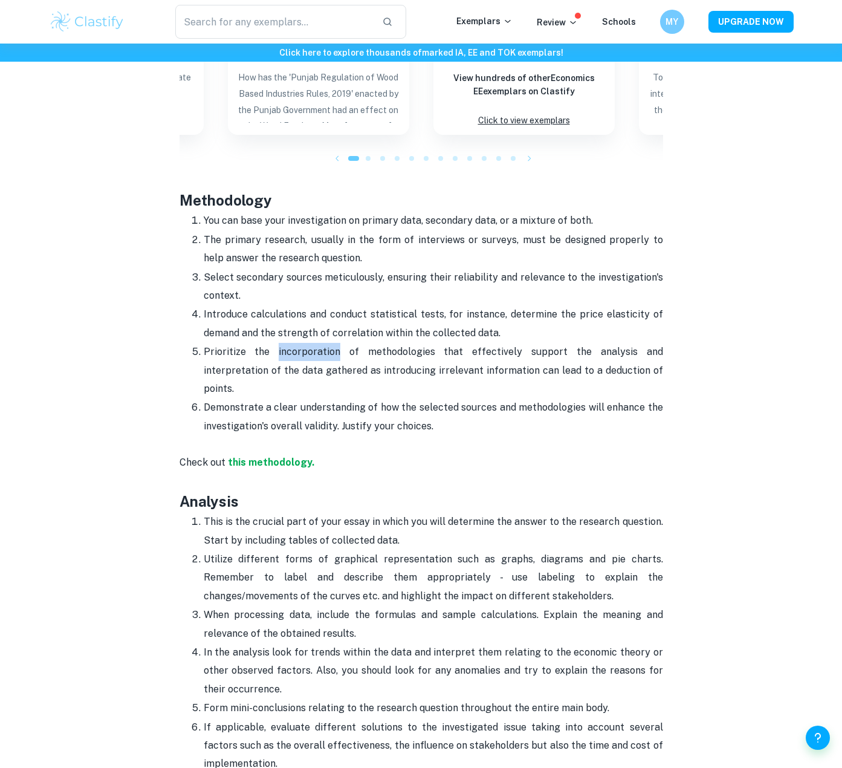
click at [317, 343] on p "Prioritize the incorporation of methodologies that effectively support the anal…" at bounding box center [434, 370] width 460 height 55
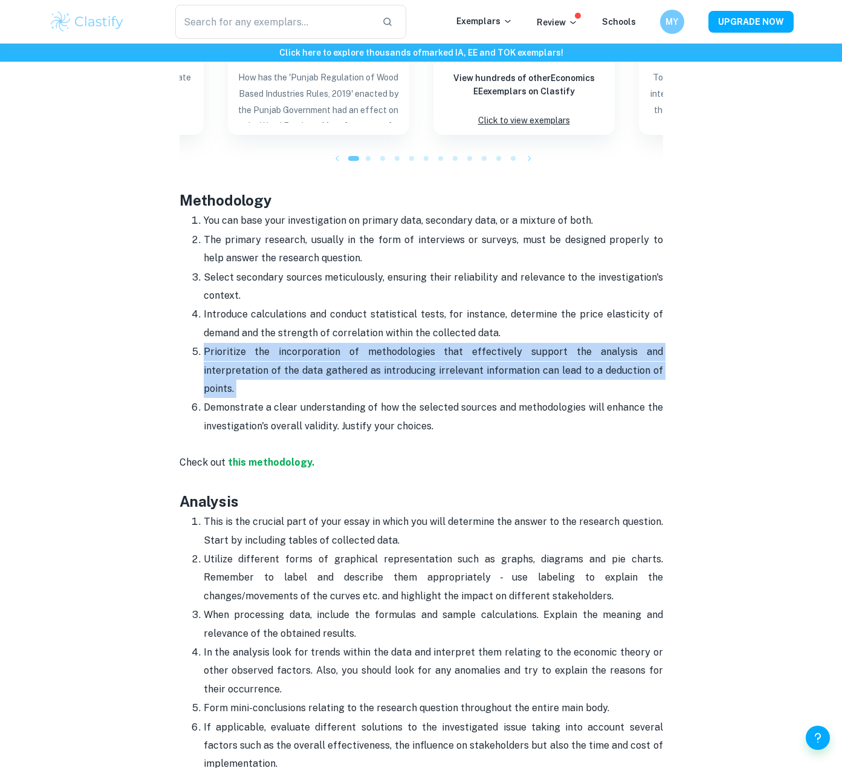
click at [317, 343] on p "Prioritize the incorporation of methodologies that effectively support the anal…" at bounding box center [434, 370] width 460 height 55
click at [317, 355] on p "Prioritize the incorporation of methodologies that effectively support the anal…" at bounding box center [434, 370] width 460 height 55
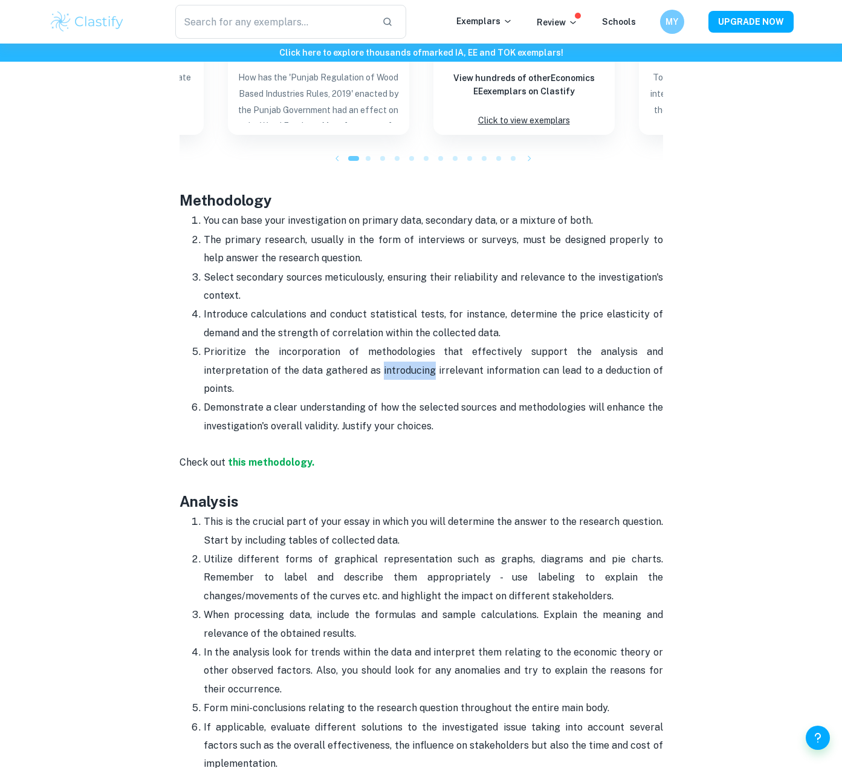
click at [317, 355] on p "Prioritize the incorporation of methodologies that effectively support the anal…" at bounding box center [434, 370] width 460 height 55
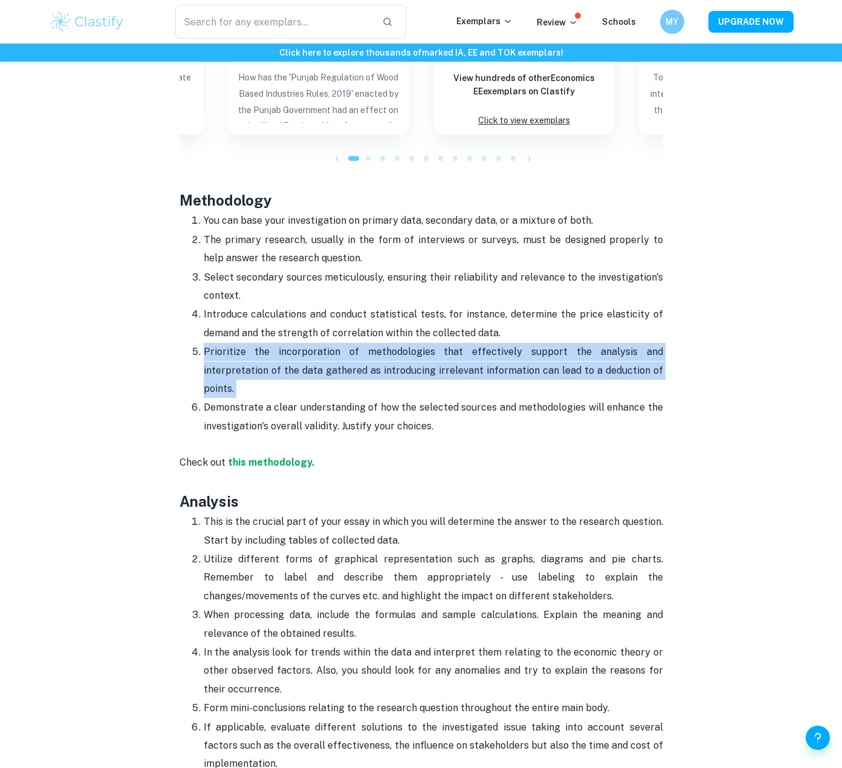
click at [317, 355] on p "Prioritize the incorporation of methodologies that effectively support the anal…" at bounding box center [434, 370] width 460 height 55
click at [331, 343] on p "Prioritize the incorporation of methodologies that effectively support the anal…" at bounding box center [434, 370] width 460 height 55
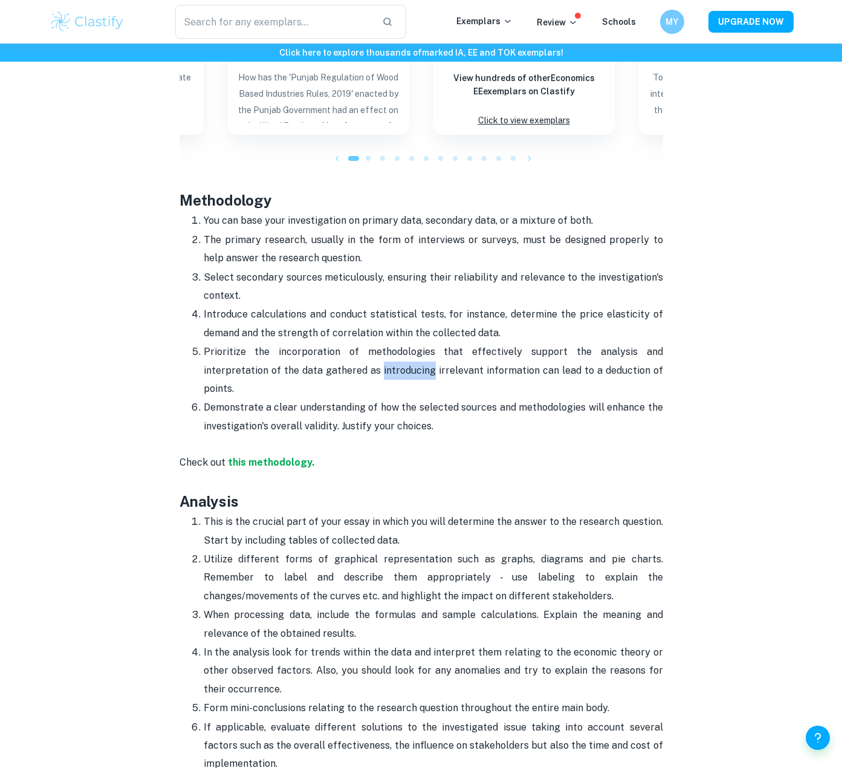
click at [331, 343] on p "Prioritize the incorporation of methodologies that effectively support the anal…" at bounding box center [434, 370] width 460 height 55
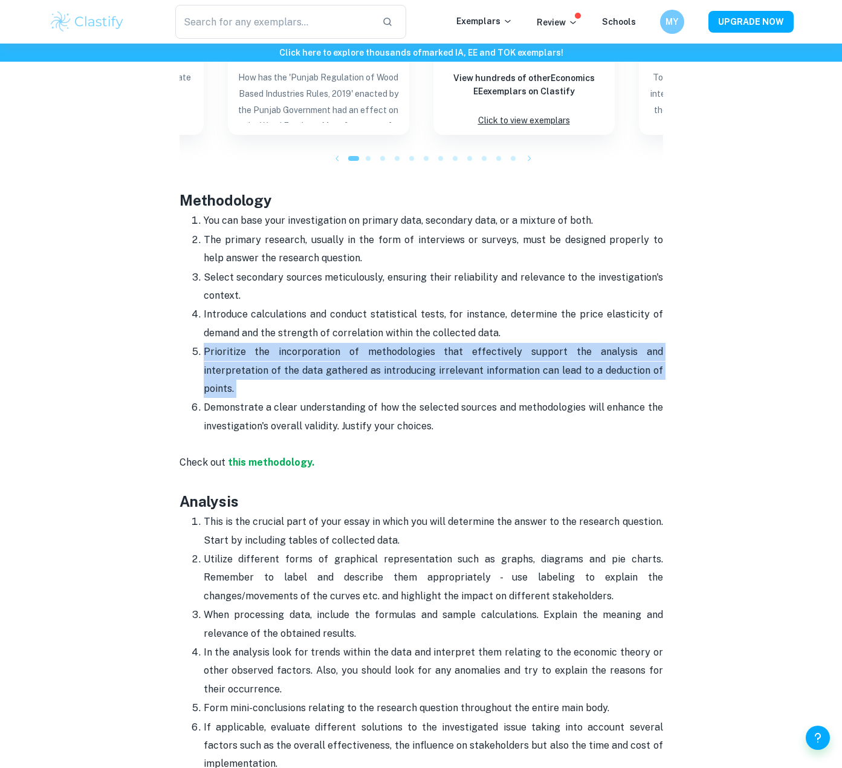
click at [331, 343] on p "Prioritize the incorporation of methodologies that effectively support the anal…" at bounding box center [434, 370] width 460 height 55
click at [390, 343] on p "Prioritize the incorporation of methodologies that effectively support the anal…" at bounding box center [434, 370] width 460 height 55
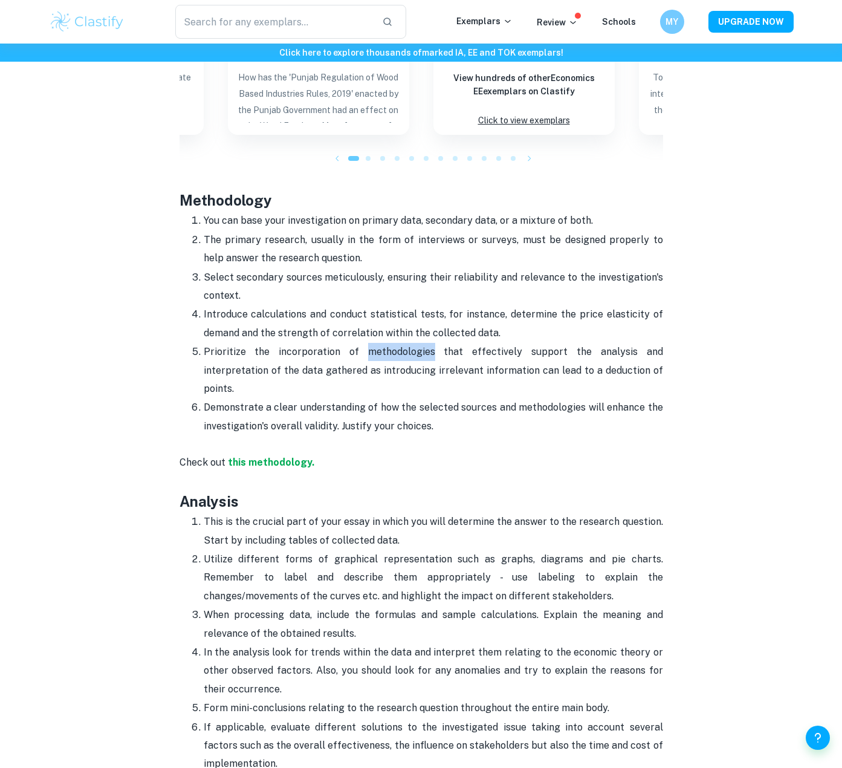
click at [390, 343] on p "Prioritize the incorporation of methodologies that effectively support the anal…" at bounding box center [434, 370] width 460 height 55
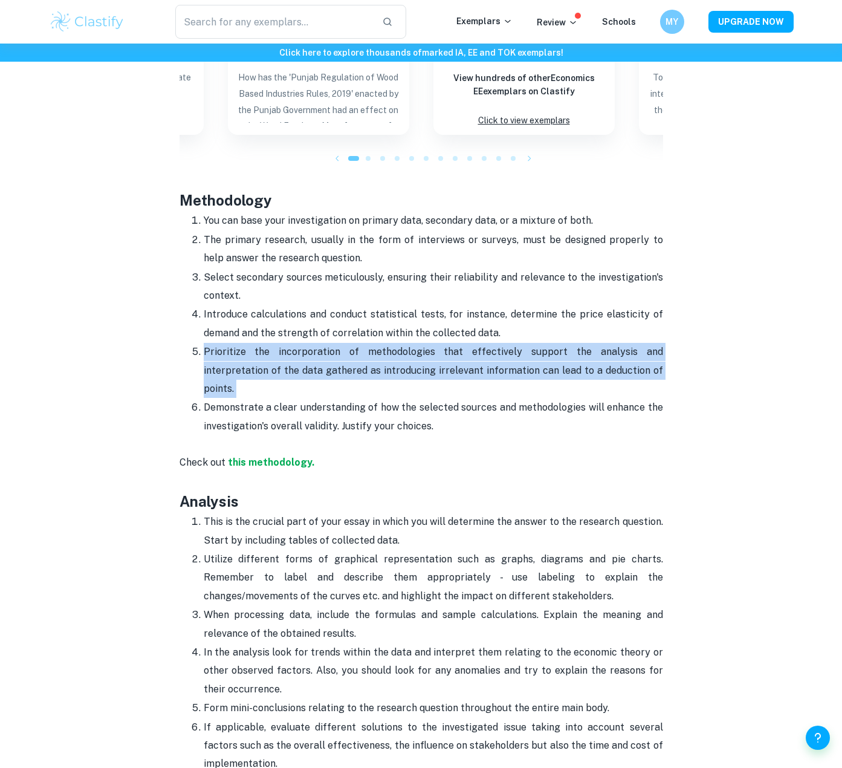
click at [390, 343] on p "Prioritize the incorporation of methodologies that effectively support the anal…" at bounding box center [434, 370] width 460 height 55
click at [403, 343] on p "Prioritize the incorporation of methodologies that effectively support the anal…" at bounding box center [434, 370] width 460 height 55
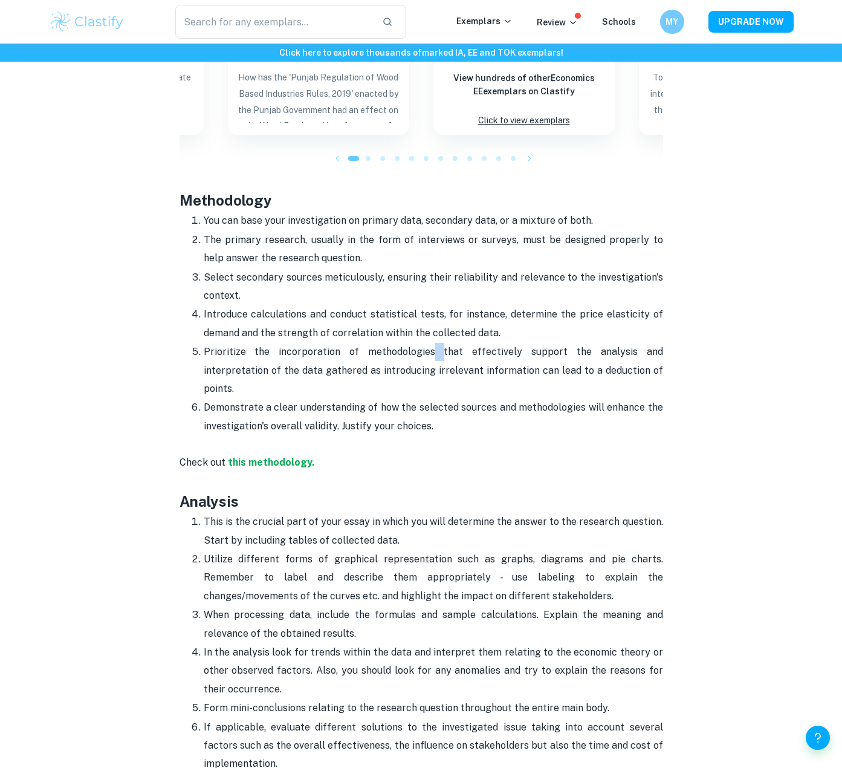
click at [403, 343] on p "Prioritize the incorporation of methodologies that effectively support the anal…" at bounding box center [434, 370] width 460 height 55
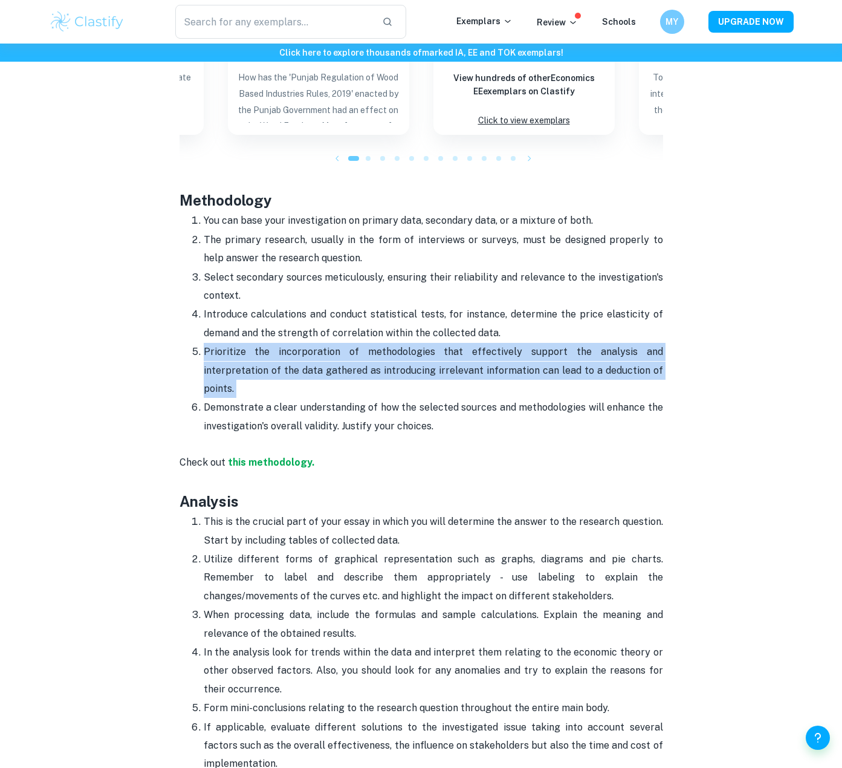
click at [403, 343] on p "Prioritize the incorporation of methodologies that effectively support the anal…" at bounding box center [434, 370] width 460 height 55
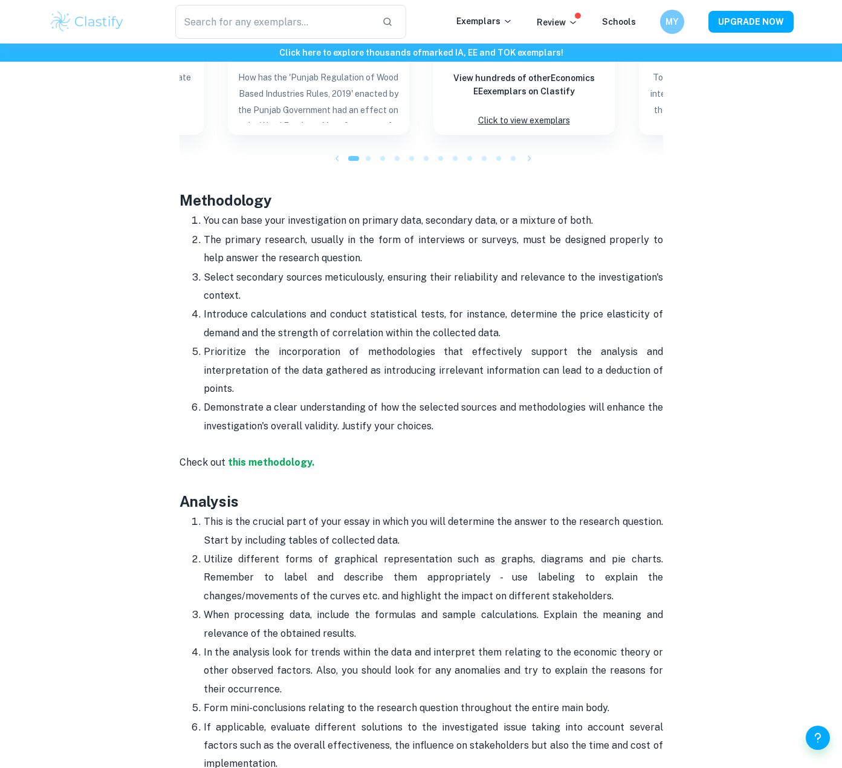
click at [416, 310] on p "Introduce calculations and conduct statistical tests, for instance, determine t…" at bounding box center [434, 323] width 460 height 37
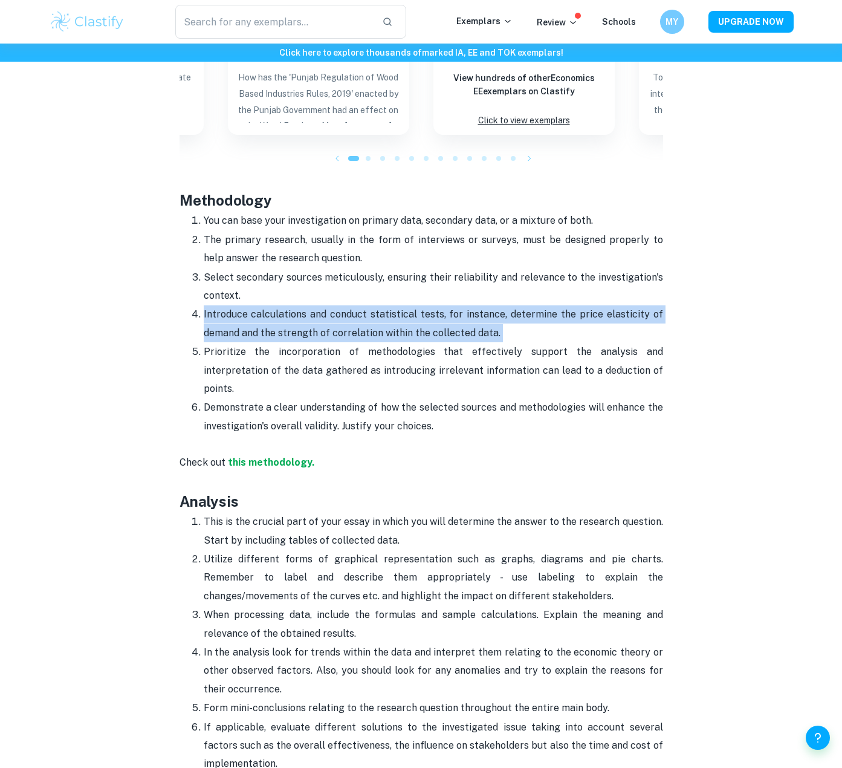
click at [416, 310] on p "Introduce calculations and conduct statistical tests, for instance, determine t…" at bounding box center [434, 323] width 460 height 37
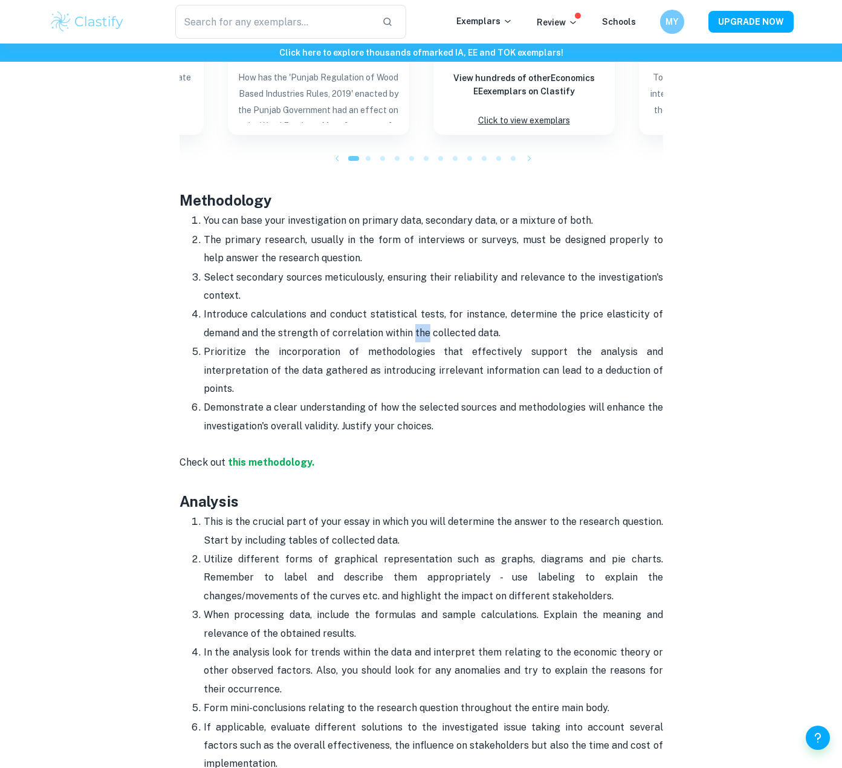
click at [416, 310] on p "Introduce calculations and conduct statistical tests, for instance, determine t…" at bounding box center [434, 323] width 460 height 37
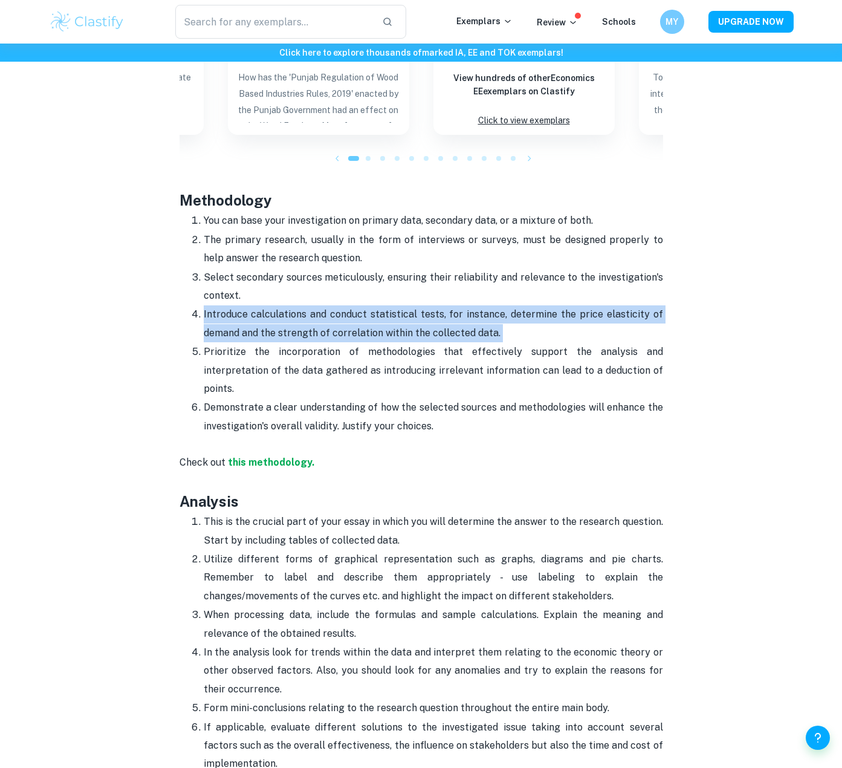
click at [416, 310] on p "Introduce calculations and conduct statistical tests, for instance, determine t…" at bounding box center [434, 323] width 460 height 37
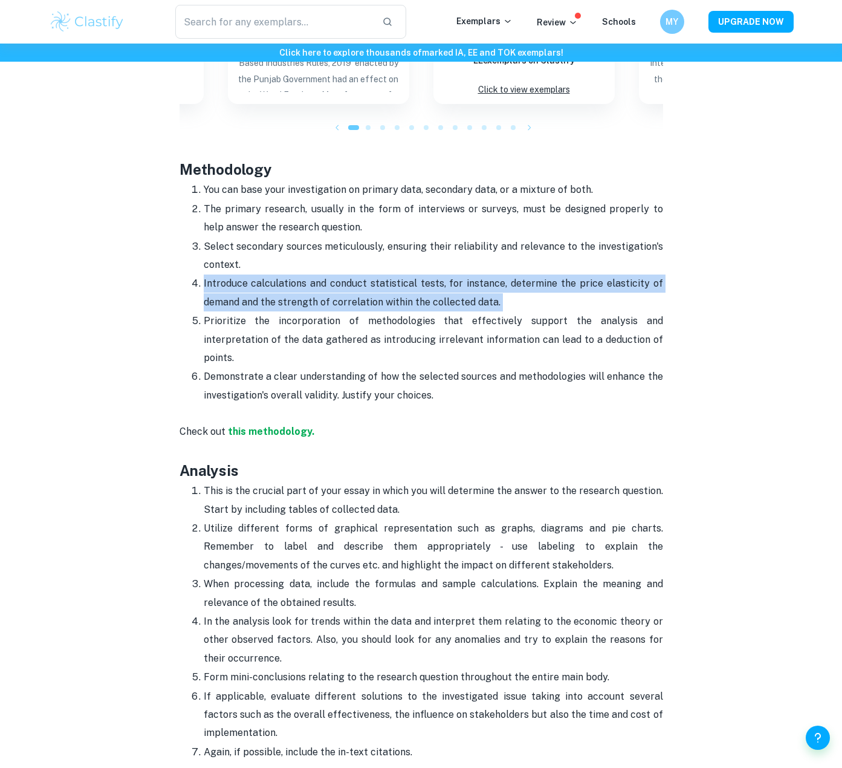
scroll to position [1334, 0]
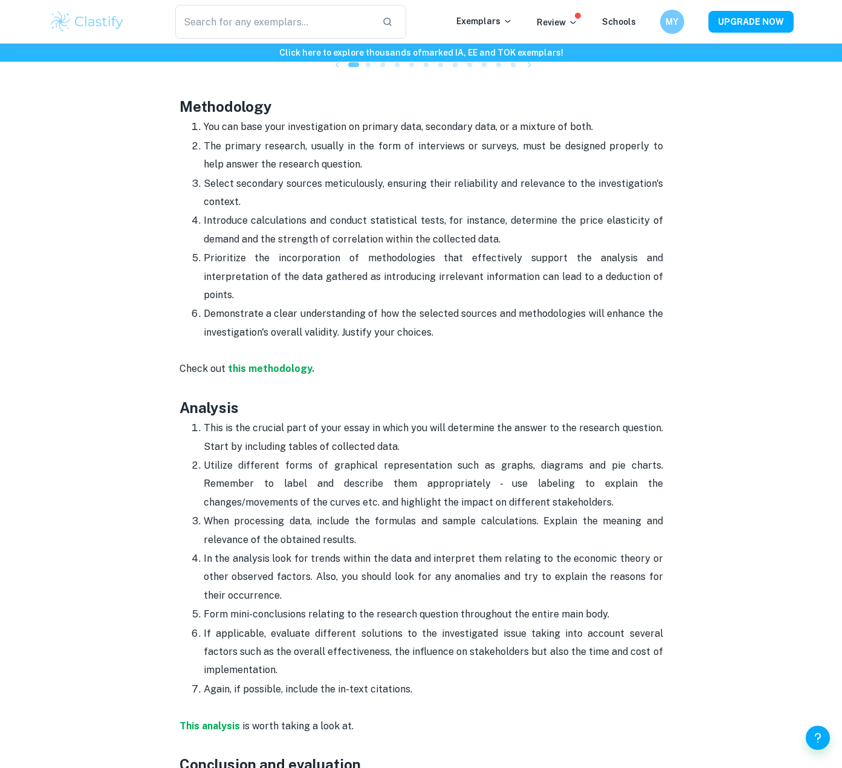
drag, startPoint x: 446, startPoint y: 301, endPoint x: 446, endPoint y: 247, distance: 53.8
click at [446, 305] on p "Demonstrate a clear understanding of how the selected sources and methodologies…" at bounding box center [434, 323] width 460 height 37
click at [446, 249] on p "Prioritize the incorporation of methodologies that effectively support the anal…" at bounding box center [434, 276] width 460 height 55
click at [443, 249] on p "Prioritize the incorporation of methodologies that effectively support the anal…" at bounding box center [434, 276] width 460 height 55
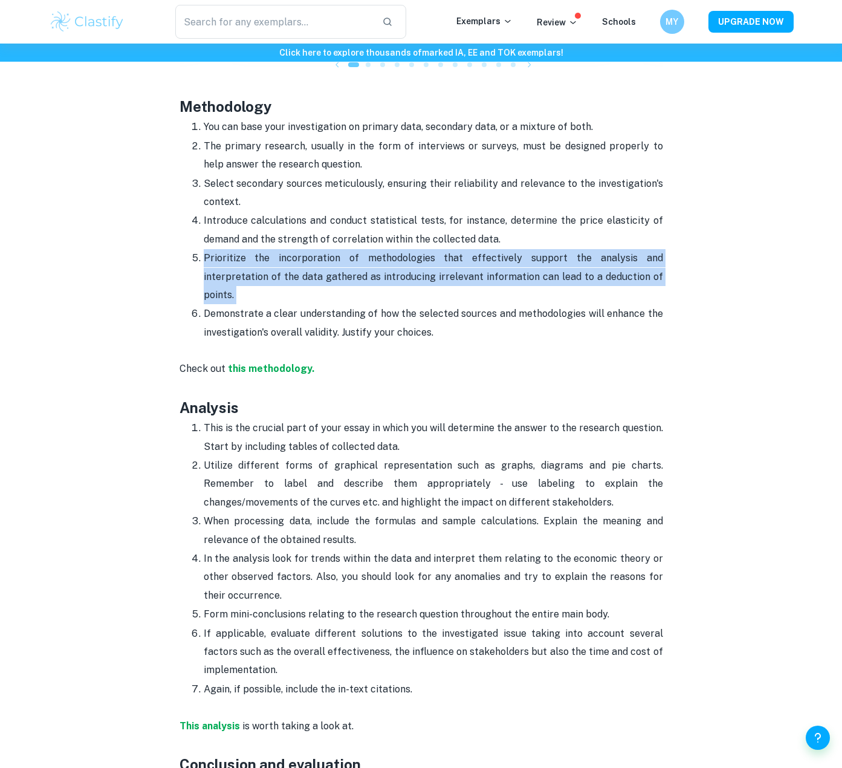
click at [443, 249] on p "Prioritize the incorporation of methodologies that effectively support the anal…" at bounding box center [434, 276] width 460 height 55
click at [434, 249] on p "Prioritize the incorporation of methodologies that effectively support the anal…" at bounding box center [434, 276] width 460 height 55
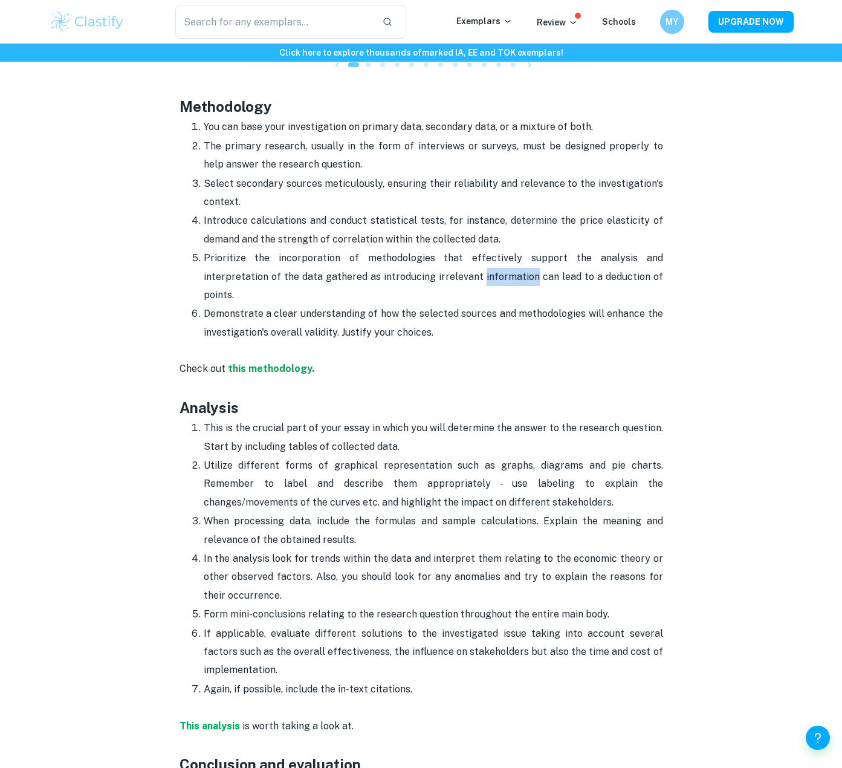
click at [434, 249] on p "Prioritize the incorporation of methodologies that effectively support the anal…" at bounding box center [434, 276] width 460 height 55
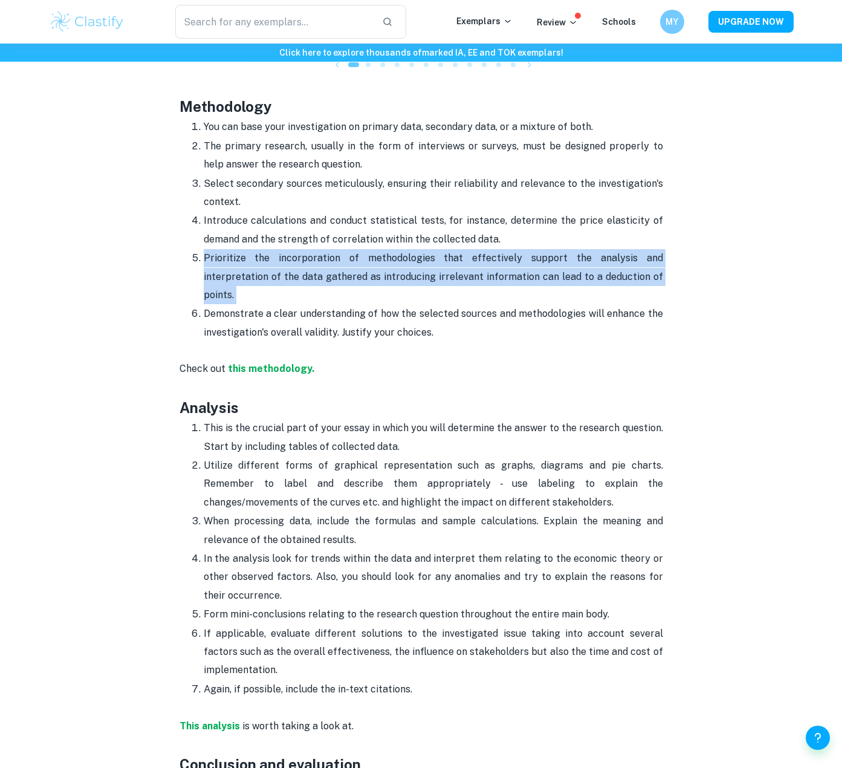
click at [434, 249] on p "Prioritize the incorporation of methodologies that effectively support the anal…" at bounding box center [434, 276] width 460 height 55
click at [427, 263] on p "Prioritize the incorporation of methodologies that effectively support the anal…" at bounding box center [434, 276] width 460 height 55
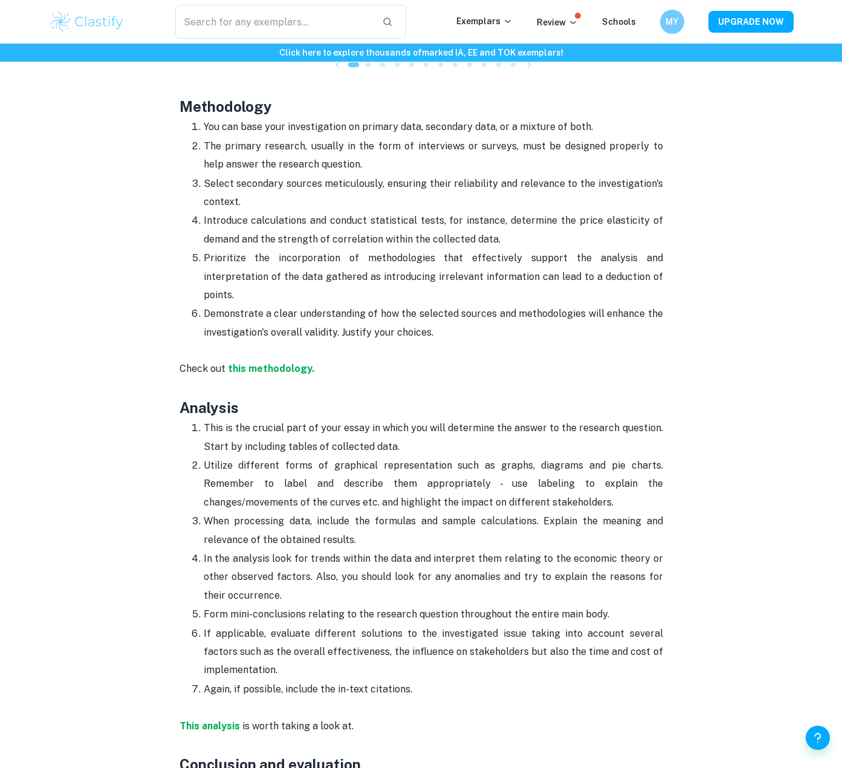
click at [426, 305] on p "Demonstrate a clear understanding of how the selected sources and methodologies…" at bounding box center [434, 323] width 460 height 37
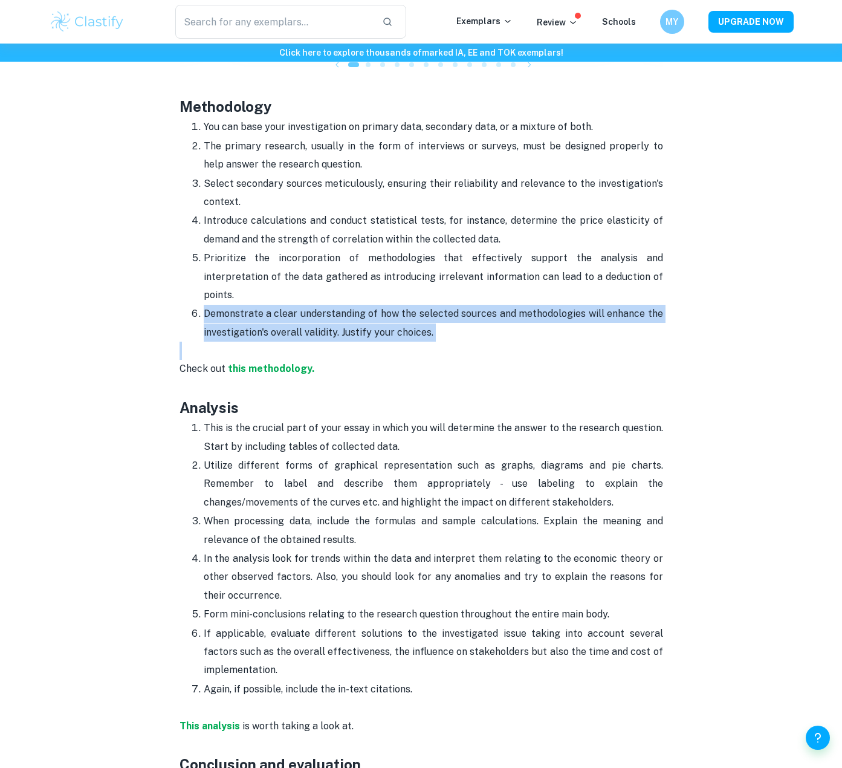
click at [426, 305] on p "Demonstrate a clear understanding of how the selected sources and methodologies…" at bounding box center [434, 323] width 460 height 37
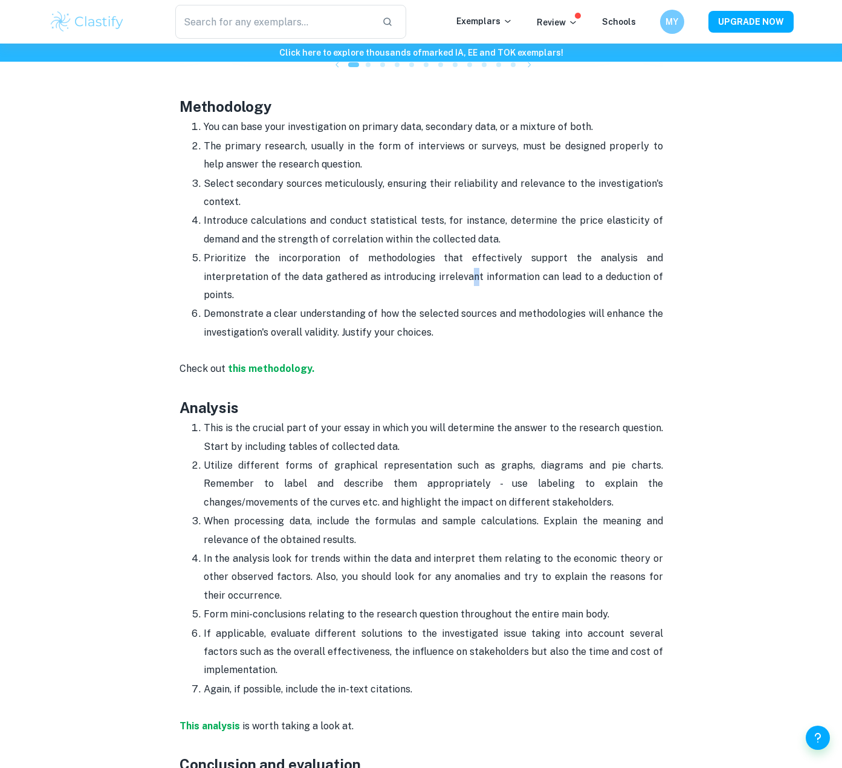
click at [388, 255] on p "Prioritize the incorporation of methodologies that effectively support the anal…" at bounding box center [434, 276] width 460 height 55
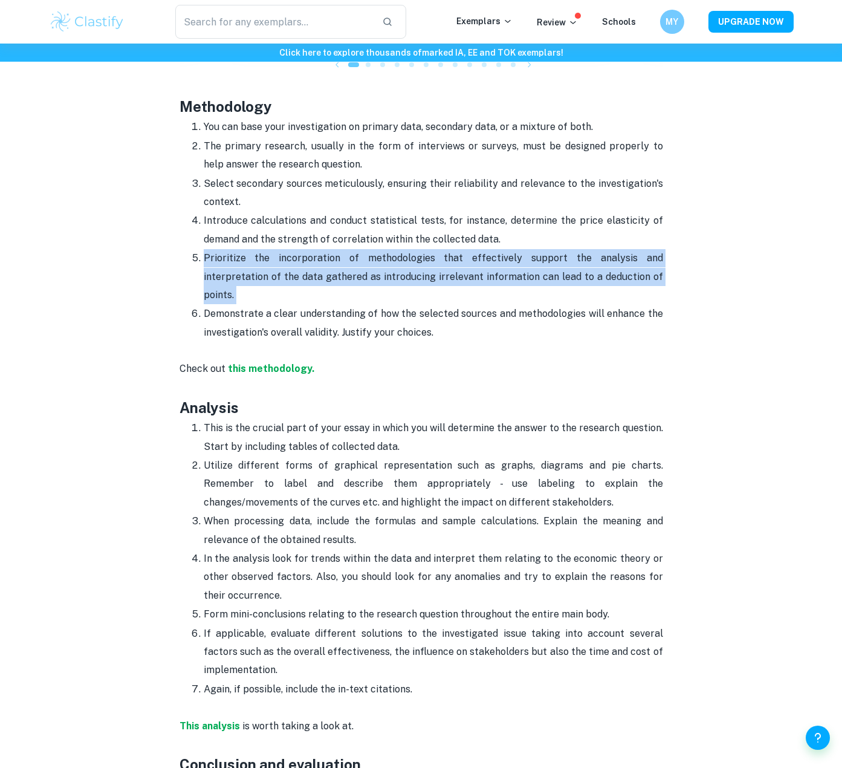
click at [388, 255] on p "Prioritize the incorporation of methodologies that effectively support the anal…" at bounding box center [434, 276] width 460 height 55
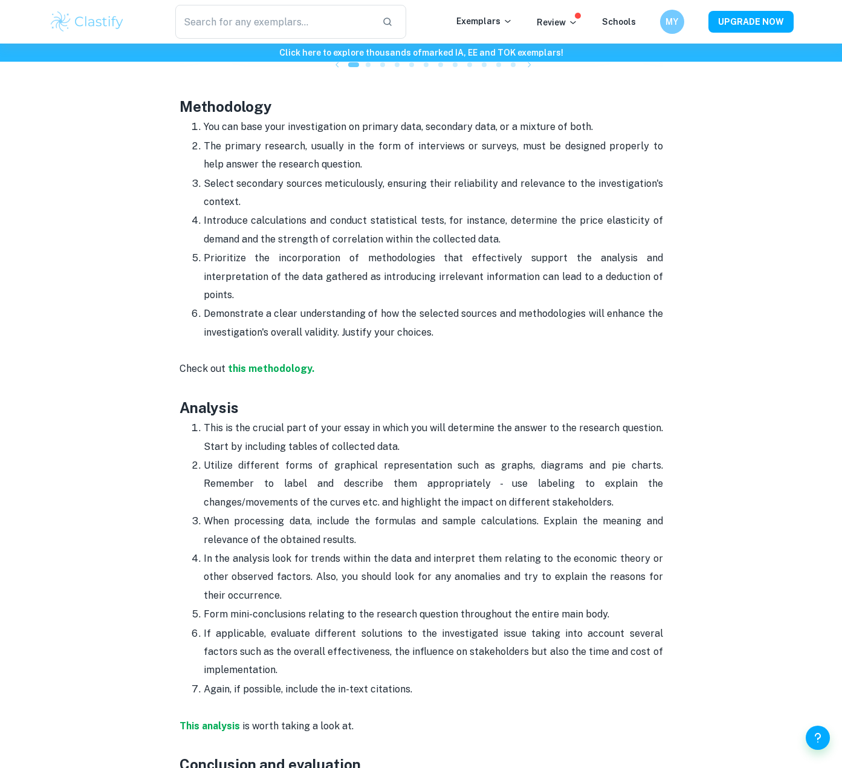
click at [386, 305] on p "Demonstrate a clear understanding of how the selected sources and methodologies…" at bounding box center [434, 323] width 460 height 37
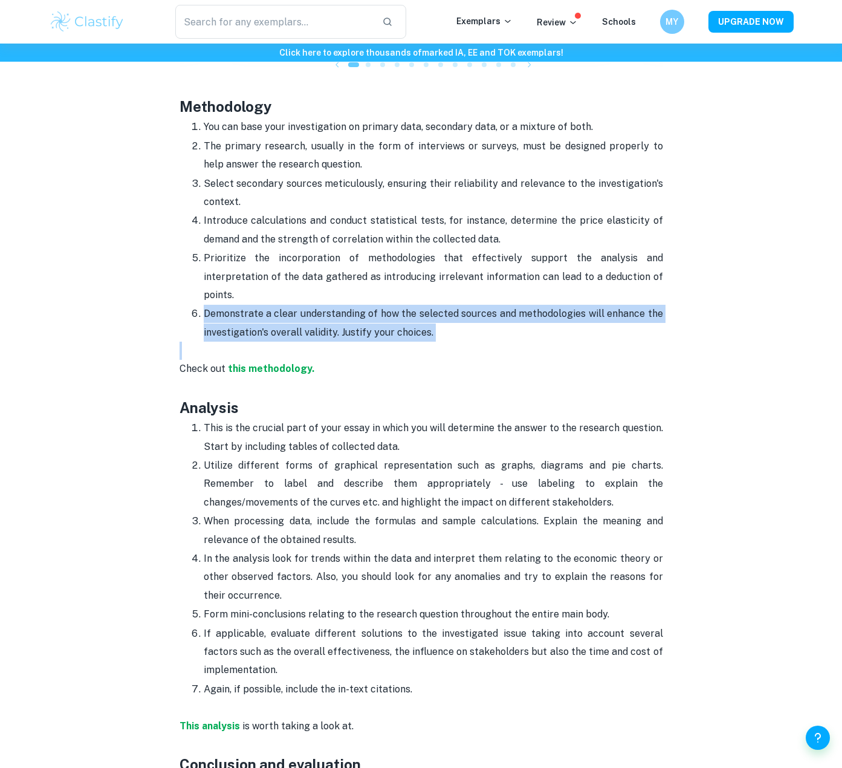
click at [386, 305] on p "Demonstrate a clear understanding of how the selected sources and methodologies…" at bounding box center [434, 323] width 460 height 37
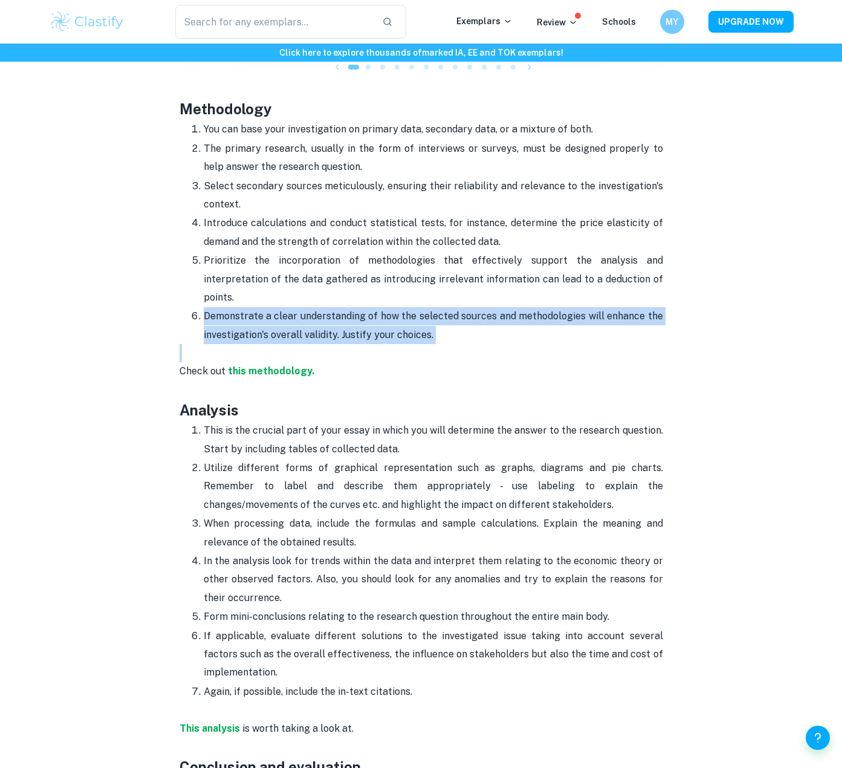
click at [258, 307] on p "Demonstrate a clear understanding of how the selected sources and methodologies…" at bounding box center [434, 325] width 460 height 37
click at [264, 307] on p "Demonstrate a clear understanding of how the selected sources and methodologies…" at bounding box center [434, 325] width 460 height 37
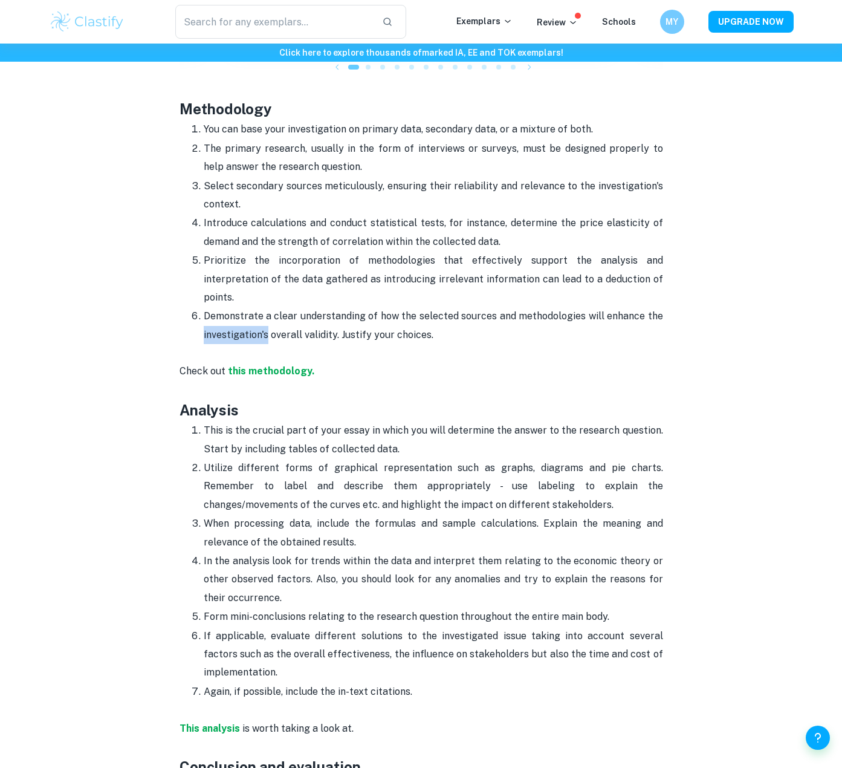
click at [264, 307] on p "Demonstrate a clear understanding of how the selected sources and methodologies…" at bounding box center [434, 325] width 460 height 37
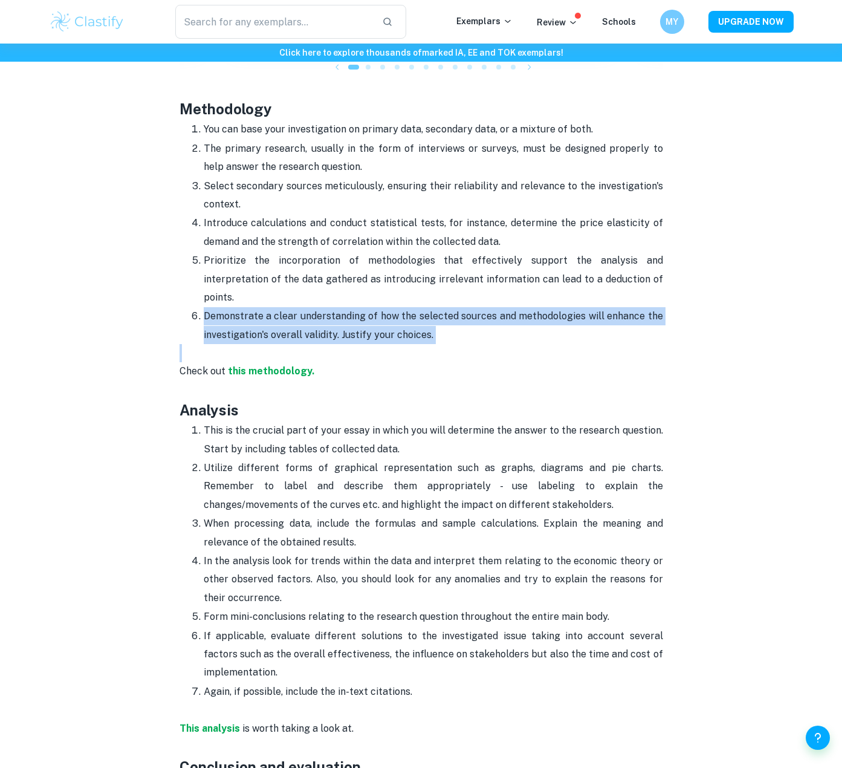
click at [264, 307] on p "Demonstrate a clear understanding of how the selected sources and methodologies…" at bounding box center [434, 325] width 460 height 37
click at [314, 307] on p "Demonstrate a clear understanding of how the selected sources and methodologies…" at bounding box center [434, 325] width 460 height 37
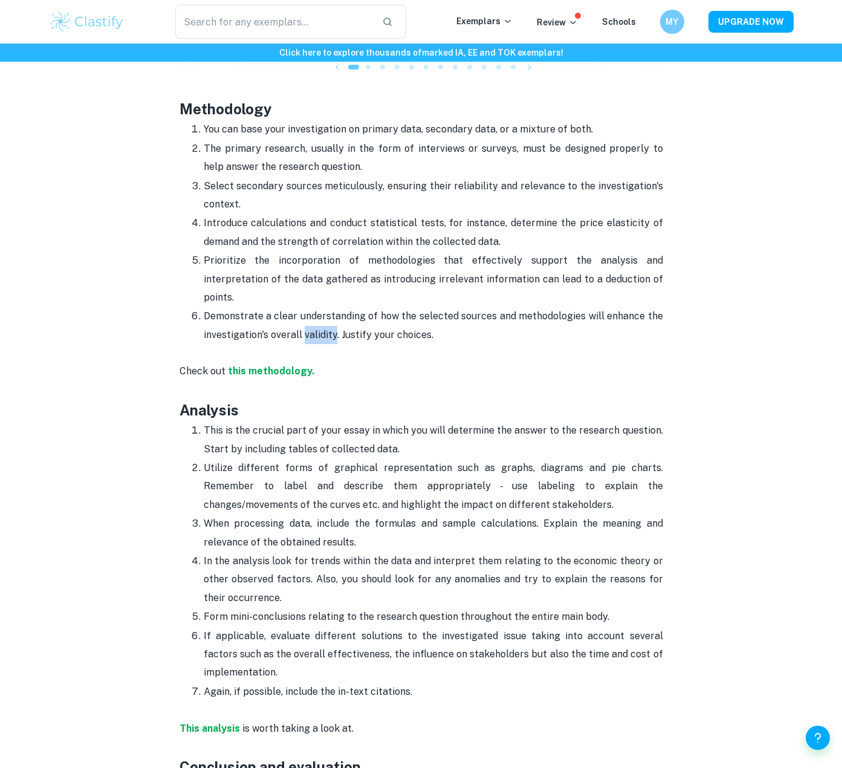
click at [314, 307] on p "Demonstrate a clear understanding of how the selected sources and methodologies…" at bounding box center [434, 325] width 460 height 37
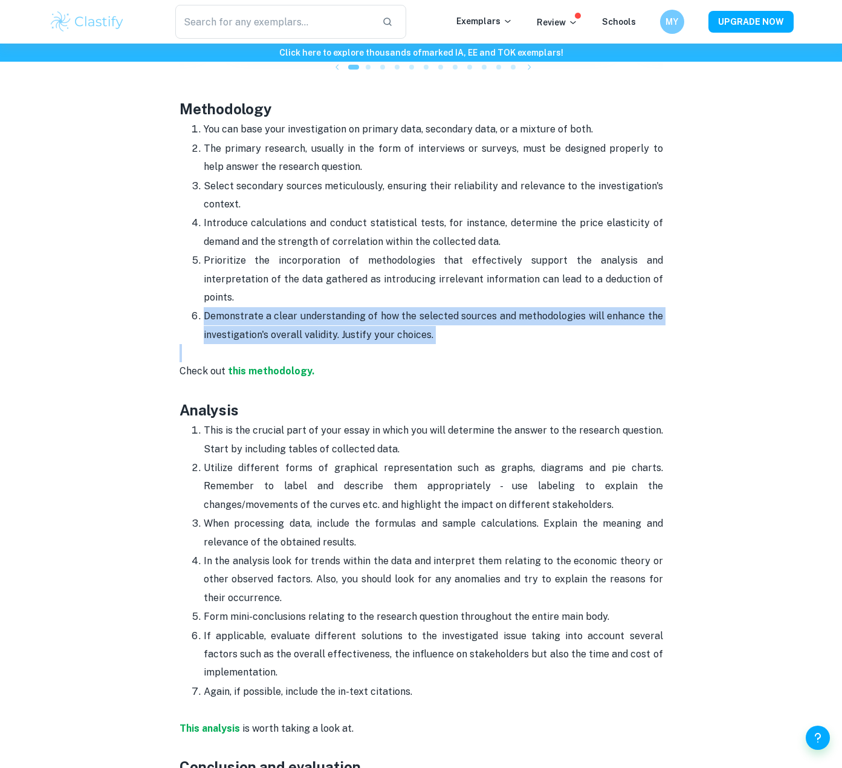
click at [314, 307] on p "Demonstrate a clear understanding of how the selected sources and methodologies…" at bounding box center [434, 325] width 460 height 37
click at [357, 307] on p "Demonstrate a clear understanding of how the selected sources and methodologies…" at bounding box center [434, 325] width 460 height 37
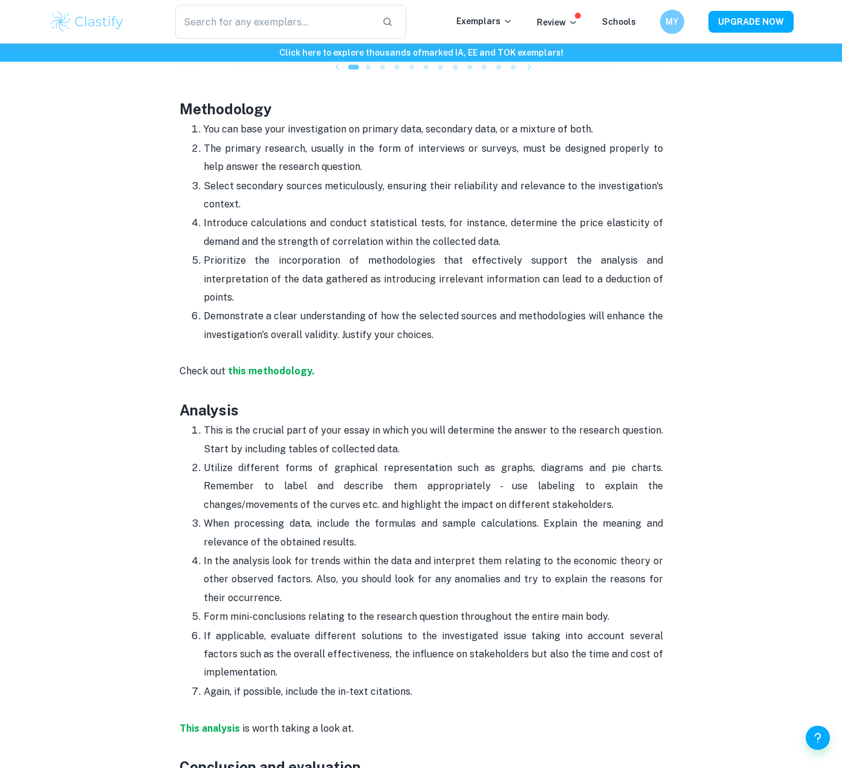
click at [407, 307] on p "Demonstrate a clear understanding of how the selected sources and methodologies…" at bounding box center [434, 325] width 460 height 37
drag, startPoint x: 432, startPoint y: 293, endPoint x: 164, endPoint y: 278, distance: 268.9
click at [164, 279] on div "Economics EE Format and Structure By [PERSON_NAME] • [DATE] Get feedback on you…" at bounding box center [421, 72] width 745 height 2621
click at [164, 278] on div "Economics EE Format and Structure By [PERSON_NAME] • [DATE] Get feedback on you…" at bounding box center [421, 72] width 745 height 2621
drag, startPoint x: 203, startPoint y: 276, endPoint x: 438, endPoint y: 294, distance: 236.5
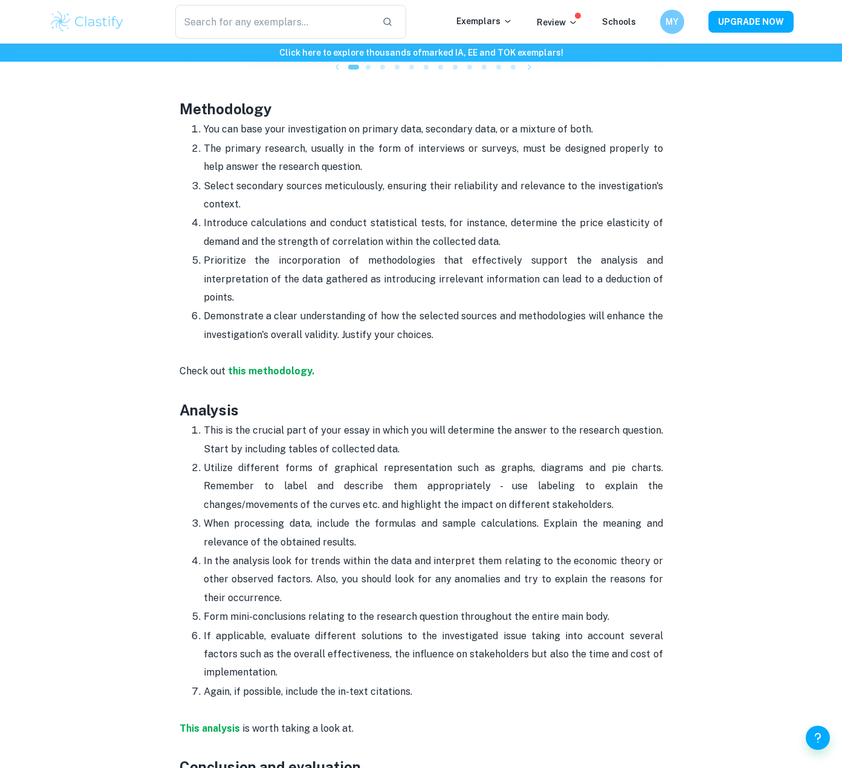
click at [438, 294] on ol "You can base your investigation on primary data, secondary data, or a mixture o…" at bounding box center [422, 232] width 484 height 224
click at [438, 307] on p "Demonstrate a clear understanding of how the selected sources and methodologies…" at bounding box center [434, 325] width 460 height 37
click at [382, 421] on p "This is the crucial part of your essay in which you will determine the answer t…" at bounding box center [434, 439] width 460 height 37
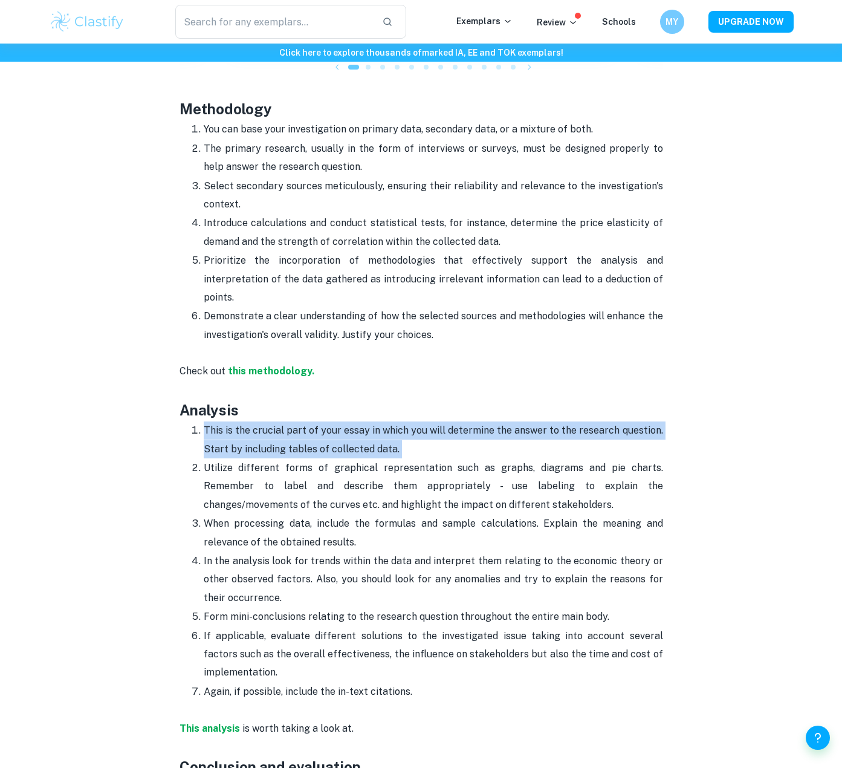
click at [382, 421] on p "This is the crucial part of your essay in which you will determine the answer t…" at bounding box center [434, 439] width 460 height 37
click at [379, 421] on p "This is the crucial part of your essay in which you will determine the answer t…" at bounding box center [434, 439] width 460 height 37
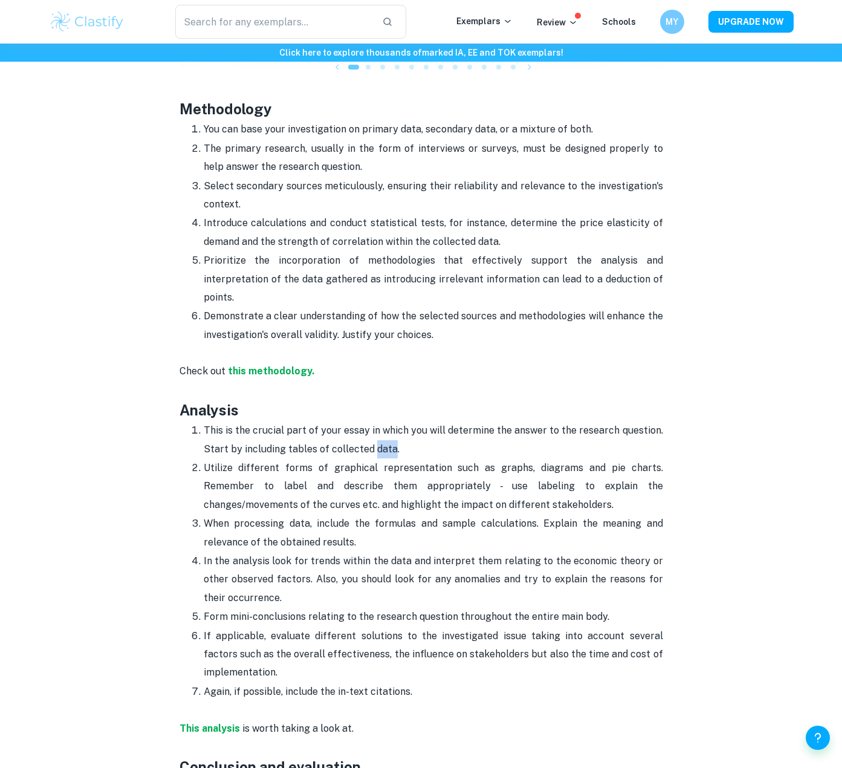
click at [379, 421] on p "This is the crucial part of your essay in which you will determine the answer t…" at bounding box center [434, 439] width 460 height 37
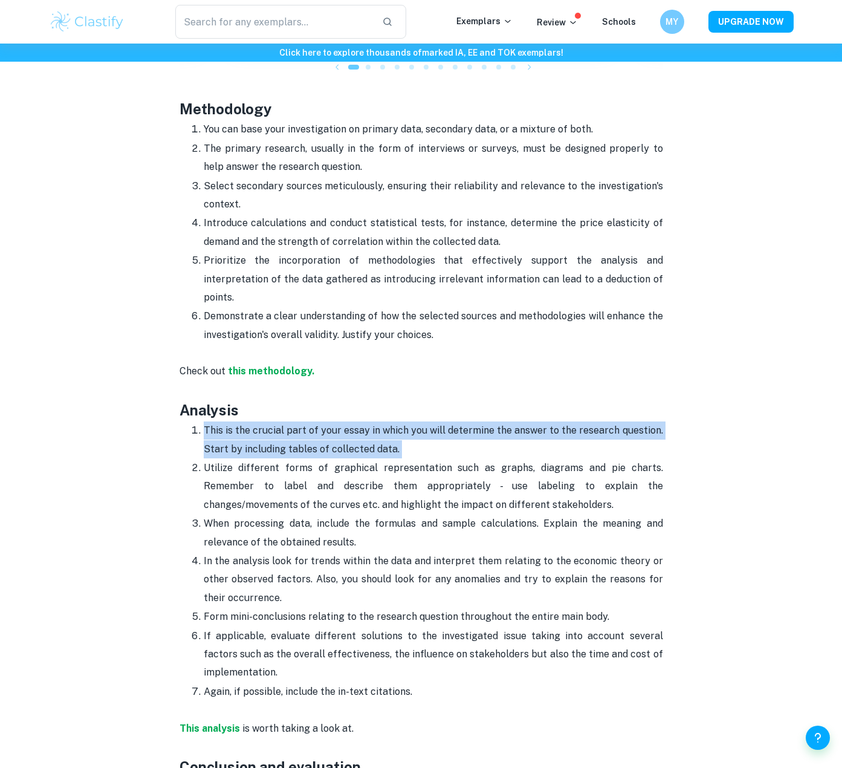
click at [379, 421] on p "This is the crucial part of your essay in which you will determine the answer t…" at bounding box center [434, 439] width 460 height 37
click at [405, 421] on p "This is the crucial part of your essay in which you will determine the answer t…" at bounding box center [434, 439] width 460 height 37
drag, startPoint x: 393, startPoint y: 408, endPoint x: 173, endPoint y: 390, distance: 220.8
click at [173, 390] on div "Economics EE Format and Structure By [PERSON_NAME] • [DATE] Get feedback on you…" at bounding box center [421, 72] width 745 height 2621
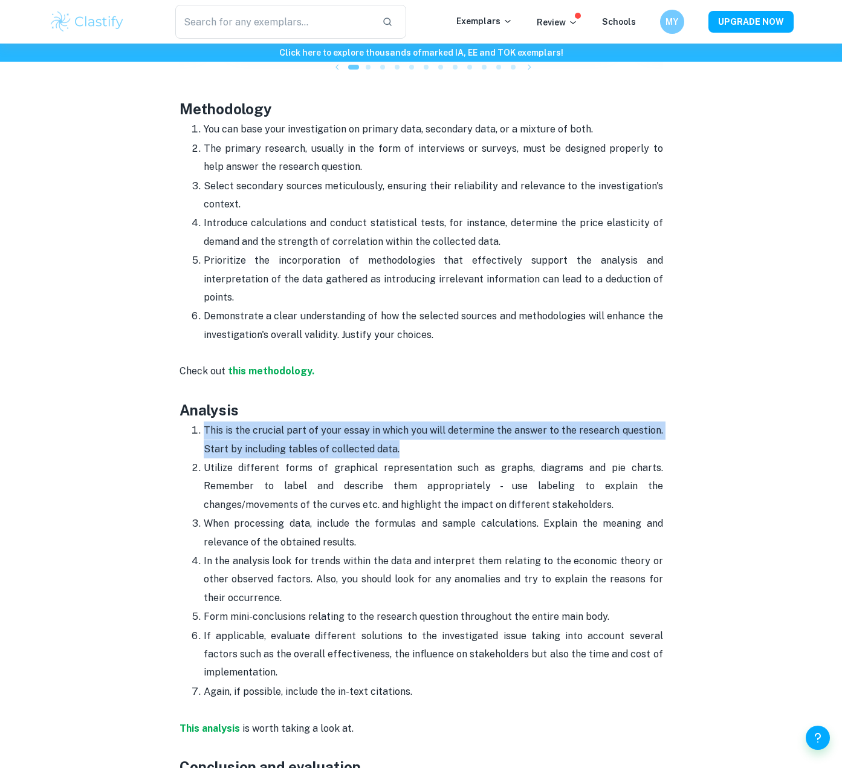
drag, startPoint x: 173, startPoint y: 371, endPoint x: 252, endPoint y: 660, distance: 299.5
click at [252, 660] on div "Economics EE Format and Structure By [PERSON_NAME] • [DATE] Get feedback on you…" at bounding box center [421, 72] width 745 height 2621
click at [252, 683] on p "Again, if possible, include the in-text citations." at bounding box center [434, 692] width 460 height 18
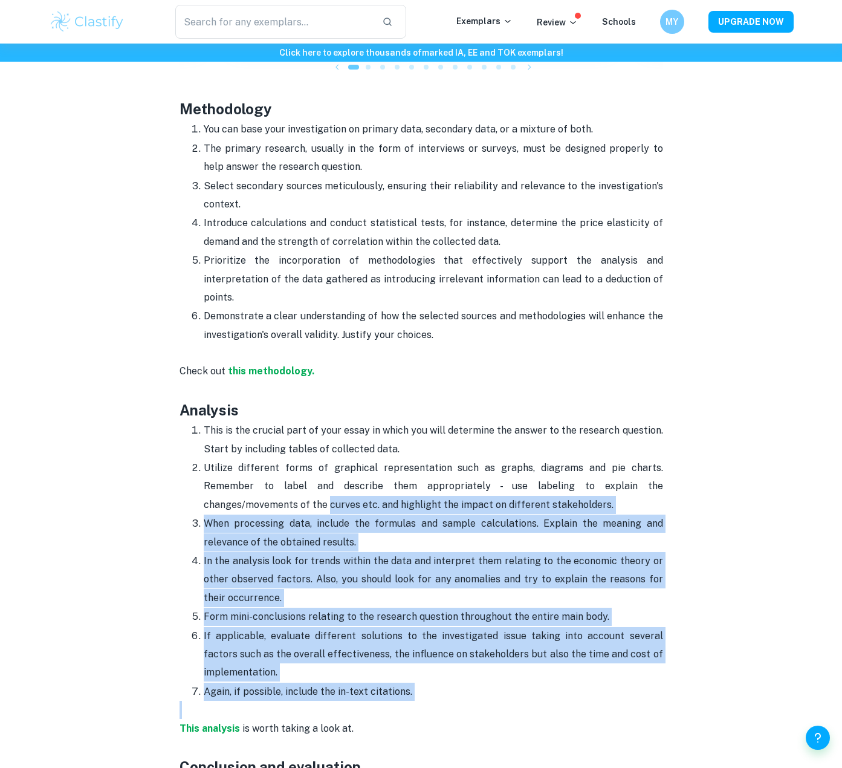
drag, startPoint x: 252, startPoint y: 670, endPoint x: 159, endPoint y: 456, distance: 233.2
click at [159, 457] on div "Economics EE Format and Structure By [PERSON_NAME] • [DATE] Get feedback on you…" at bounding box center [421, 72] width 745 height 2621
click at [159, 456] on div "Economics EE Format and Structure By [PERSON_NAME] • [DATE] Get feedback on you…" at bounding box center [421, 72] width 745 height 2621
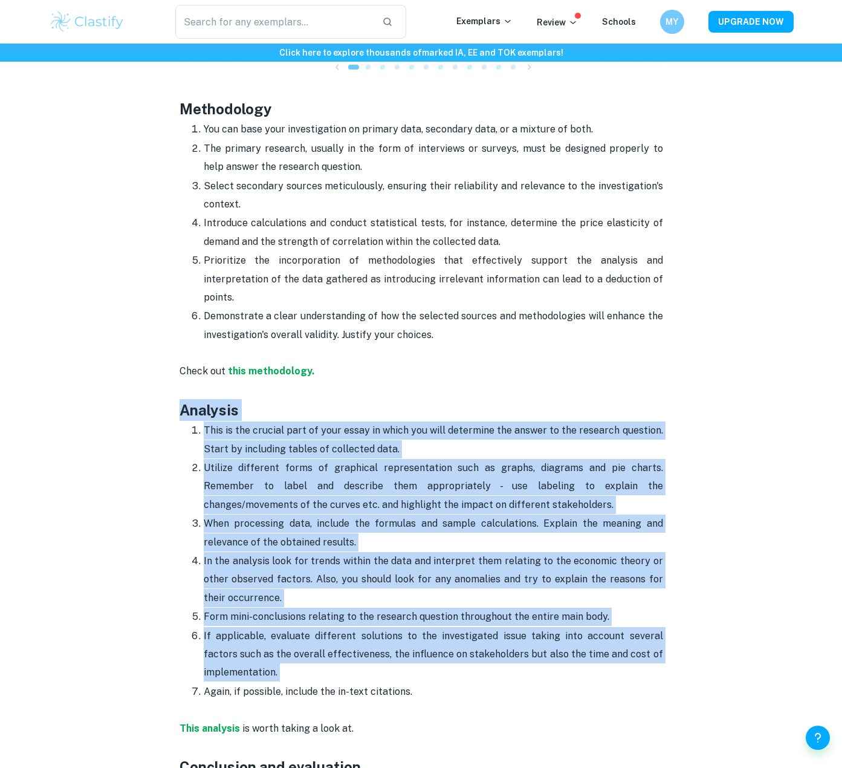
drag, startPoint x: 163, startPoint y: 372, endPoint x: 197, endPoint y: 657, distance: 287.5
click at [197, 657] on div "Economics EE Format and Structure By [PERSON_NAME] • [DATE] Get feedback on you…" at bounding box center [421, 72] width 745 height 2621
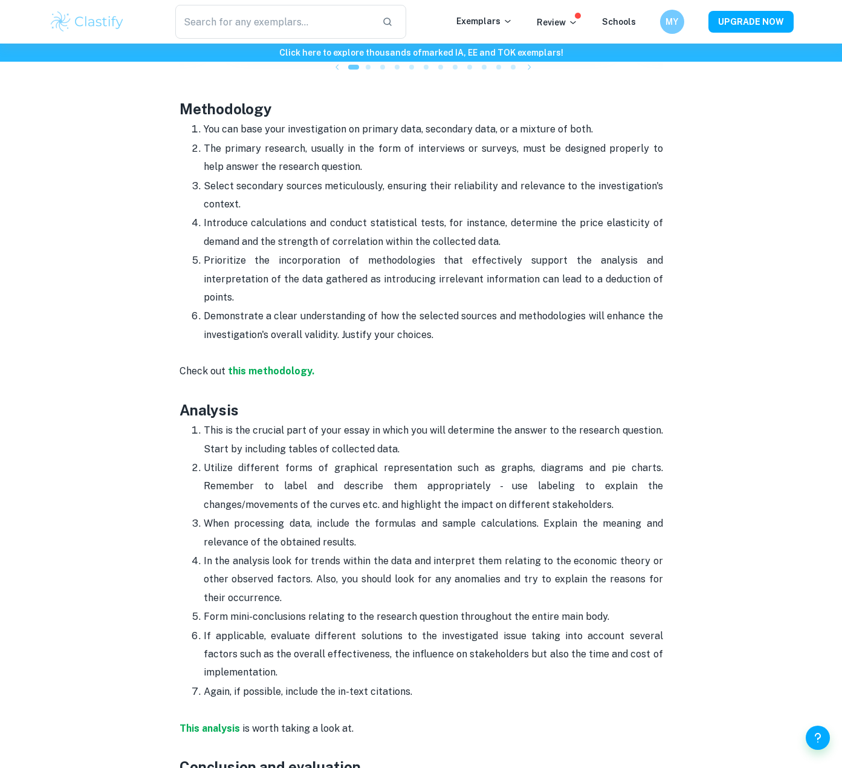
click at [204, 683] on p "Again, if possible, include the in-text citations." at bounding box center [434, 692] width 460 height 18
drag, startPoint x: 426, startPoint y: 651, endPoint x: 160, endPoint y: 383, distance: 378.0
click at [160, 383] on div "Economics EE Format and Structure By [PERSON_NAME] • [DATE] Get feedback on you…" at bounding box center [421, 72] width 745 height 2621
click at [166, 375] on div "Economics EE Format and Structure By [PERSON_NAME] • [DATE] Get feedback on you…" at bounding box center [421, 72] width 745 height 2621
drag, startPoint x: 177, startPoint y: 371, endPoint x: 418, endPoint y: 649, distance: 368.2
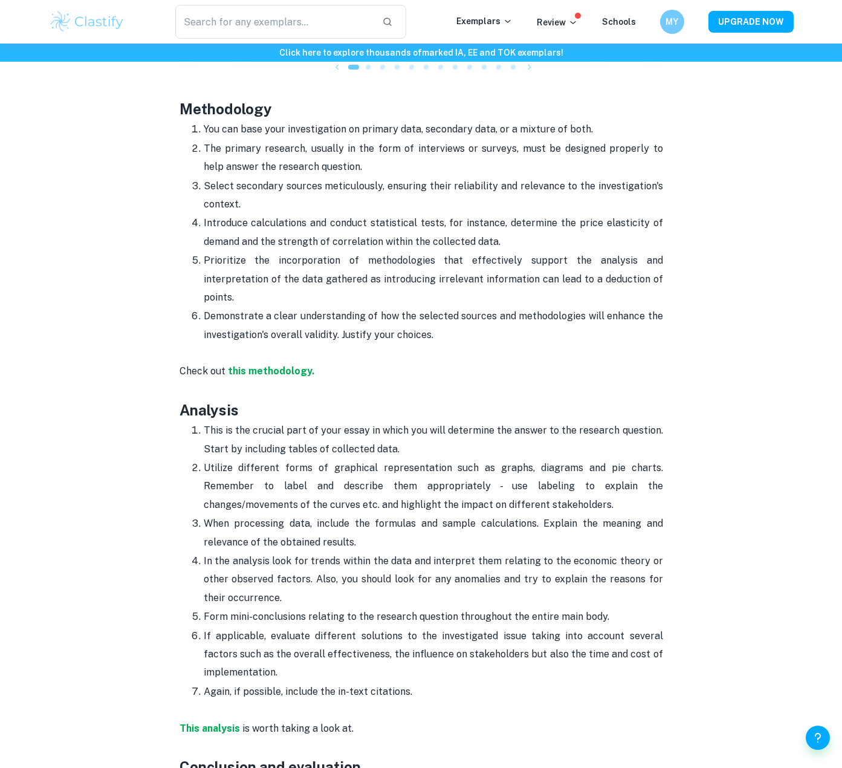
click at [418, 649] on div "Economics EE Format and Structure By [PERSON_NAME] • [DATE] Get feedback on you…" at bounding box center [421, 72] width 745 height 2621
click at [251, 177] on p "Select secondary sources meticulously, ensuring their reliability and relevance…" at bounding box center [434, 195] width 460 height 37
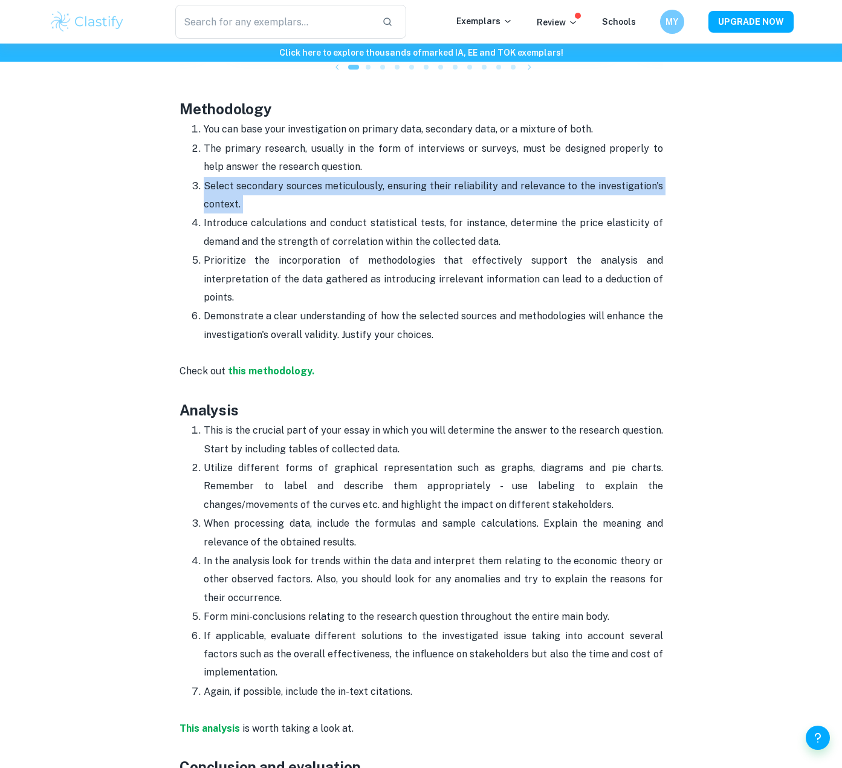
click at [251, 177] on p "Select secondary sources meticulously, ensuring their reliability and relevance…" at bounding box center [434, 195] width 460 height 37
click at [264, 177] on p "Select secondary sources meticulously, ensuring their reliability and relevance…" at bounding box center [434, 195] width 460 height 37
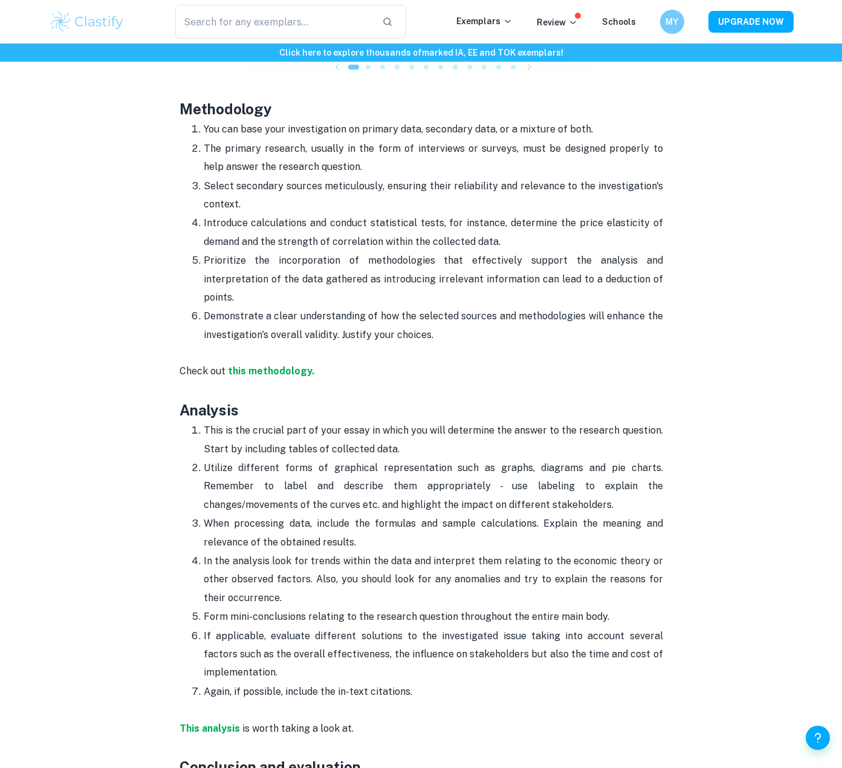
click at [264, 177] on p "Select secondary sources meticulously, ensuring their reliability and relevance…" at bounding box center [434, 195] width 460 height 37
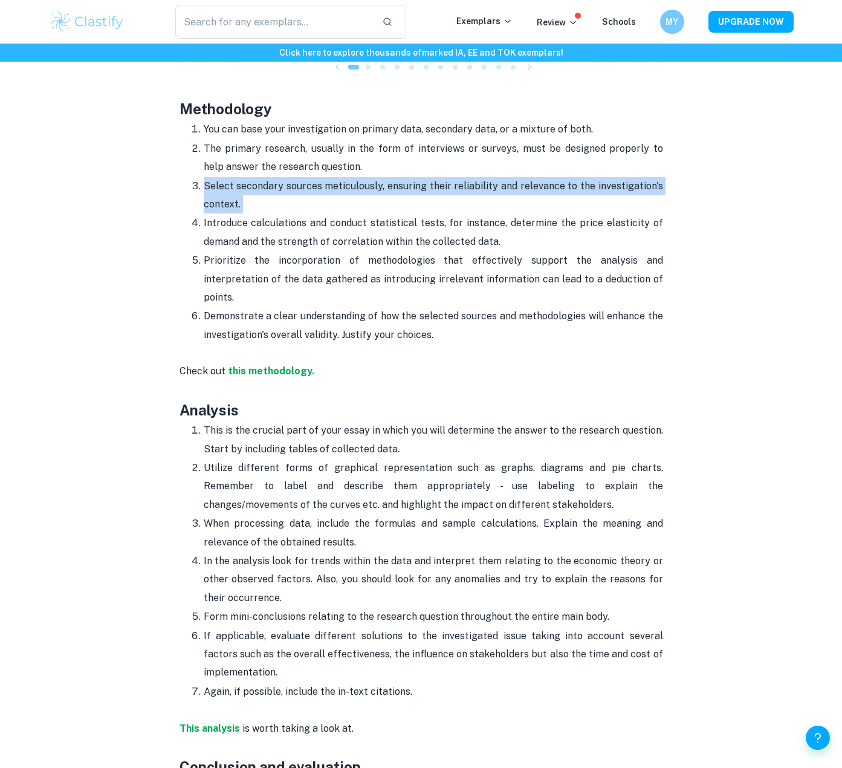
click at [264, 177] on p "Select secondary sources meticulously, ensuring their reliability and relevance…" at bounding box center [434, 195] width 460 height 37
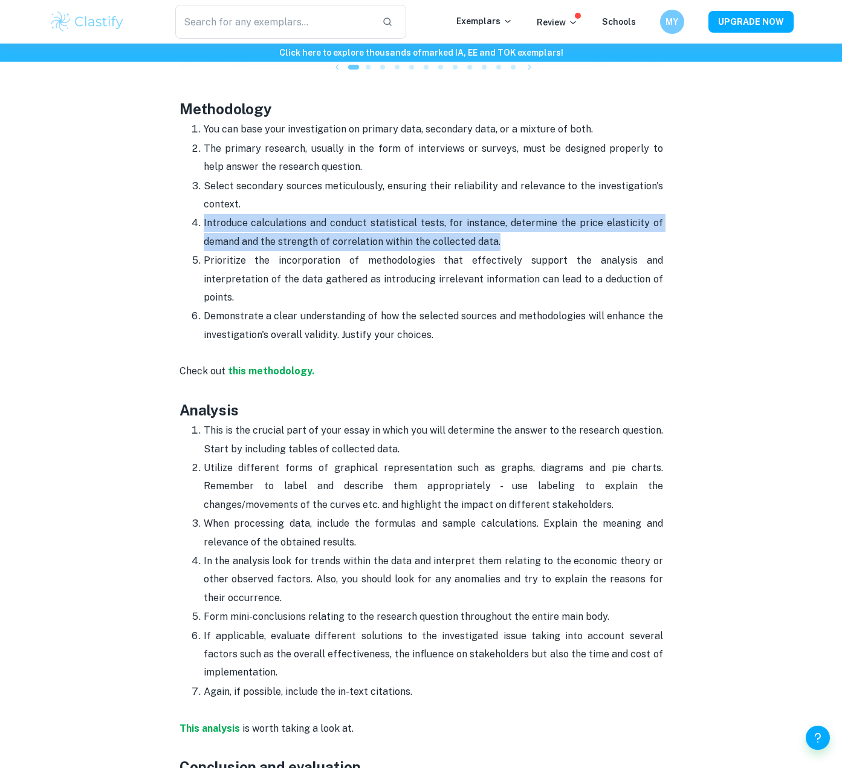
drag, startPoint x: 494, startPoint y: 219, endPoint x: 492, endPoint y: 192, distance: 27.3
click at [492, 192] on ol "You can base your investigation on primary data, secondary data, or a mixture o…" at bounding box center [422, 232] width 484 height 224
click at [492, 192] on p "Select secondary sources meticulously, ensuring their reliability and relevance…" at bounding box center [434, 195] width 460 height 37
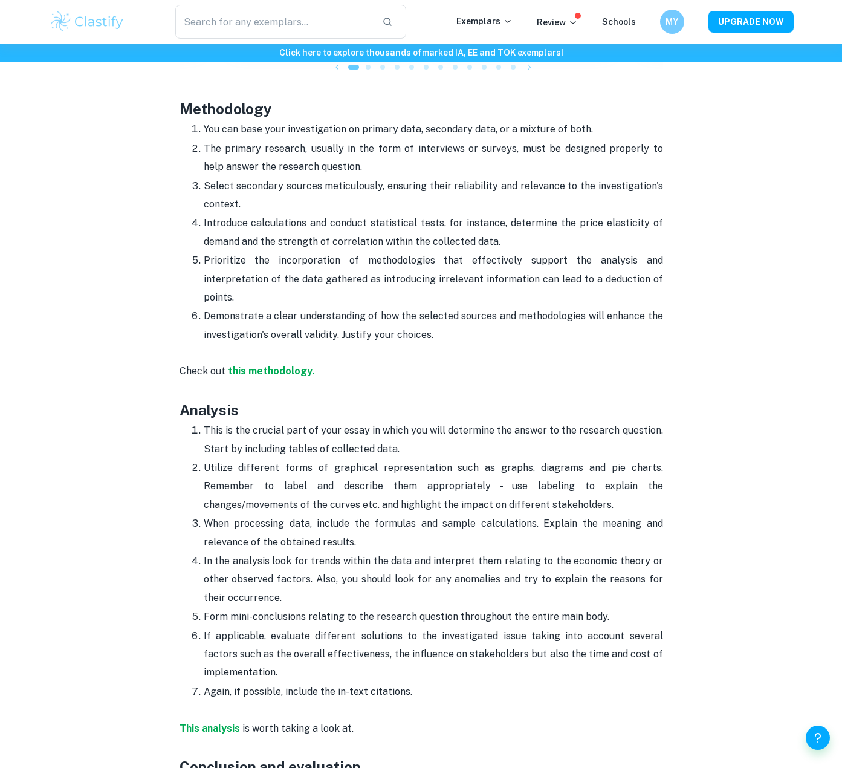
click at [492, 192] on p "Select secondary sources meticulously, ensuring their reliability and relevance…" at bounding box center [434, 195] width 460 height 37
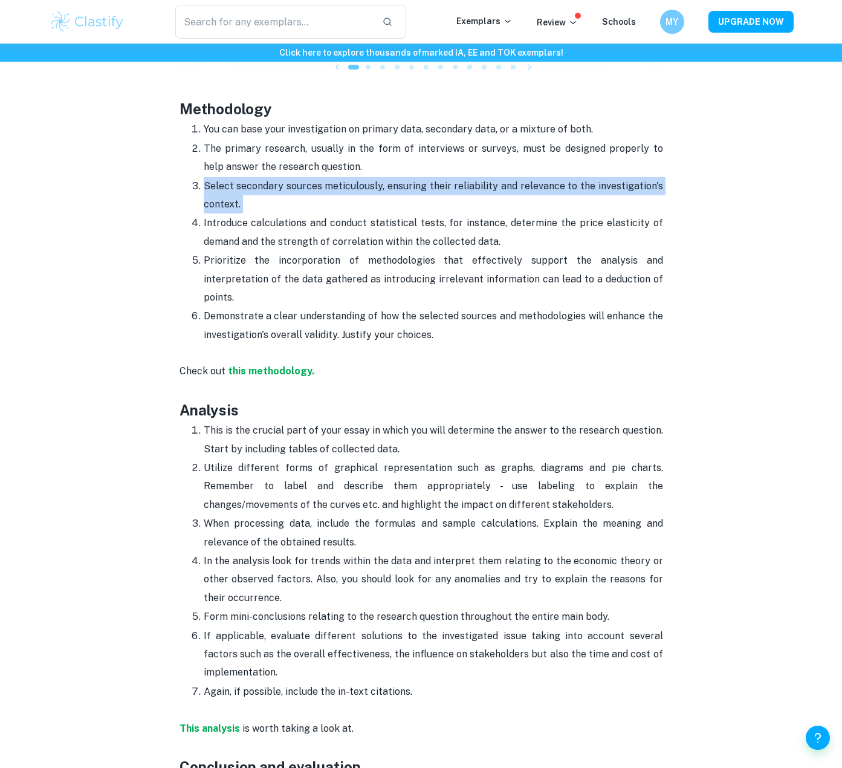
click at [492, 192] on p "Select secondary sources meticulously, ensuring their reliability and relevance…" at bounding box center [434, 195] width 460 height 37
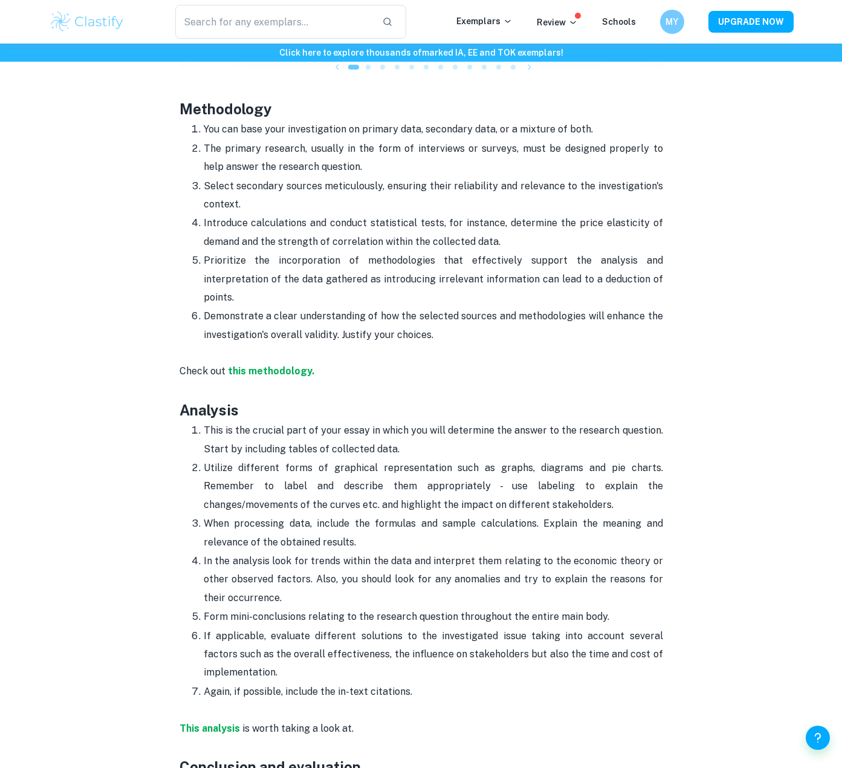
click at [484, 214] on p "Introduce calculations and conduct statistical tests, for instance, determine t…" at bounding box center [434, 232] width 460 height 37
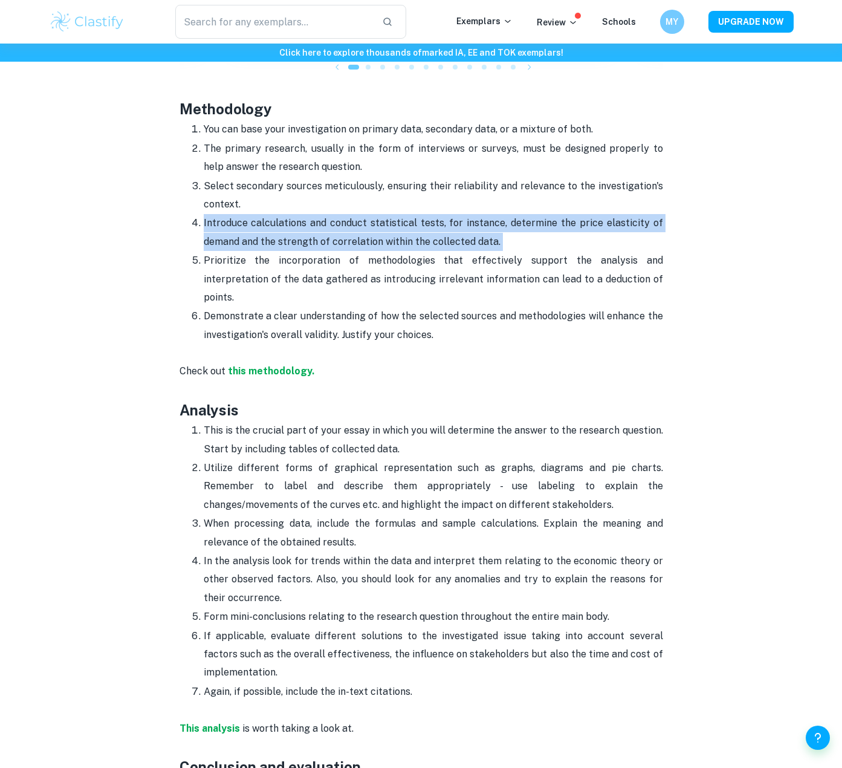
click at [484, 214] on p "Introduce calculations and conduct statistical tests, for instance, determine t…" at bounding box center [434, 232] width 460 height 37
click at [470, 214] on p "Introduce calculations and conduct statistical tests, for instance, determine t…" at bounding box center [434, 232] width 460 height 37
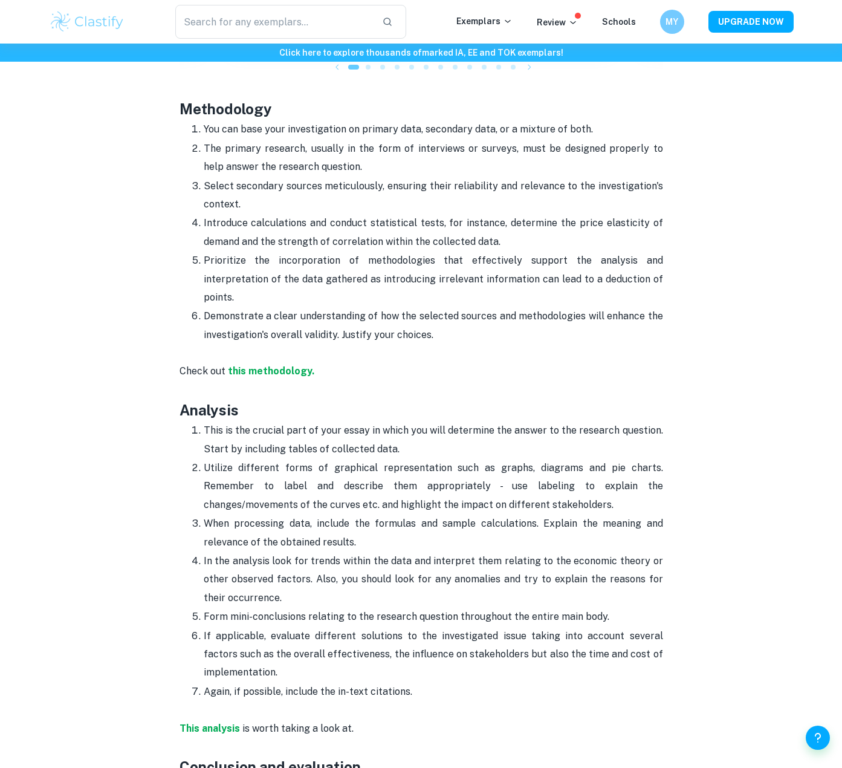
click at [470, 190] on p "Select secondary sources meticulously, ensuring their reliability and relevance…" at bounding box center [434, 195] width 460 height 37
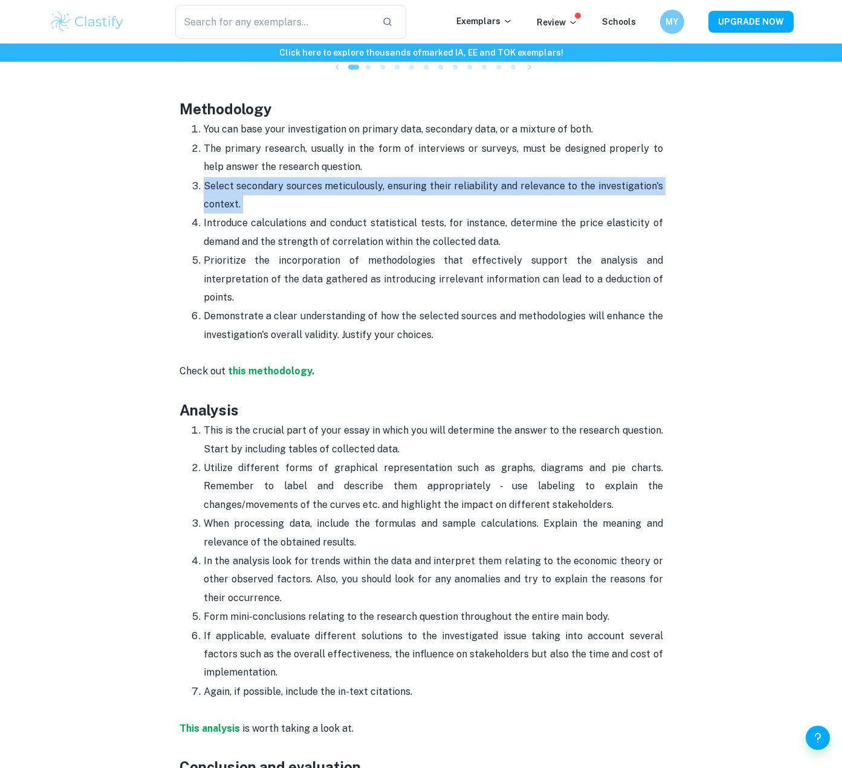
click at [470, 190] on p "Select secondary sources meticulously, ensuring their reliability and relevance…" at bounding box center [434, 195] width 460 height 37
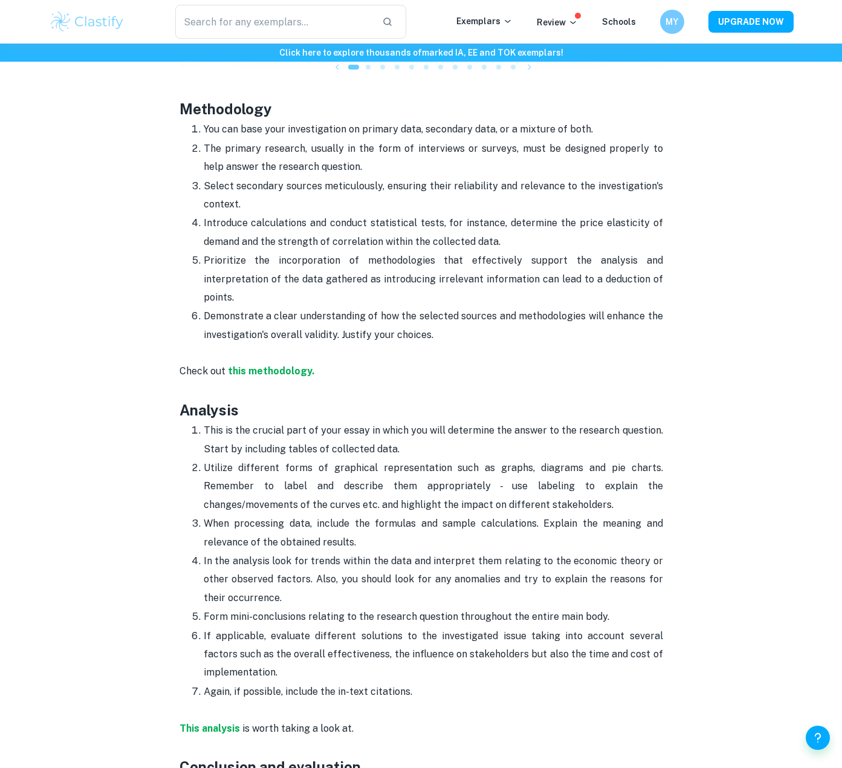
click at [464, 214] on p "Introduce calculations and conduct statistical tests, for instance, determine t…" at bounding box center [434, 232] width 460 height 37
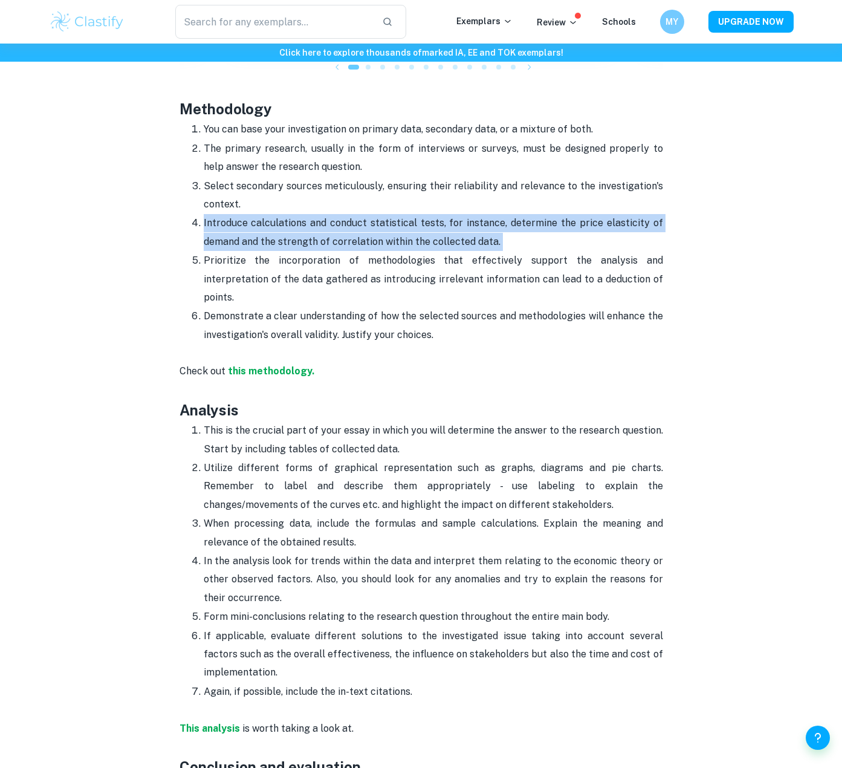
click at [464, 214] on p "Introduce calculations and conduct statistical tests, for instance, determine t…" at bounding box center [434, 232] width 460 height 37
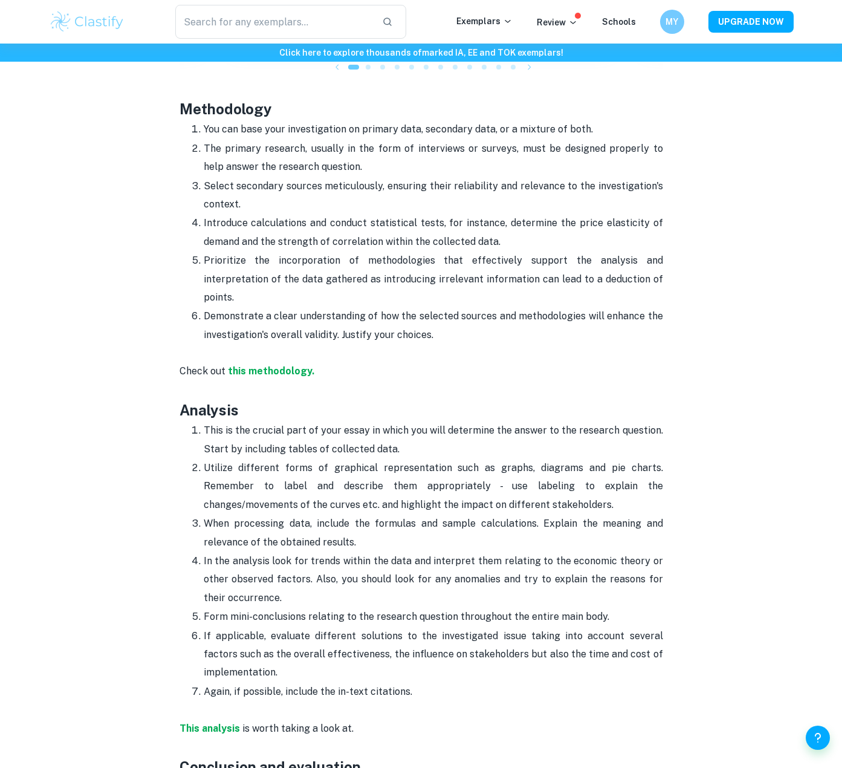
click at [394, 177] on p "Select secondary sources meticulously, ensuring their reliability and relevance…" at bounding box center [434, 195] width 460 height 37
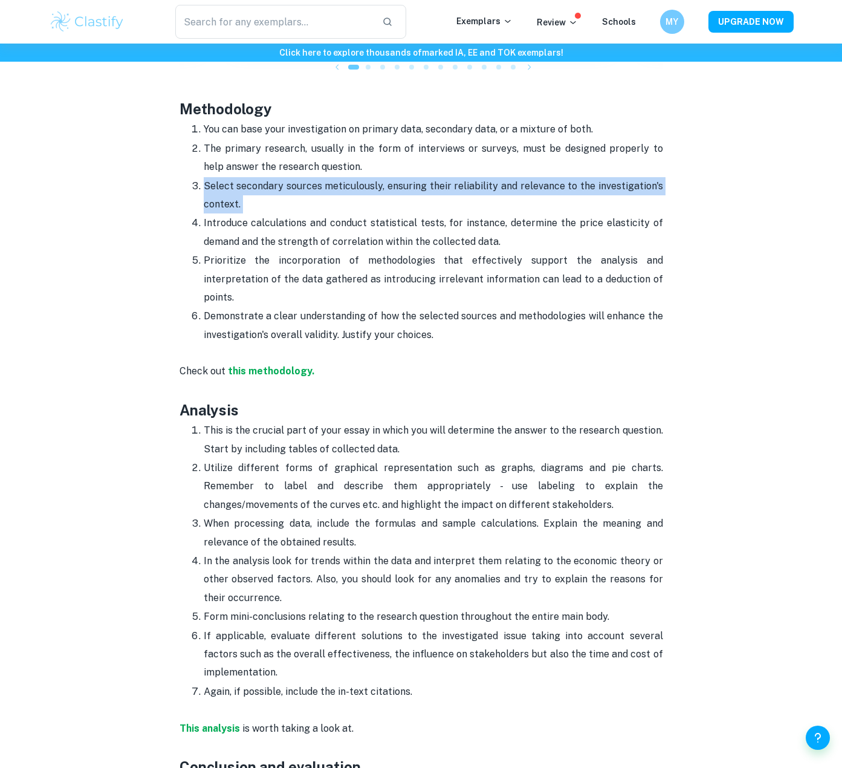
click at [394, 177] on p "Select secondary sources meticulously, ensuring their reliability and relevance…" at bounding box center [434, 195] width 460 height 37
click at [413, 177] on p "Select secondary sources meticulously, ensuring their reliability and relevance…" at bounding box center [434, 195] width 460 height 37
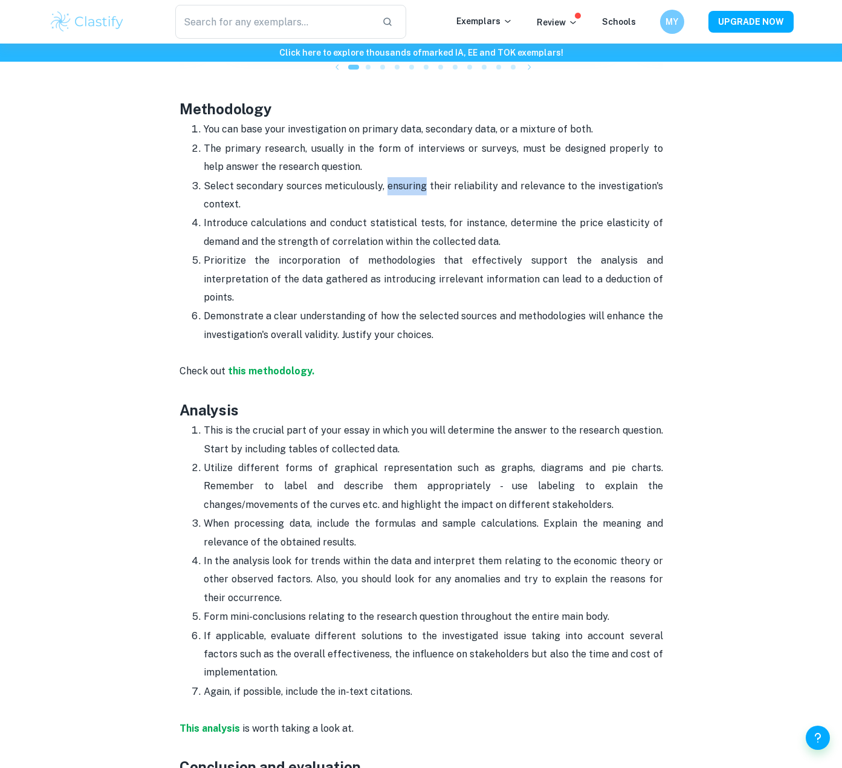
click at [413, 177] on p "Select secondary sources meticulously, ensuring their reliability and relevance…" at bounding box center [434, 195] width 460 height 37
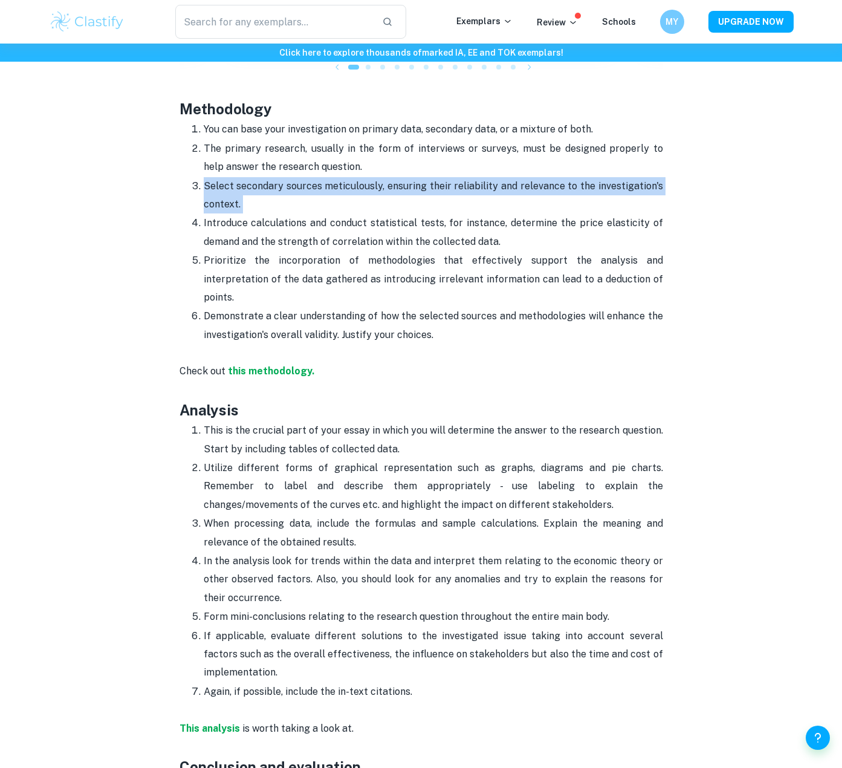
click at [413, 177] on p "Select secondary sources meticulously, ensuring their reliability and relevance…" at bounding box center [434, 195] width 460 height 37
click at [402, 177] on p "Select secondary sources meticulously, ensuring their reliability and relevance…" at bounding box center [434, 195] width 460 height 37
click at [417, 177] on p "Select secondary sources meticulously, ensuring their reliability and relevance…" at bounding box center [434, 195] width 460 height 37
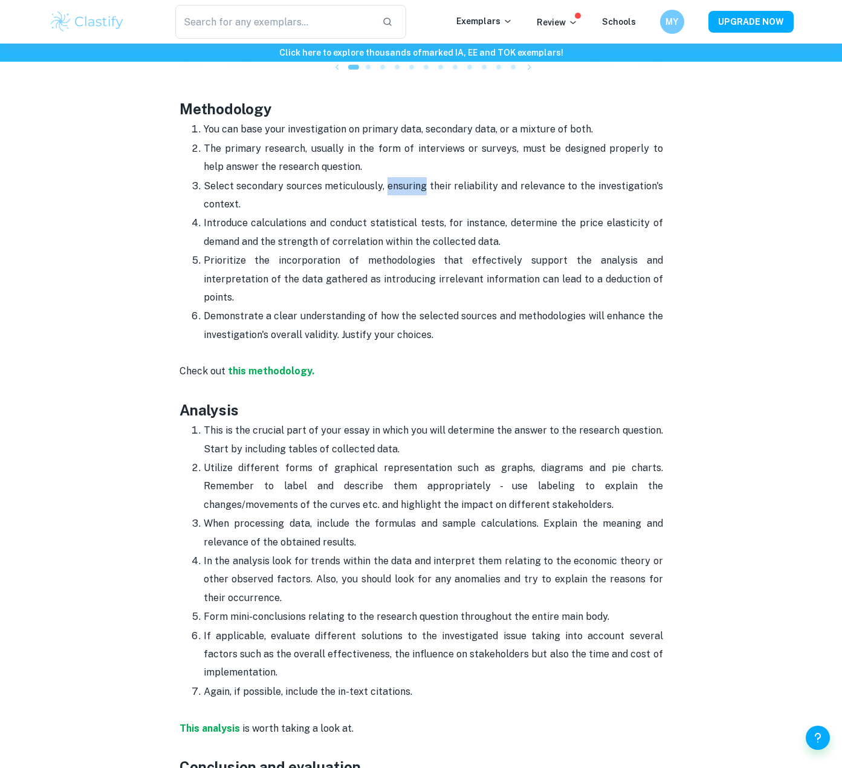
click at [417, 177] on p "Select secondary sources meticulously, ensuring their reliability and relevance…" at bounding box center [434, 195] width 460 height 37
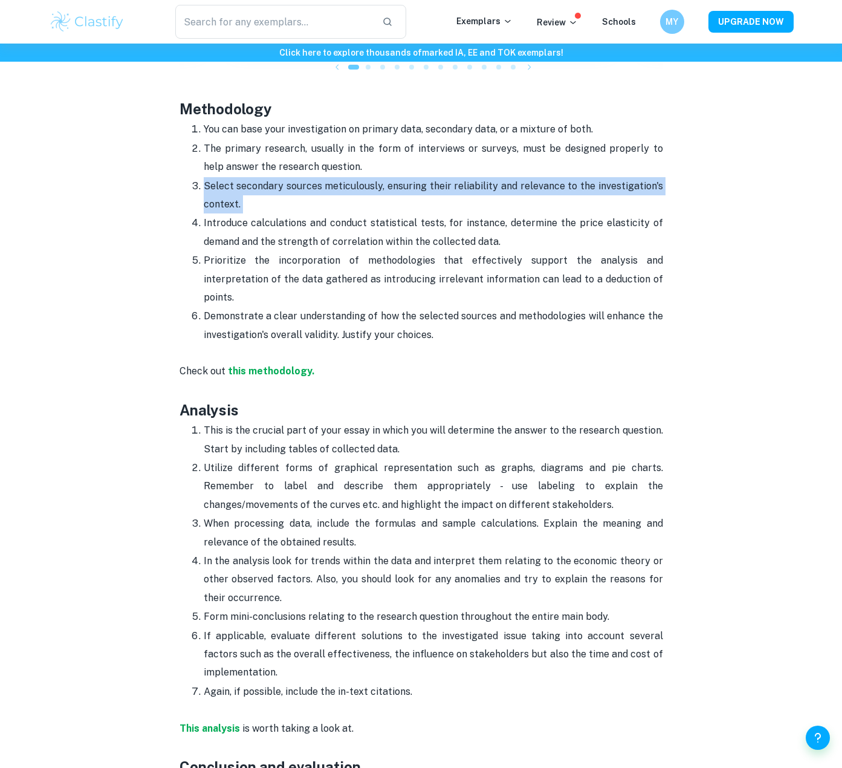
click at [417, 177] on p "Select secondary sources meticulously, ensuring their reliability and relevance…" at bounding box center [434, 195] width 460 height 37
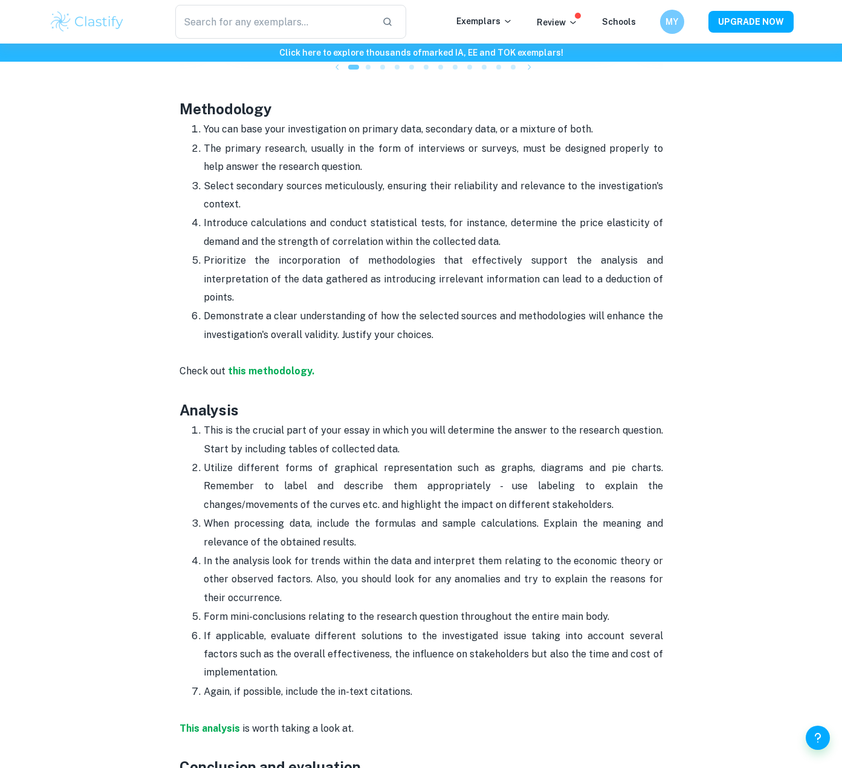
click at [427, 140] on p "The primary research, usually in the form of interviews or surveys, must be des…" at bounding box center [434, 158] width 460 height 37
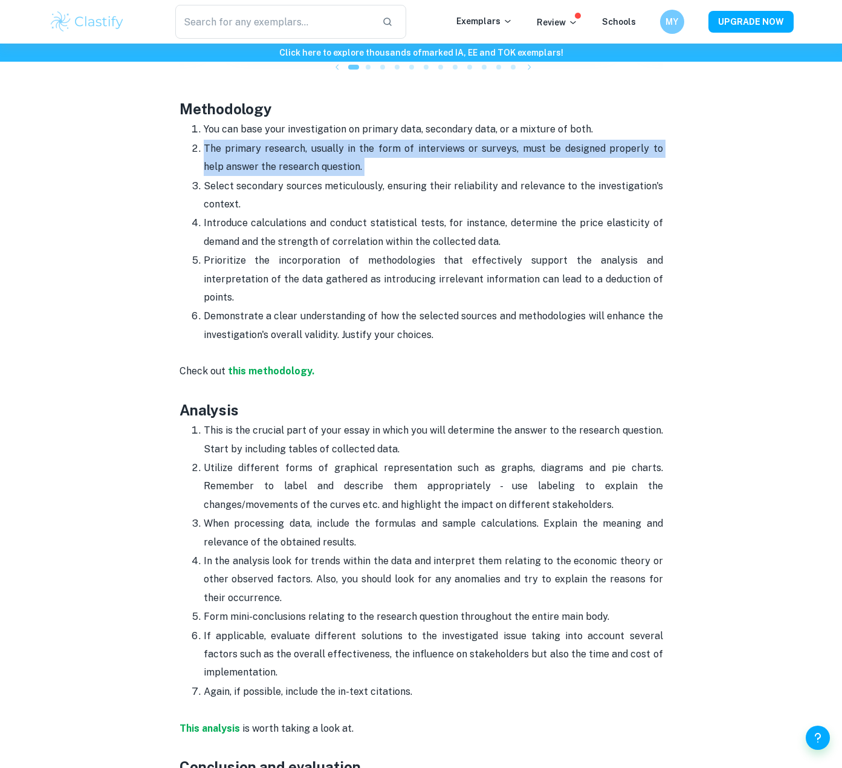
click at [427, 140] on p "The primary research, usually in the form of interviews or surveys, must be des…" at bounding box center [434, 158] width 460 height 37
click at [457, 140] on p "The primary research, usually in the form of interviews or surveys, must be des…" at bounding box center [434, 158] width 460 height 37
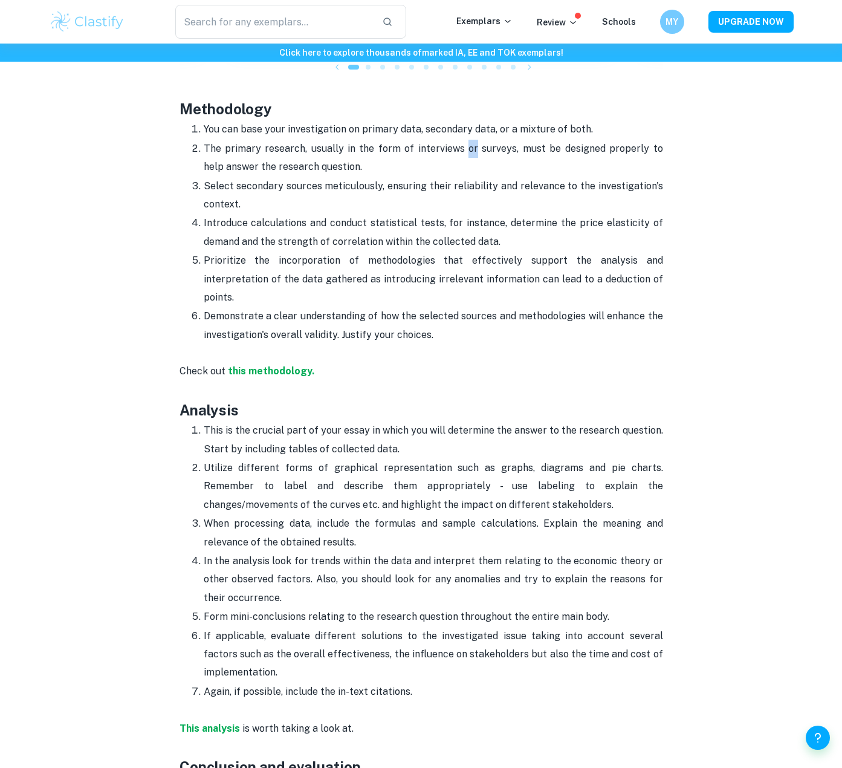
click at [457, 140] on p "The primary research, usually in the form of interviews or surveys, must be des…" at bounding box center [434, 158] width 460 height 37
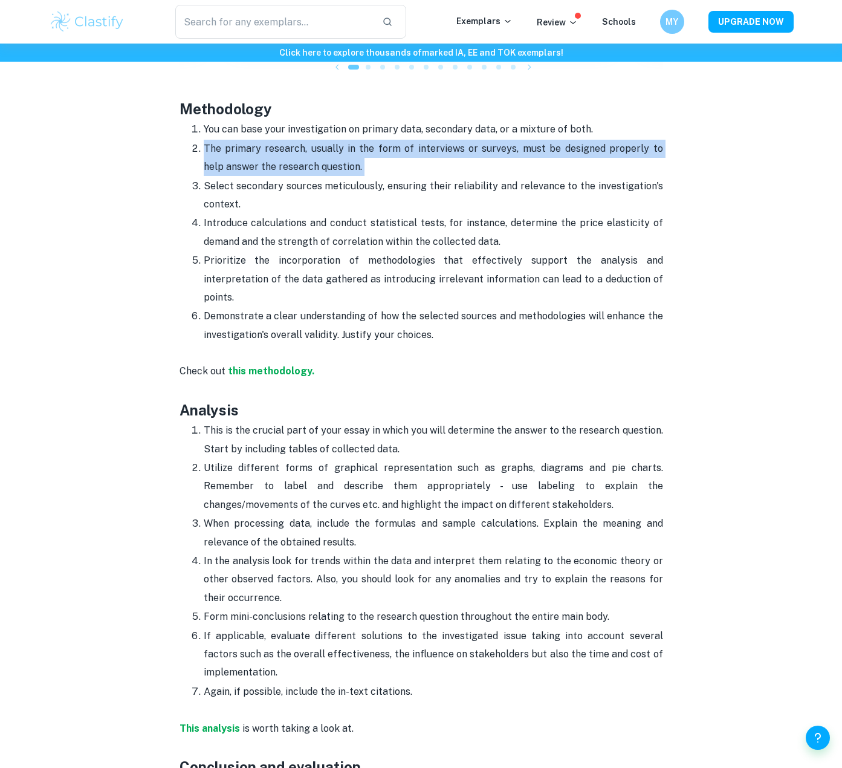
click at [457, 140] on p "The primary research, usually in the form of interviews or surveys, must be des…" at bounding box center [434, 158] width 460 height 37
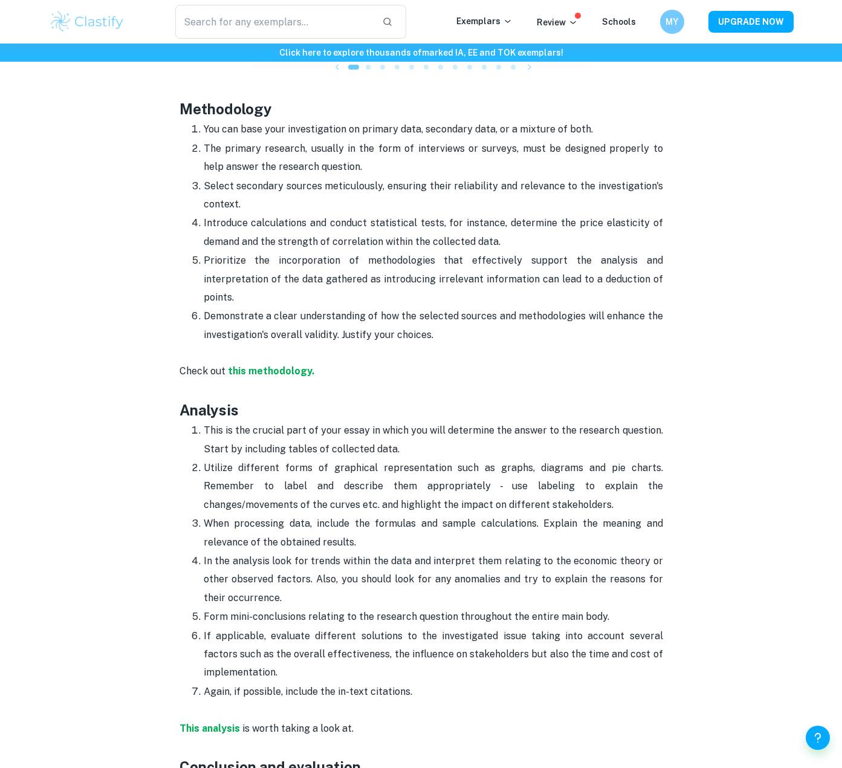
click at [477, 120] on p "You can base your investigation on primary data, secondary data, or a mixture o…" at bounding box center [434, 129] width 460 height 18
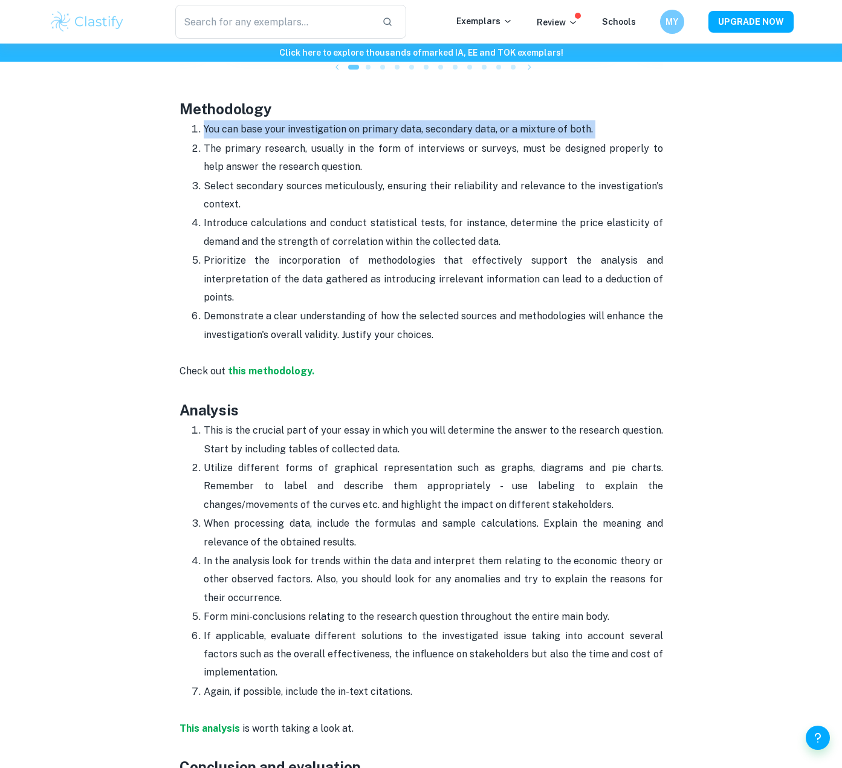
click at [477, 120] on p "You can base your investigation on primary data, secondary data, or a mixture o…" at bounding box center [434, 129] width 460 height 18
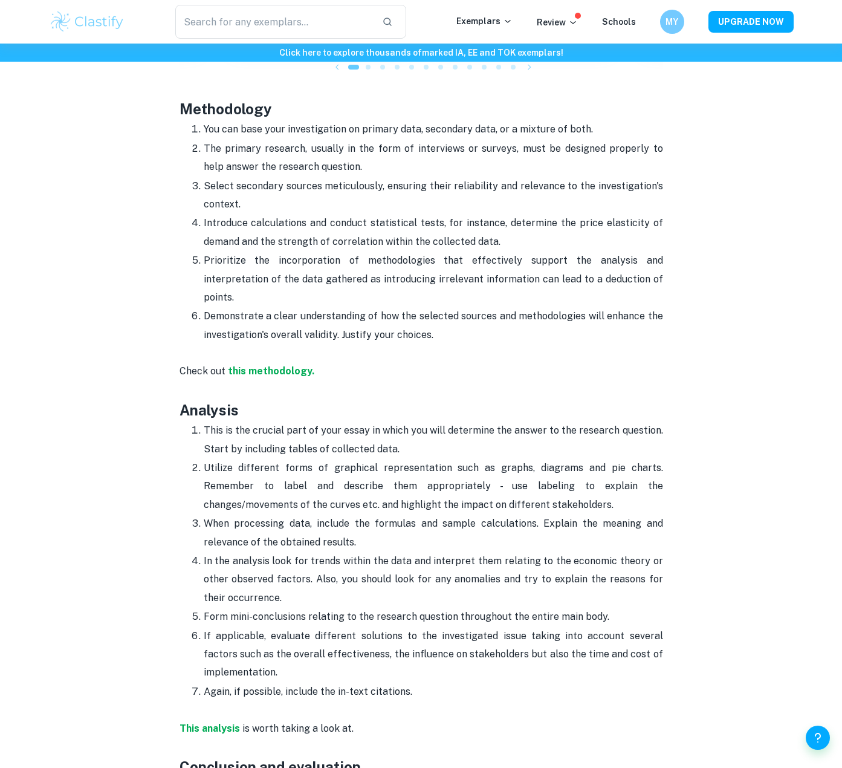
click at [343, 252] on p "Prioritize the incorporation of methodologies that effectively support the anal…" at bounding box center [434, 279] width 460 height 55
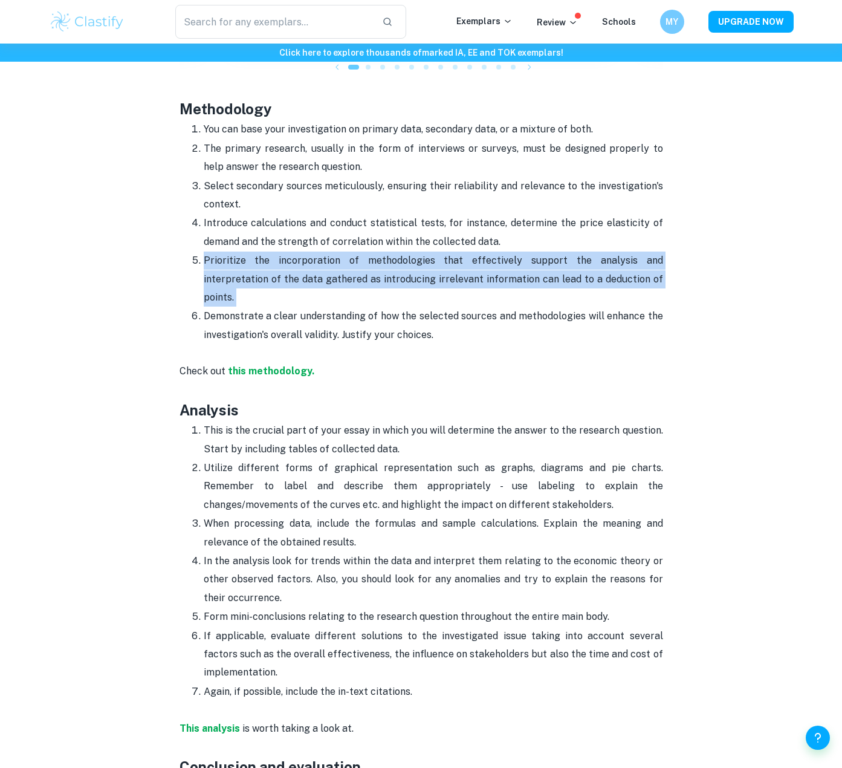
click at [343, 252] on p "Prioritize the incorporation of methodologies that effectively support the anal…" at bounding box center [434, 279] width 460 height 55
click at [334, 262] on p "Prioritize the incorporation of methodologies that effectively support the anal…" at bounding box center [434, 279] width 460 height 55
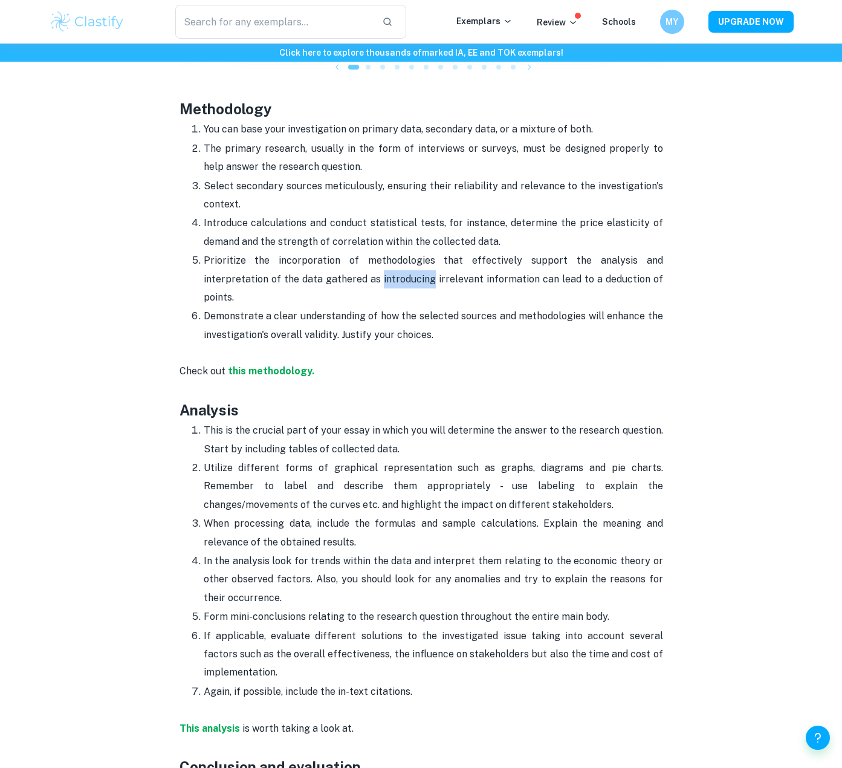
click at [334, 262] on p "Prioritize the incorporation of methodologies that effectively support the anal…" at bounding box center [434, 279] width 460 height 55
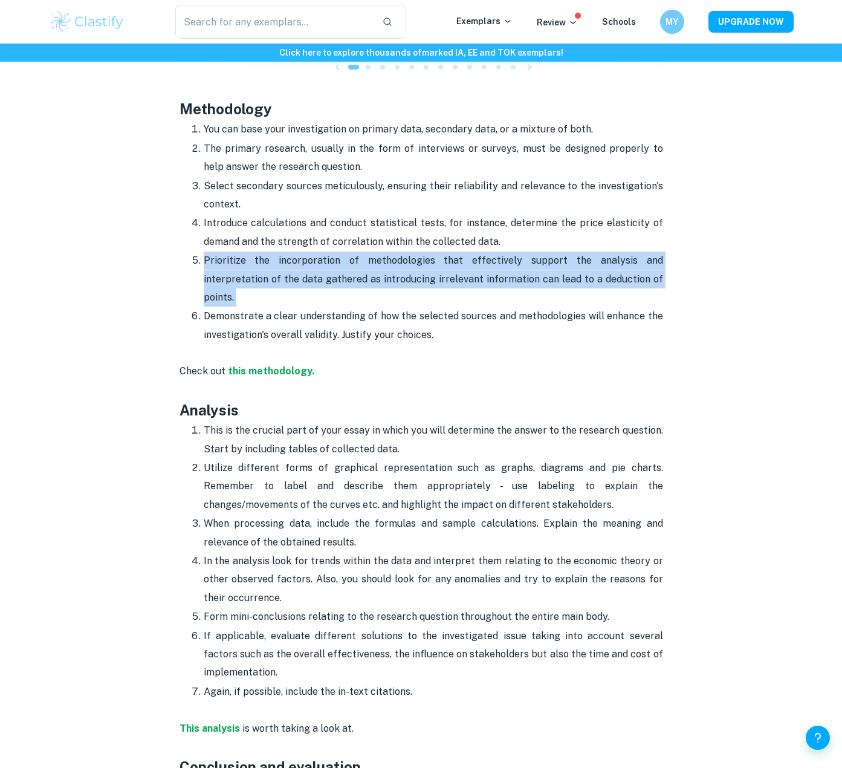
click at [334, 262] on p "Prioritize the incorporation of methodologies that effectively support the anal…" at bounding box center [434, 279] width 460 height 55
click at [356, 252] on p "Prioritize the incorporation of methodologies that effectively support the anal…" at bounding box center [434, 279] width 460 height 55
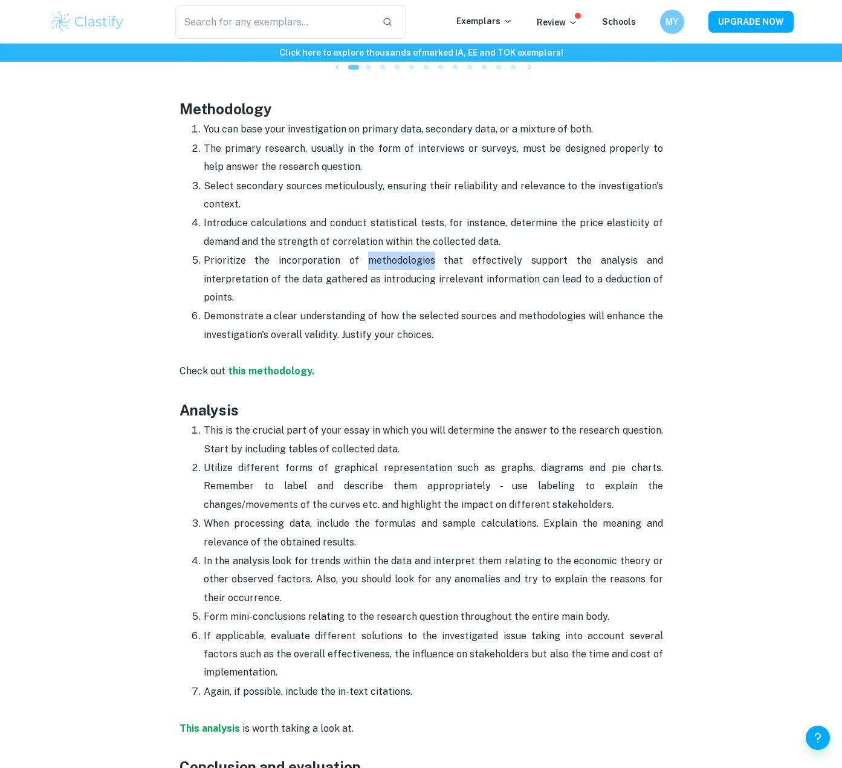
click at [356, 252] on p "Prioritize the incorporation of methodologies that effectively support the anal…" at bounding box center [434, 279] width 460 height 55
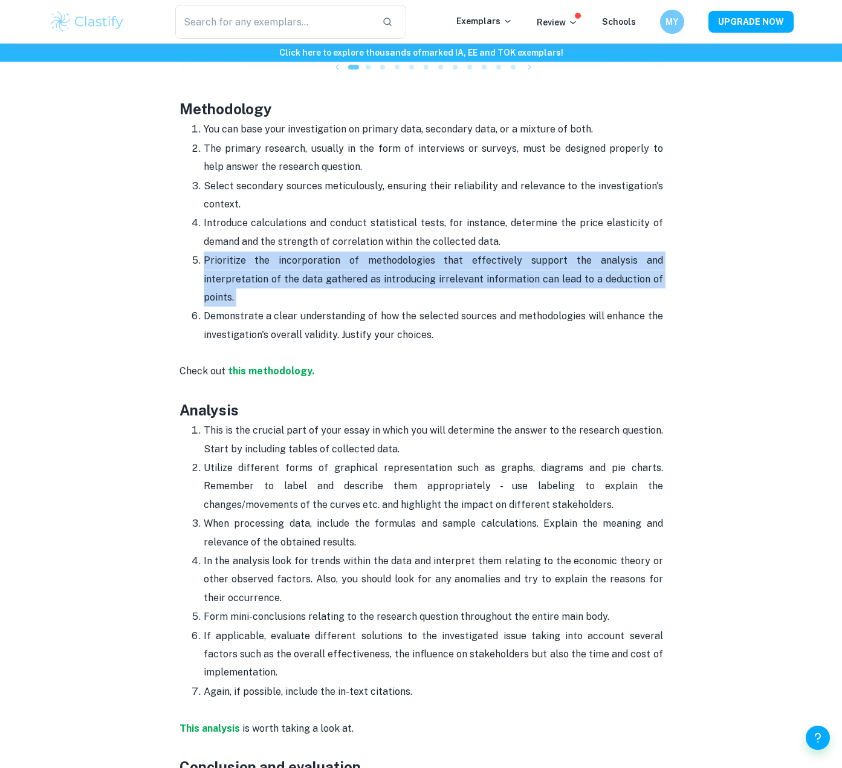
click at [356, 252] on p "Prioritize the incorporation of methodologies that effectively support the anal…" at bounding box center [434, 279] width 460 height 55
click at [363, 252] on p "Prioritize the incorporation of methodologies that effectively support the anal…" at bounding box center [434, 279] width 460 height 55
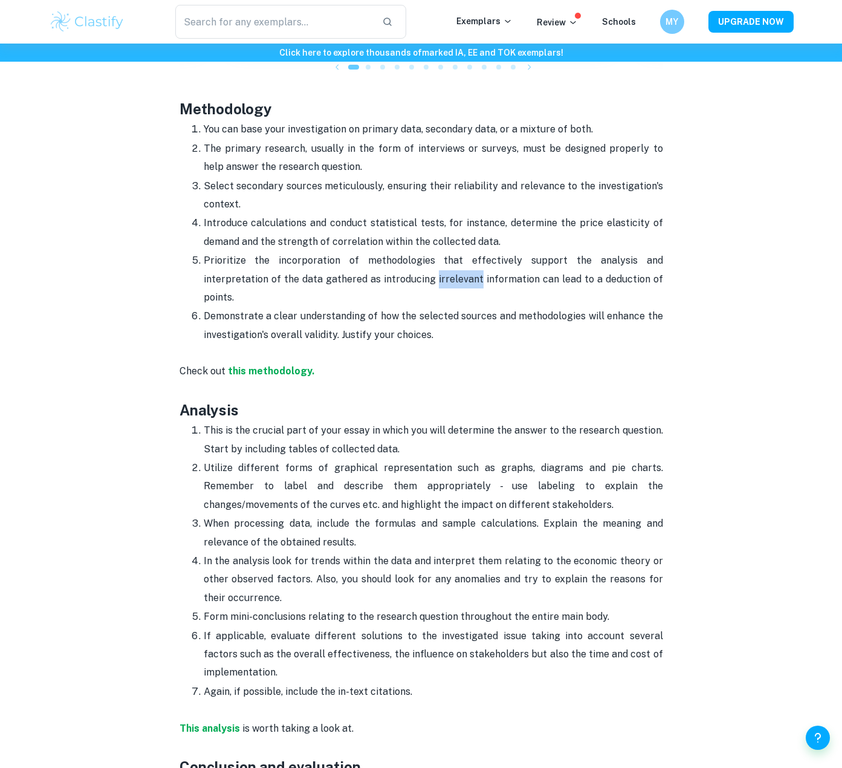
click at [363, 252] on p "Prioritize the incorporation of methodologies that effectively support the anal…" at bounding box center [434, 279] width 460 height 55
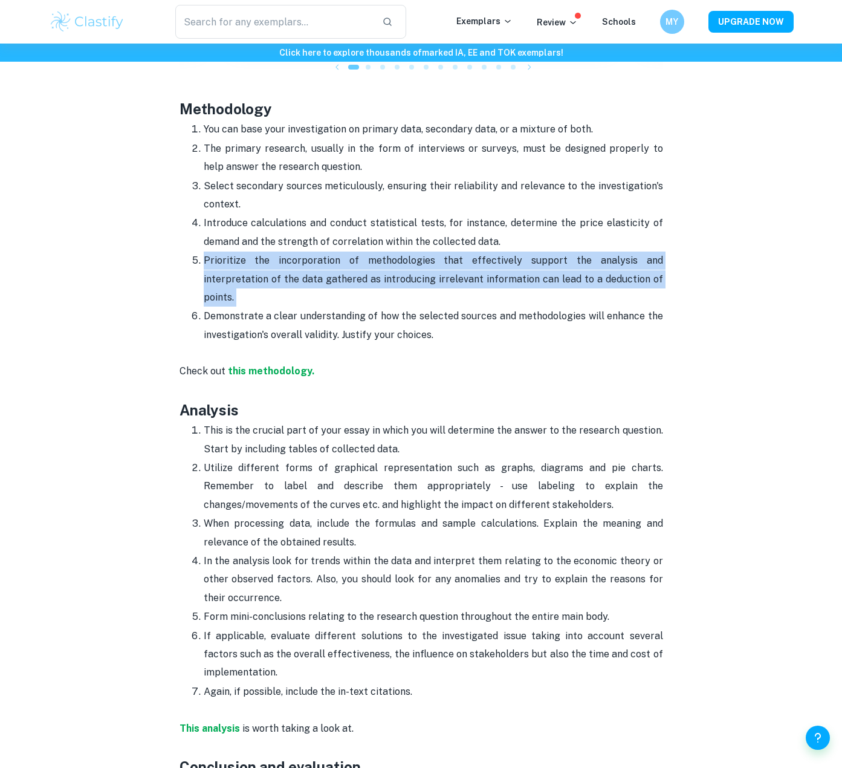
click at [363, 252] on p "Prioritize the incorporation of methodologies that effectively support the anal…" at bounding box center [434, 279] width 460 height 55
click at [374, 252] on p "Prioritize the incorporation of methodologies that effectively support the anal…" at bounding box center [434, 279] width 460 height 55
drag, startPoint x: 204, startPoint y: 238, endPoint x: 646, endPoint y: 255, distance: 442.9
click at [646, 255] on p "Prioritize the incorporation of methodologies that effectively support the anal…" at bounding box center [434, 279] width 460 height 55
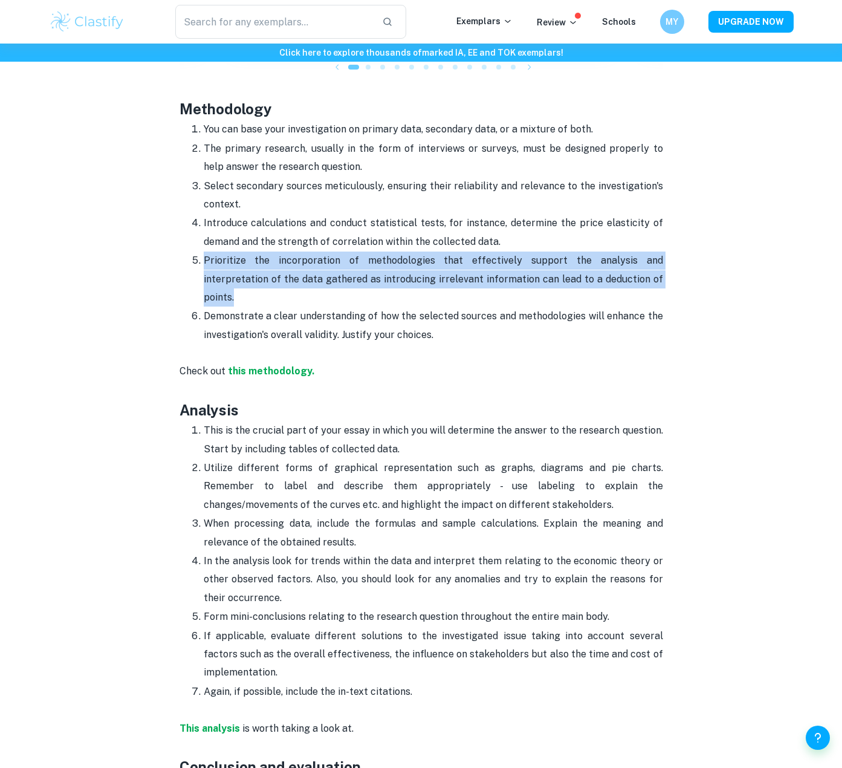
drag, startPoint x: 613, startPoint y: 256, endPoint x: 174, endPoint y: 229, distance: 440.4
click at [174, 229] on div "Economics EE Format and Structure By [PERSON_NAME] • [DATE] Get feedback on you…" at bounding box center [421, 72] width 745 height 2621
drag, startPoint x: 176, startPoint y: 233, endPoint x: 556, endPoint y: 255, distance: 380.3
click at [556, 255] on div "Economics EE Format and Structure By [PERSON_NAME] • [DATE] Get feedback on you…" at bounding box center [421, 72] width 745 height 2621
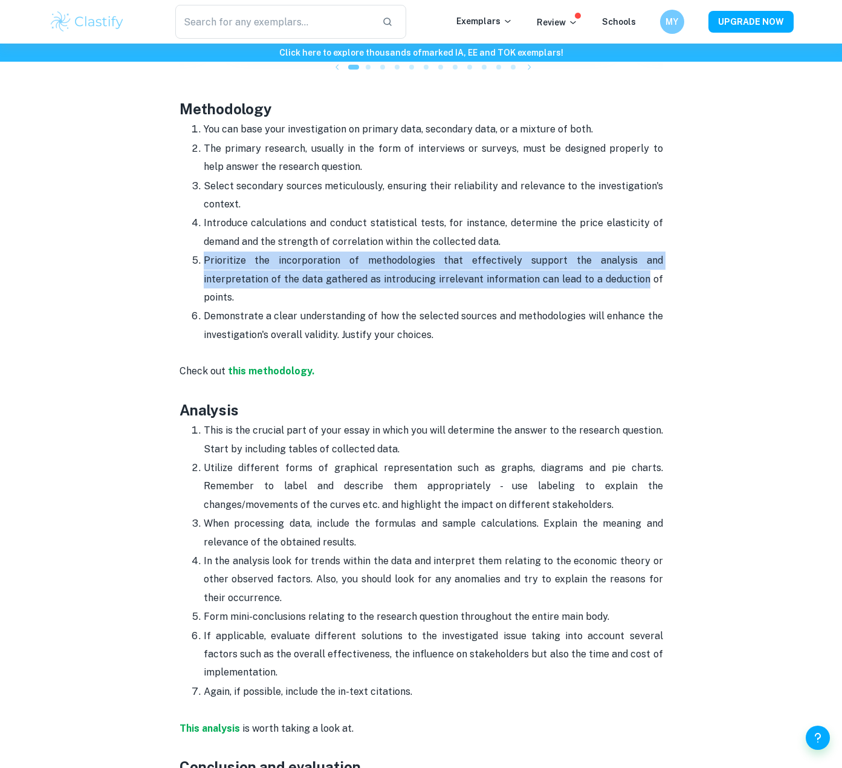
click at [556, 253] on p "Prioritize the incorporation of methodologies that effectively support the anal…" at bounding box center [434, 279] width 460 height 55
drag, startPoint x: 604, startPoint y: 264, endPoint x: 149, endPoint y: 236, distance: 455.6
click at [149, 236] on div "Economics EE Format and Structure By [PERSON_NAME] • [DATE] Get feedback on you…" at bounding box center [421, 72] width 745 height 2621
drag, startPoint x: 187, startPoint y: 236, endPoint x: 468, endPoint y: 278, distance: 284.2
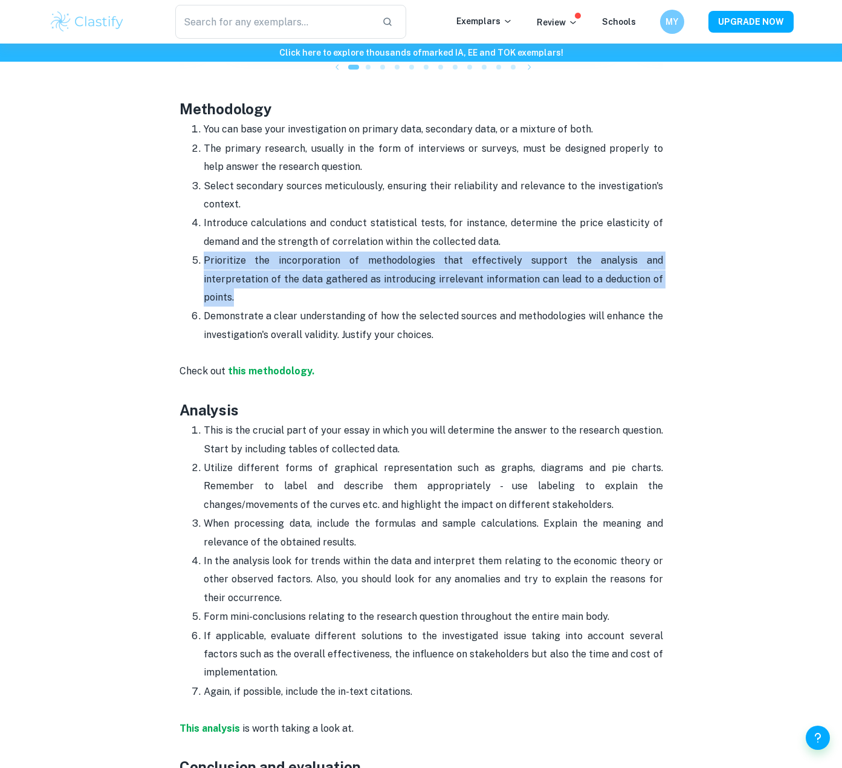
click at [467, 282] on ol "You can base your investigation on primary data, secondary data, or a mixture o…" at bounding box center [422, 232] width 484 height 224
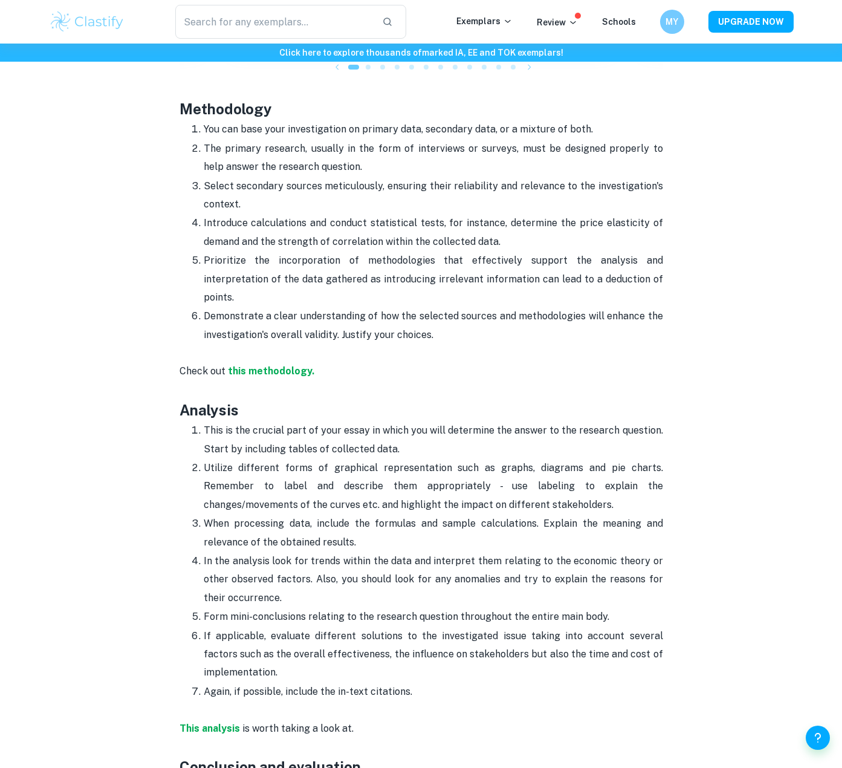
click at [539, 252] on p "Prioritize the incorporation of methodologies that effectively support the anal…" at bounding box center [434, 279] width 460 height 55
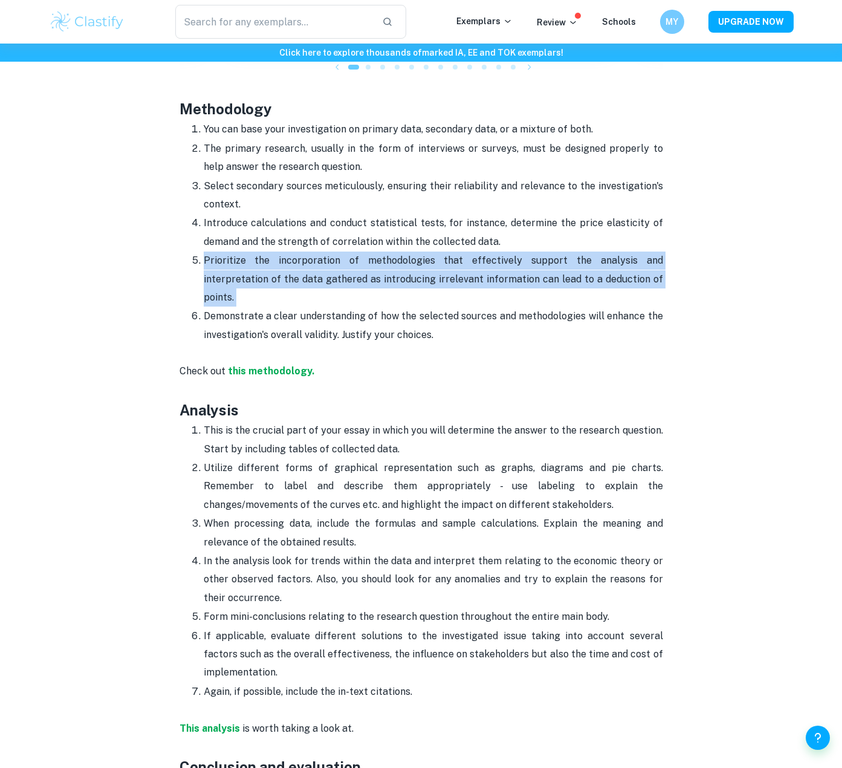
click at [539, 252] on p "Prioritize the incorporation of methodologies that effectively support the anal…" at bounding box center [434, 279] width 460 height 55
click at [570, 252] on p "Prioritize the incorporation of methodologies that effectively support the anal…" at bounding box center [434, 279] width 460 height 55
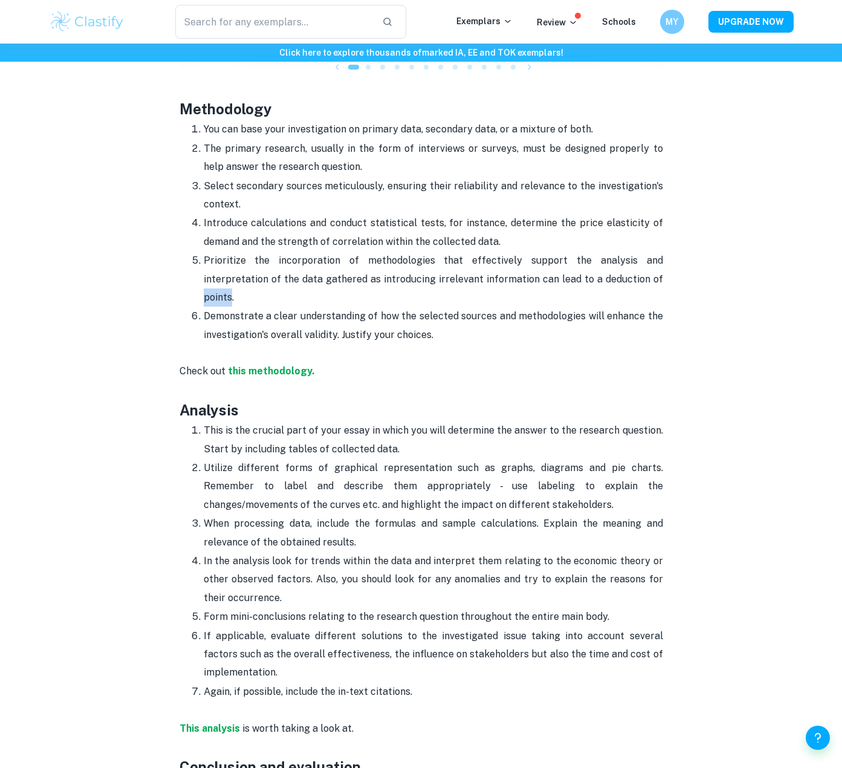
click at [570, 252] on p "Prioritize the incorporation of methodologies that effectively support the anal…" at bounding box center [434, 279] width 460 height 55
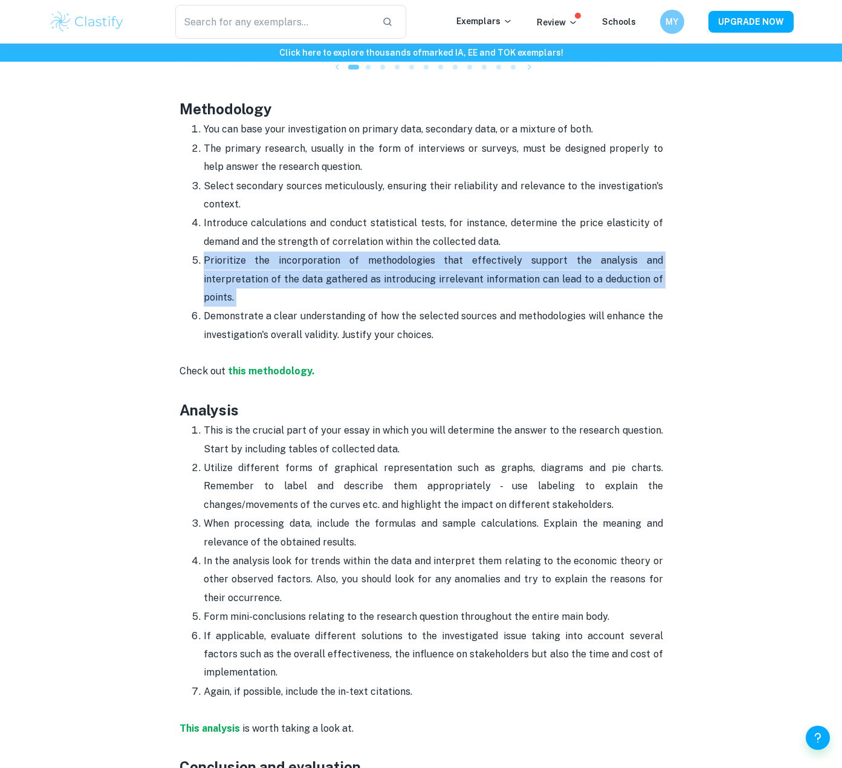
click at [570, 252] on p "Prioritize the incorporation of methodologies that effectively support the anal…" at bounding box center [434, 279] width 460 height 55
click at [583, 252] on p "Prioritize the incorporation of methodologies that effectively support the anal…" at bounding box center [434, 279] width 460 height 55
drag, startPoint x: 606, startPoint y: 256, endPoint x: 171, endPoint y: 228, distance: 436.9
click at [171, 228] on div "Economics EE Format and Structure By [PERSON_NAME] • [DATE] Get feedback on you…" at bounding box center [421, 72] width 745 height 2621
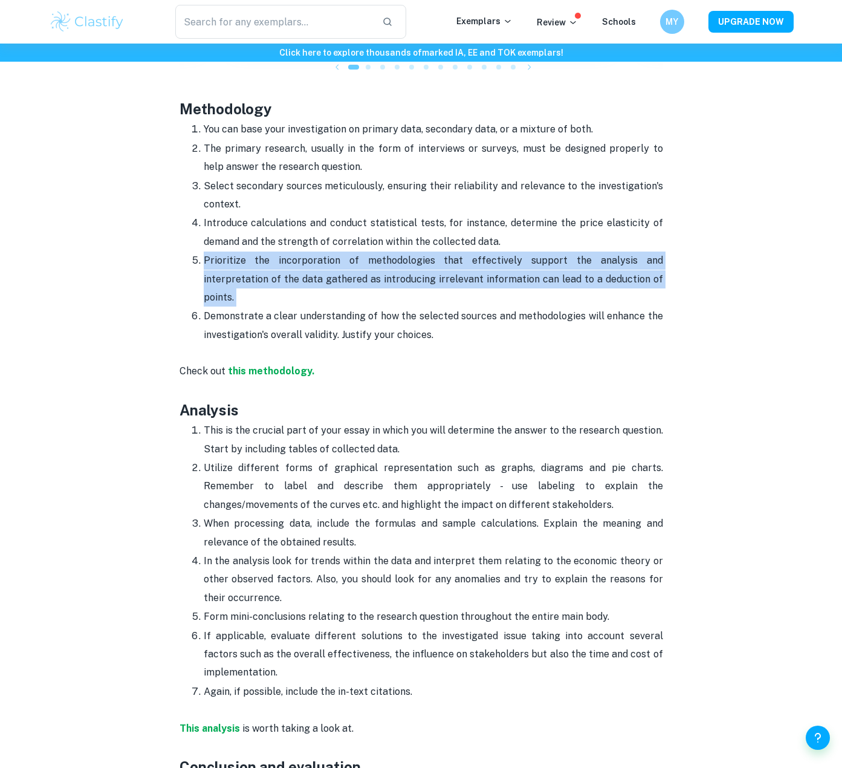
click at [171, 228] on div "Economics EE Format and Structure By [PERSON_NAME] • [DATE] Get feedback on you…" at bounding box center [421, 72] width 745 height 2621
drag, startPoint x: 171, startPoint y: 228, endPoint x: 185, endPoint y: 271, distance: 45.9
click at [185, 271] on div "Economics EE Format and Structure By [PERSON_NAME] • [DATE] Get feedback on you…" at bounding box center [421, 72] width 745 height 2621
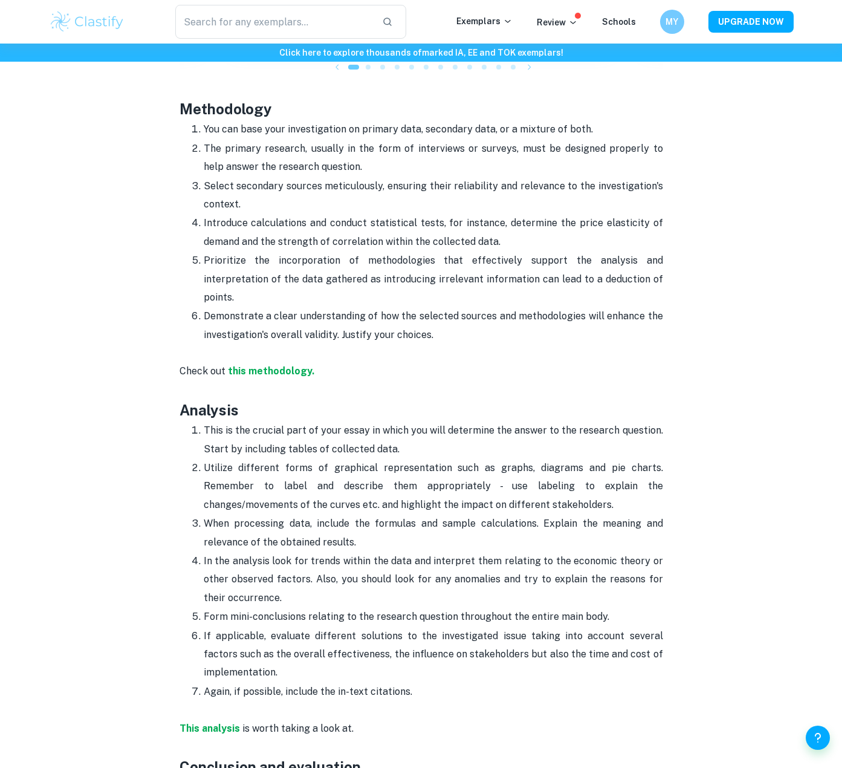
click at [185, 271] on ol "You can base your investigation on primary data, secondary data, or a mixture o…" at bounding box center [422, 232] width 484 height 224
drag, startPoint x: 194, startPoint y: 264, endPoint x: 171, endPoint y: 230, distance: 41.4
click at [171, 230] on div "Economics EE Format and Structure By [PERSON_NAME] • [DATE] Get feedback on you…" at bounding box center [421, 72] width 745 height 2621
click at [202, 421] on ol "This is the crucial part of your essay in which you will determine the answer t…" at bounding box center [422, 561] width 484 height 280
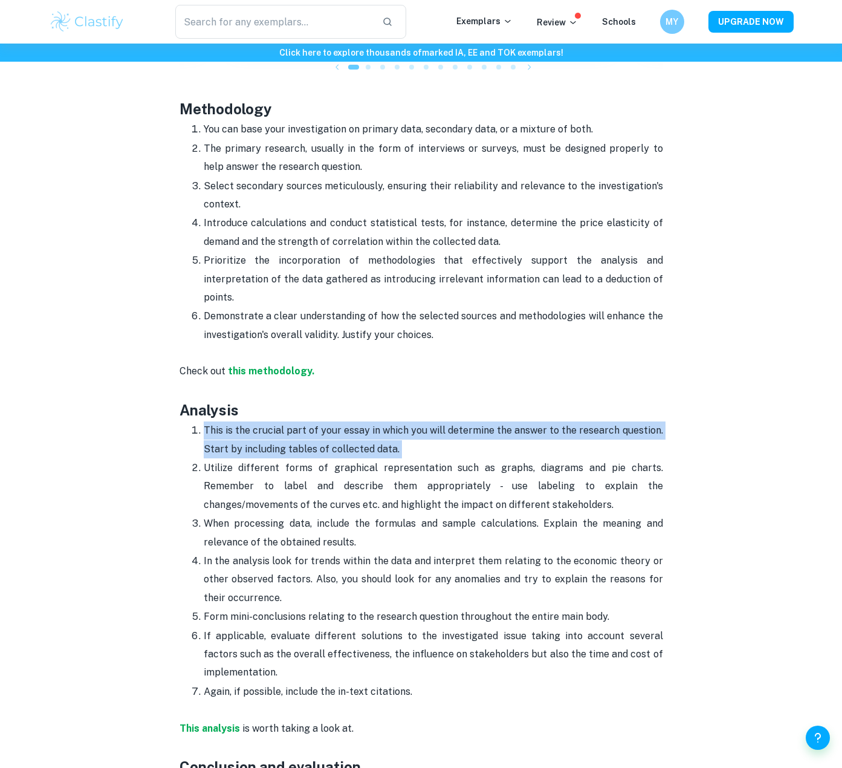
click at [202, 421] on ol "This is the crucial part of your essay in which you will determine the answer t…" at bounding box center [422, 561] width 484 height 280
click at [245, 421] on p "This is the crucial part of your essay in which you will determine the answer t…" at bounding box center [434, 439] width 460 height 37
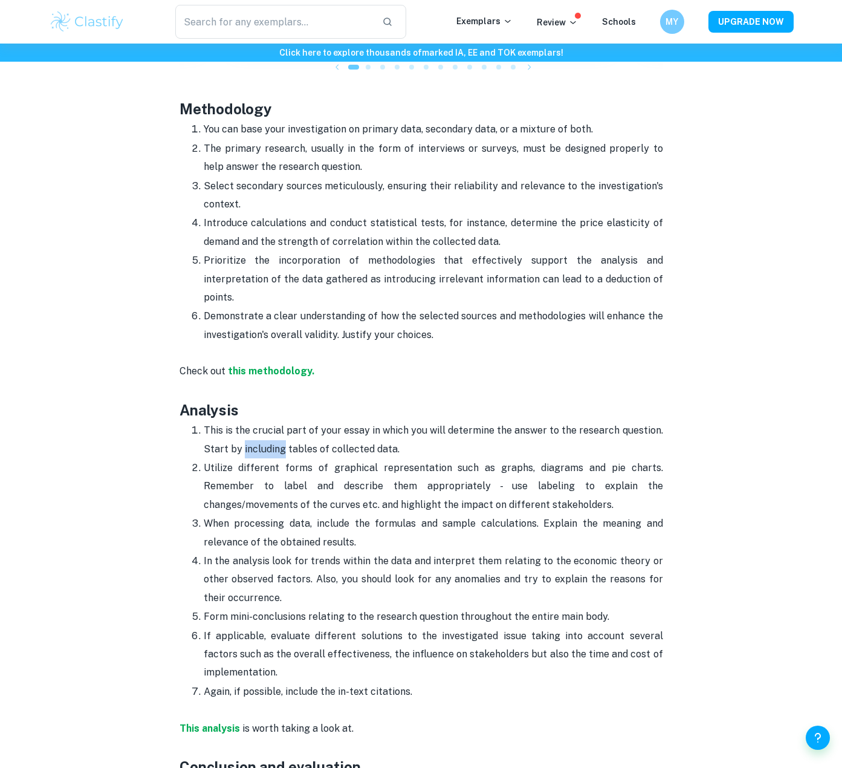
click at [245, 421] on p "This is the crucial part of your essay in which you will determine the answer t…" at bounding box center [434, 439] width 460 height 37
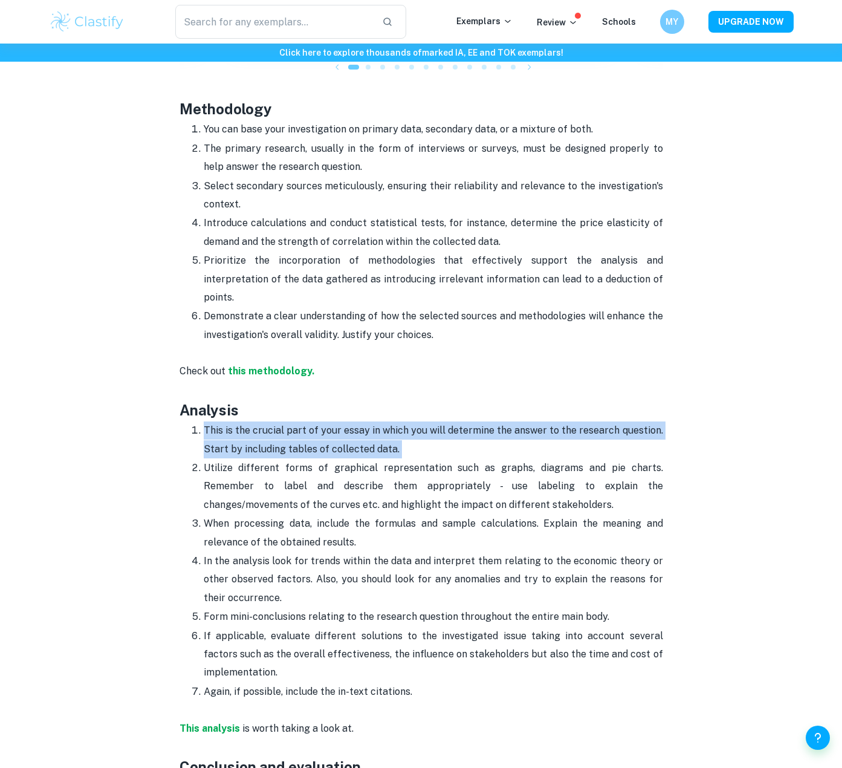
click at [245, 421] on p "This is the crucial part of your essay in which you will determine the answer t…" at bounding box center [434, 439] width 460 height 37
click at [262, 421] on p "This is the crucial part of your essay in which you will determine the answer t…" at bounding box center [434, 439] width 460 height 37
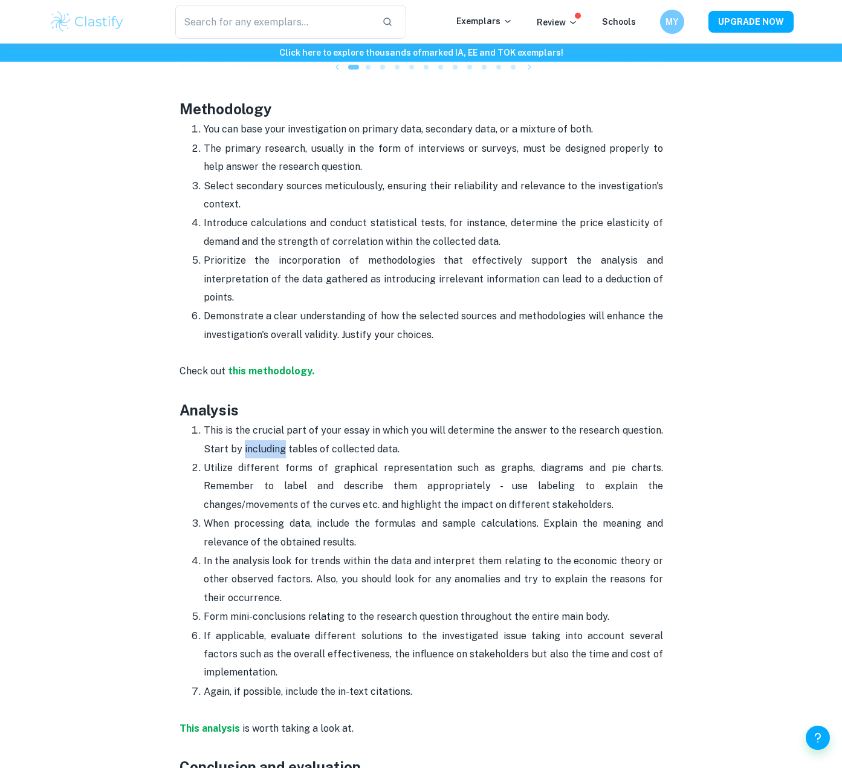
click at [262, 421] on p "This is the crucial part of your essay in which you will determine the answer t…" at bounding box center [434, 439] width 460 height 37
